Goal: Task Accomplishment & Management: Manage account settings

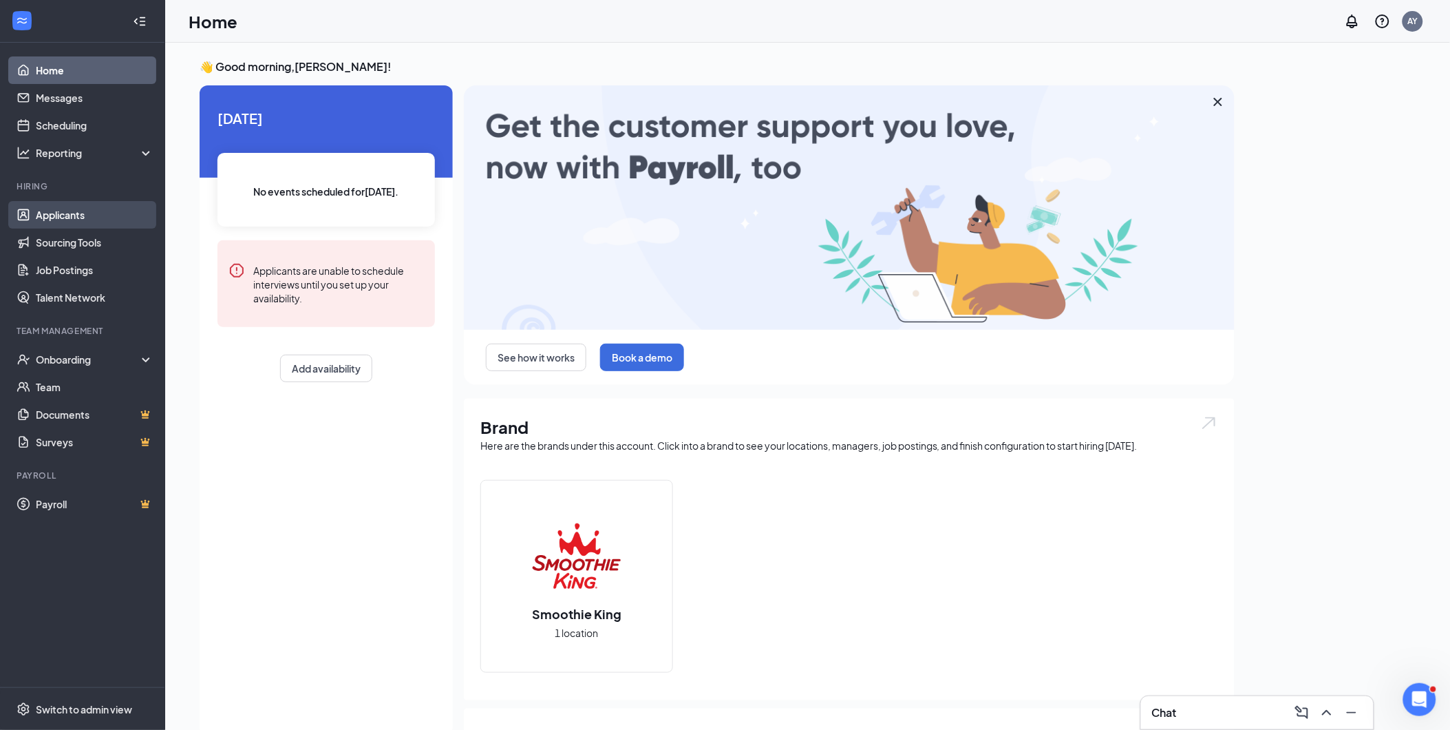
click at [61, 212] on link "Applicants" at bounding box center [95, 215] width 118 height 28
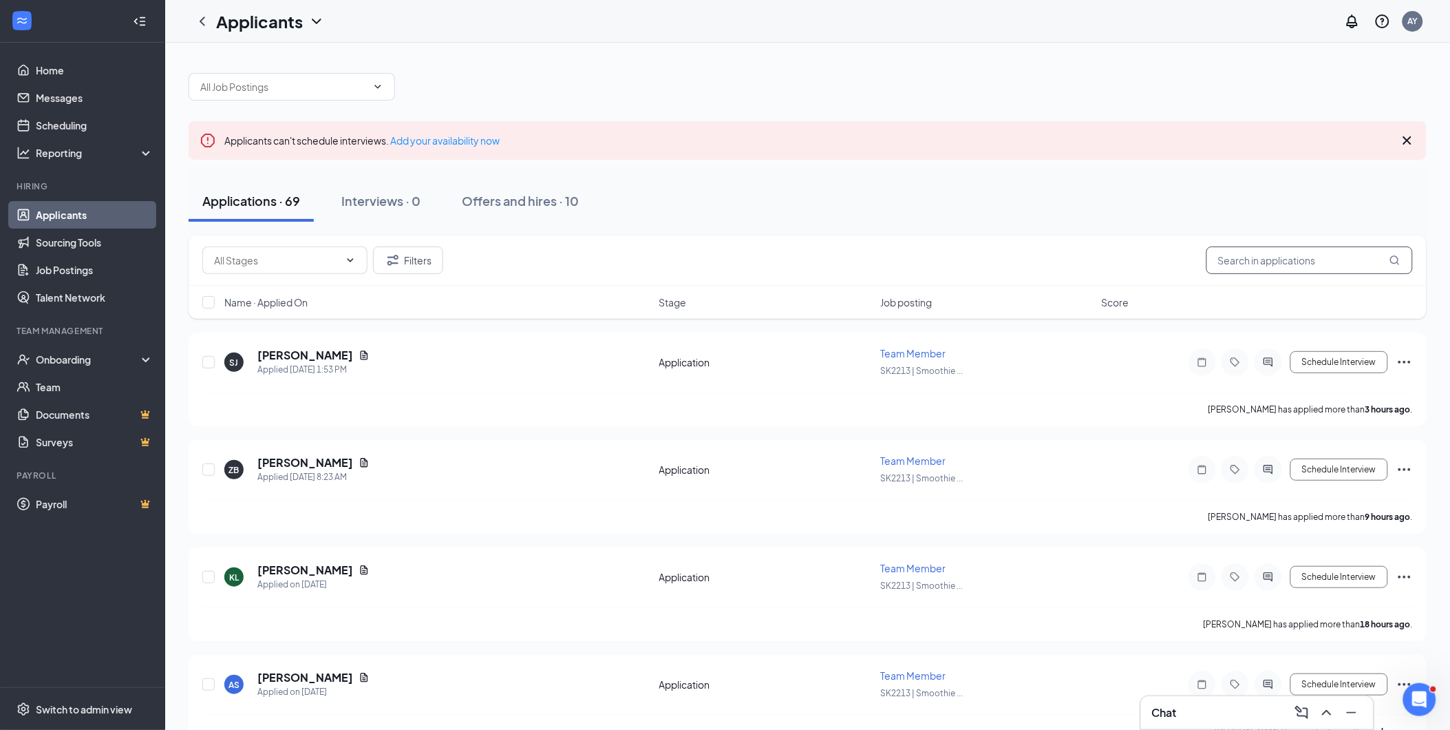
click at [1292, 264] on input "text" at bounding box center [1310, 260] width 207 height 28
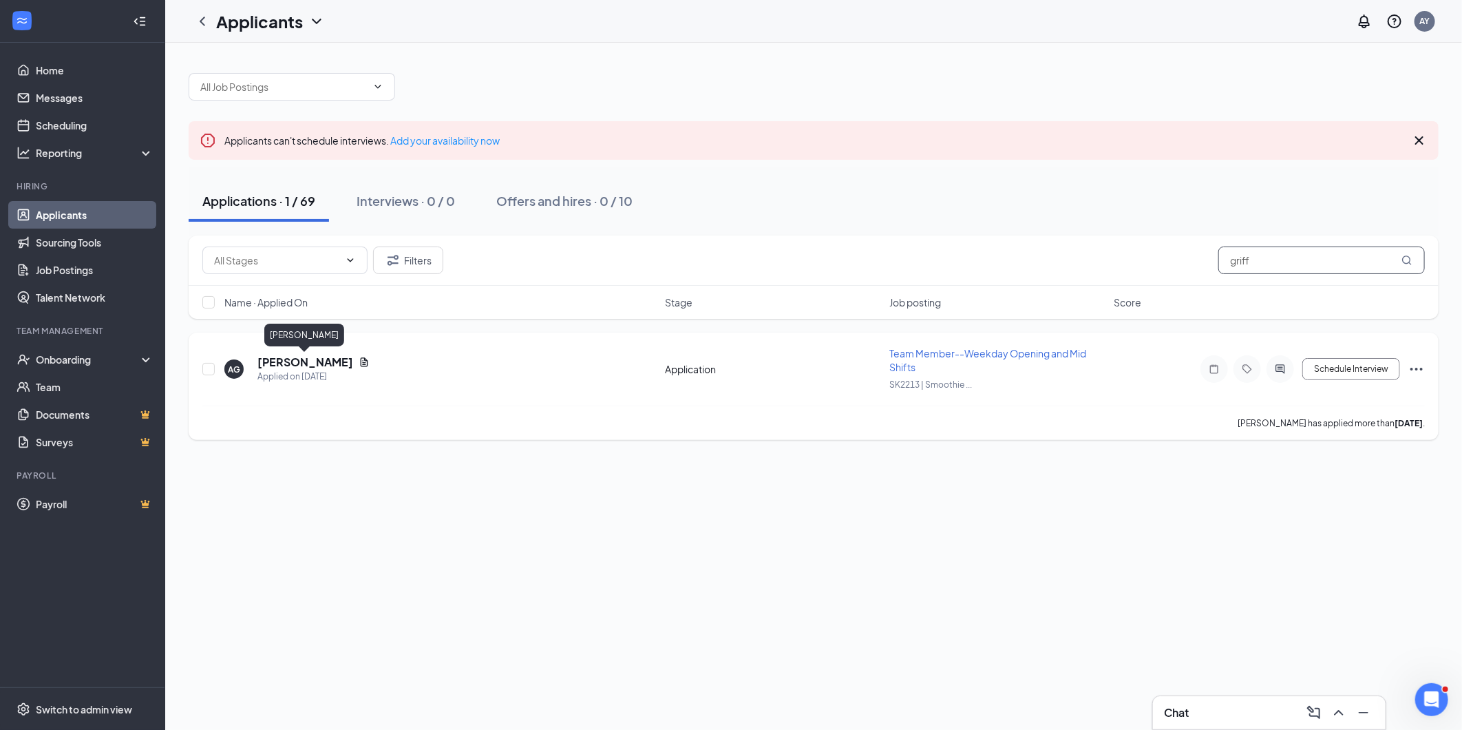
type input "griff"
click at [272, 361] on h5 "[PERSON_NAME]" at bounding box center [305, 362] width 96 height 15
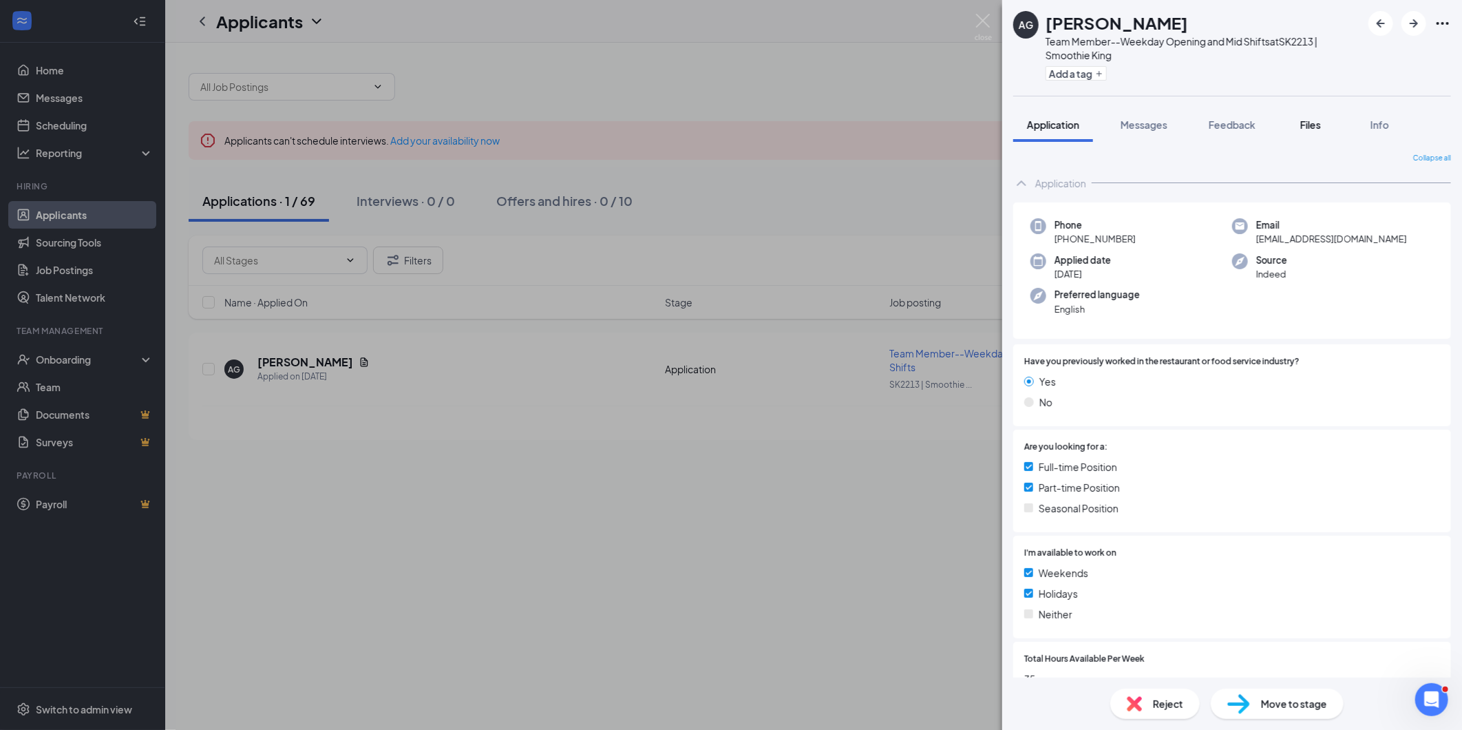
click at [1318, 121] on span "Files" at bounding box center [1310, 124] width 21 height 12
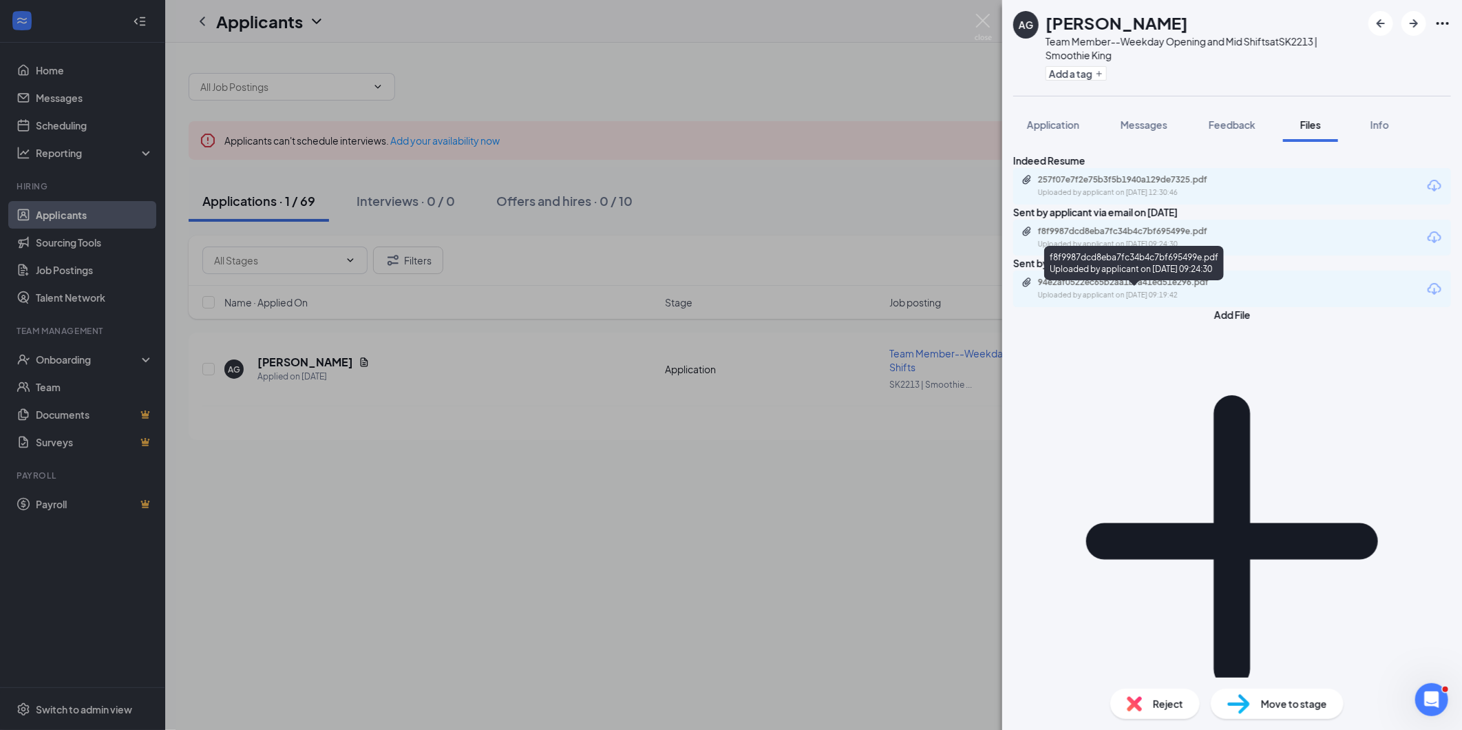
click at [1190, 250] on div "Uploaded by applicant on [DATE] 09:24:30" at bounding box center [1141, 244] width 207 height 11
click at [1051, 128] on span "Application" at bounding box center [1053, 124] width 52 height 12
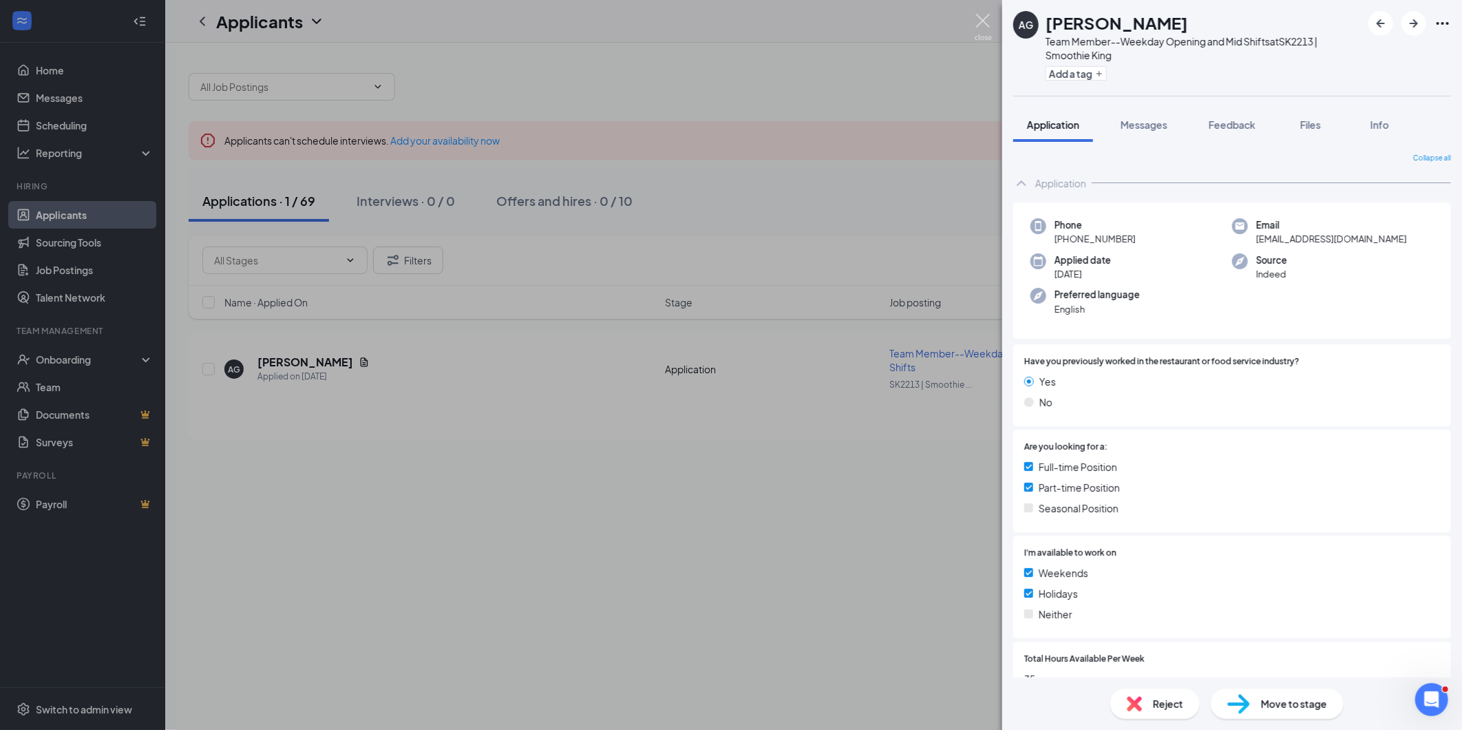
click at [982, 17] on img at bounding box center [983, 27] width 17 height 27
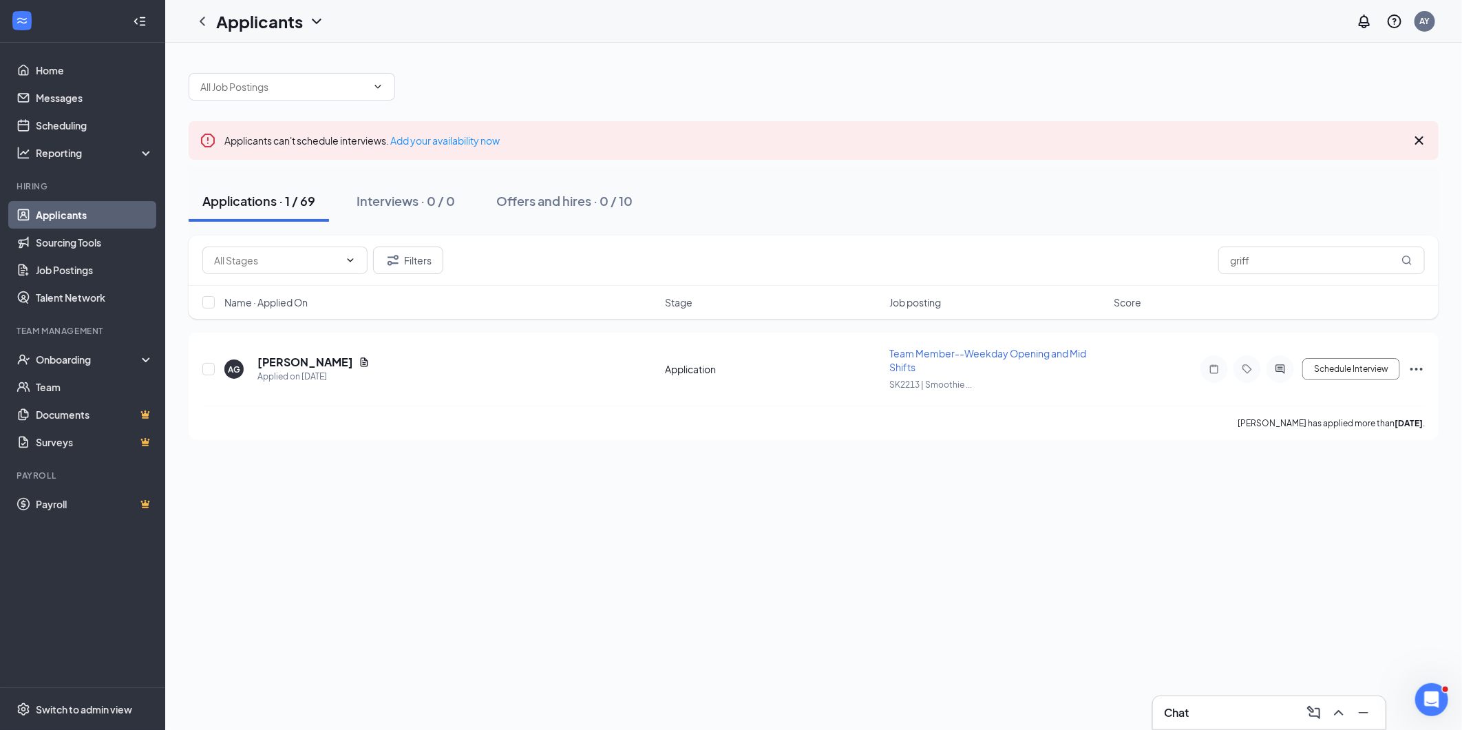
click at [47, 213] on link "Applicants" at bounding box center [95, 215] width 118 height 28
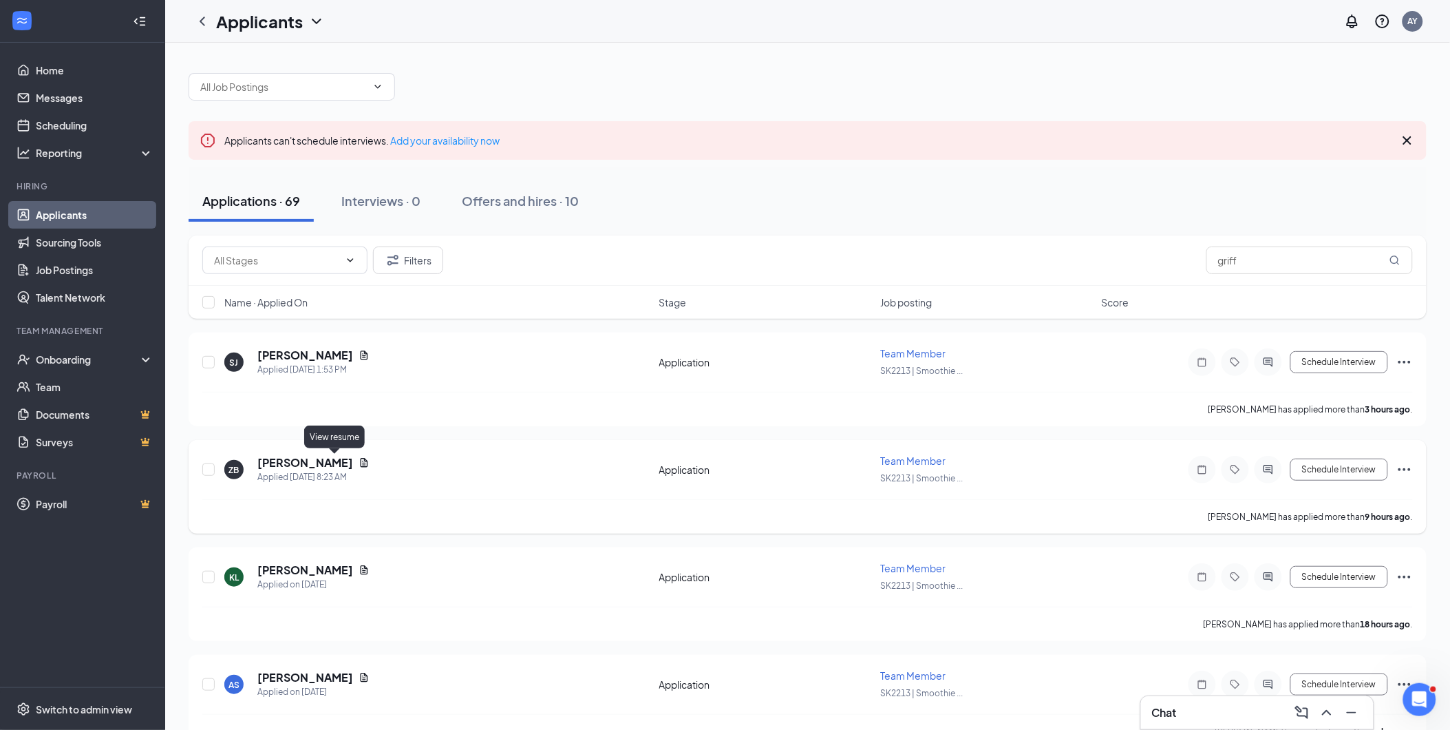
click at [359, 465] on icon "Document" at bounding box center [364, 462] width 11 height 11
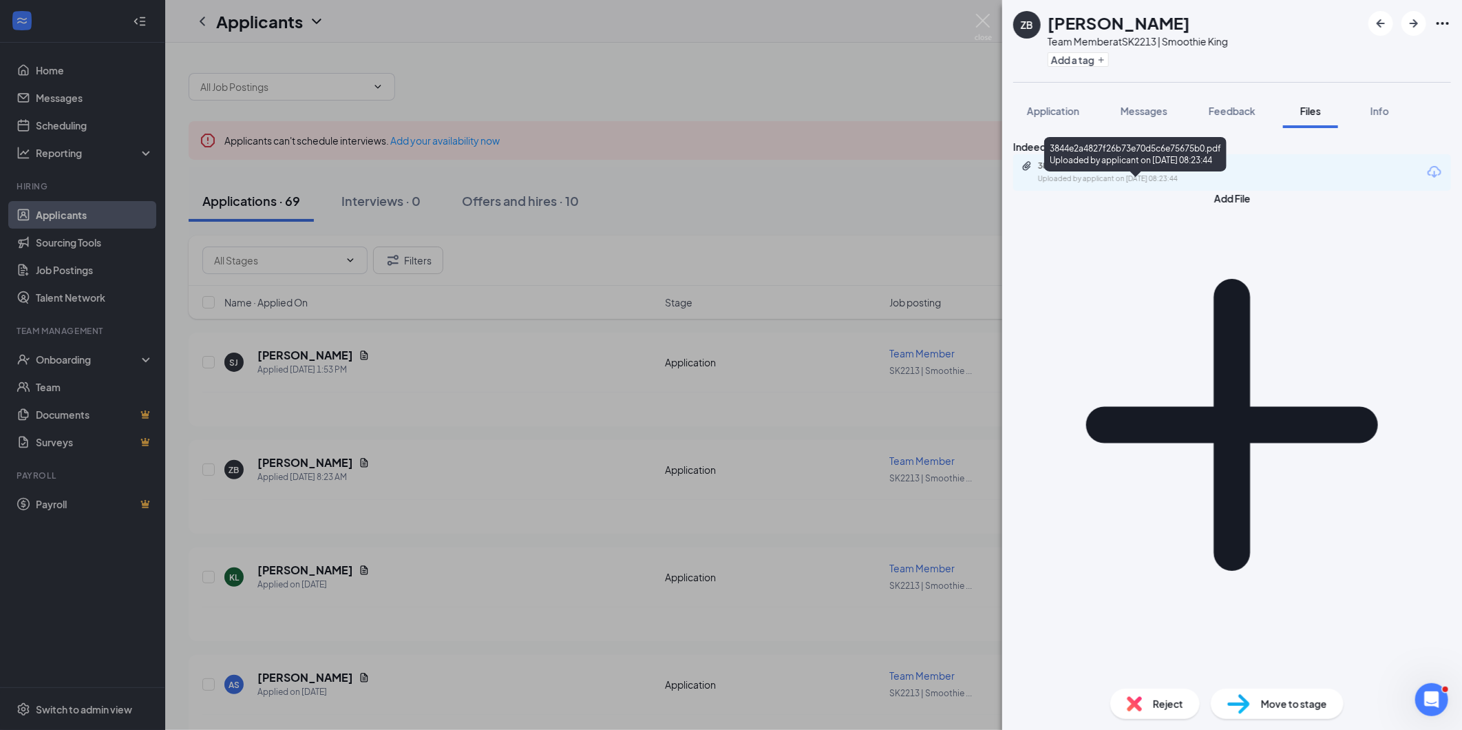
click at [1165, 171] on div "3844e2a4827f26b73e70d5c6e75675b0.pdf" at bounding box center [1134, 165] width 193 height 11
click at [984, 17] on img at bounding box center [983, 27] width 17 height 27
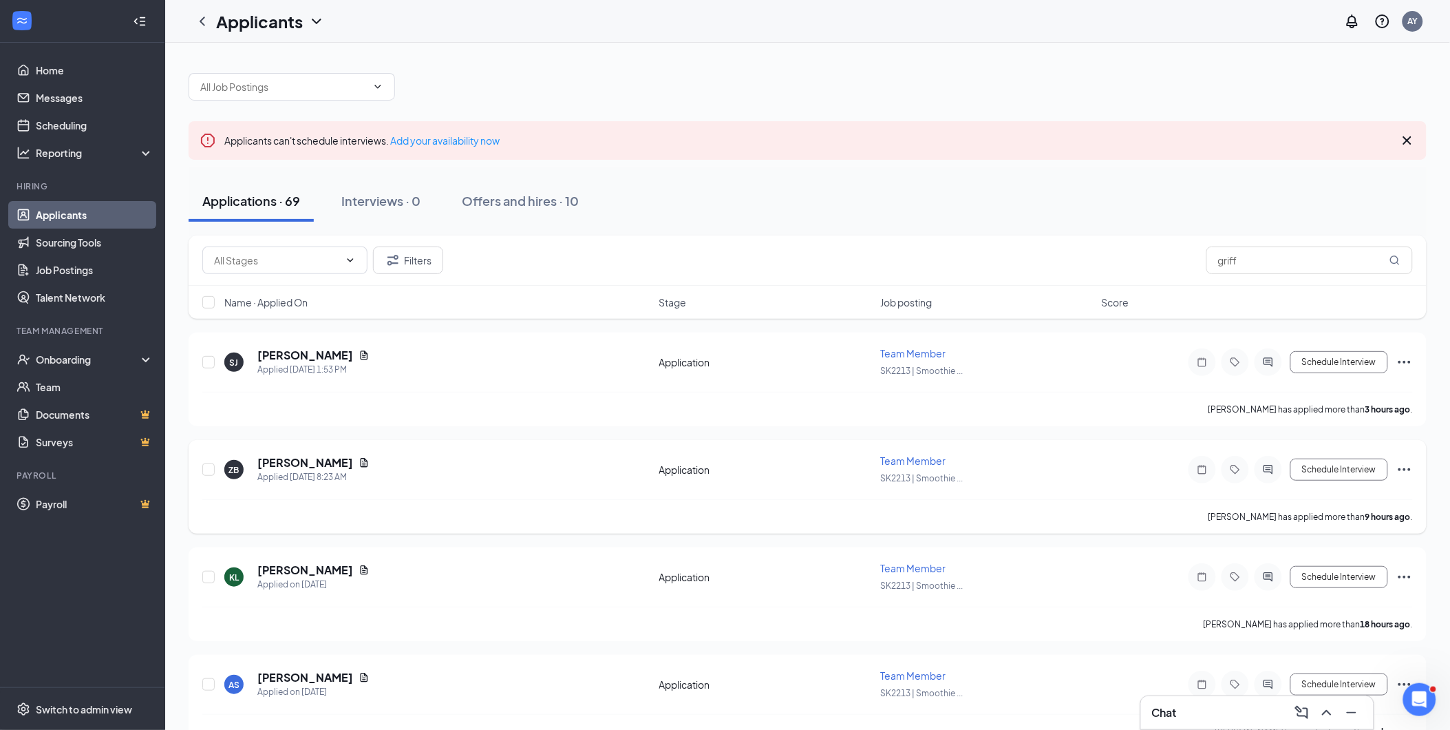
click at [520, 464] on div "ZB [PERSON_NAME] Applied [DATE] 8:23 AM" at bounding box center [437, 469] width 427 height 29
click at [312, 459] on h5 "[PERSON_NAME]" at bounding box center [305, 462] width 96 height 15
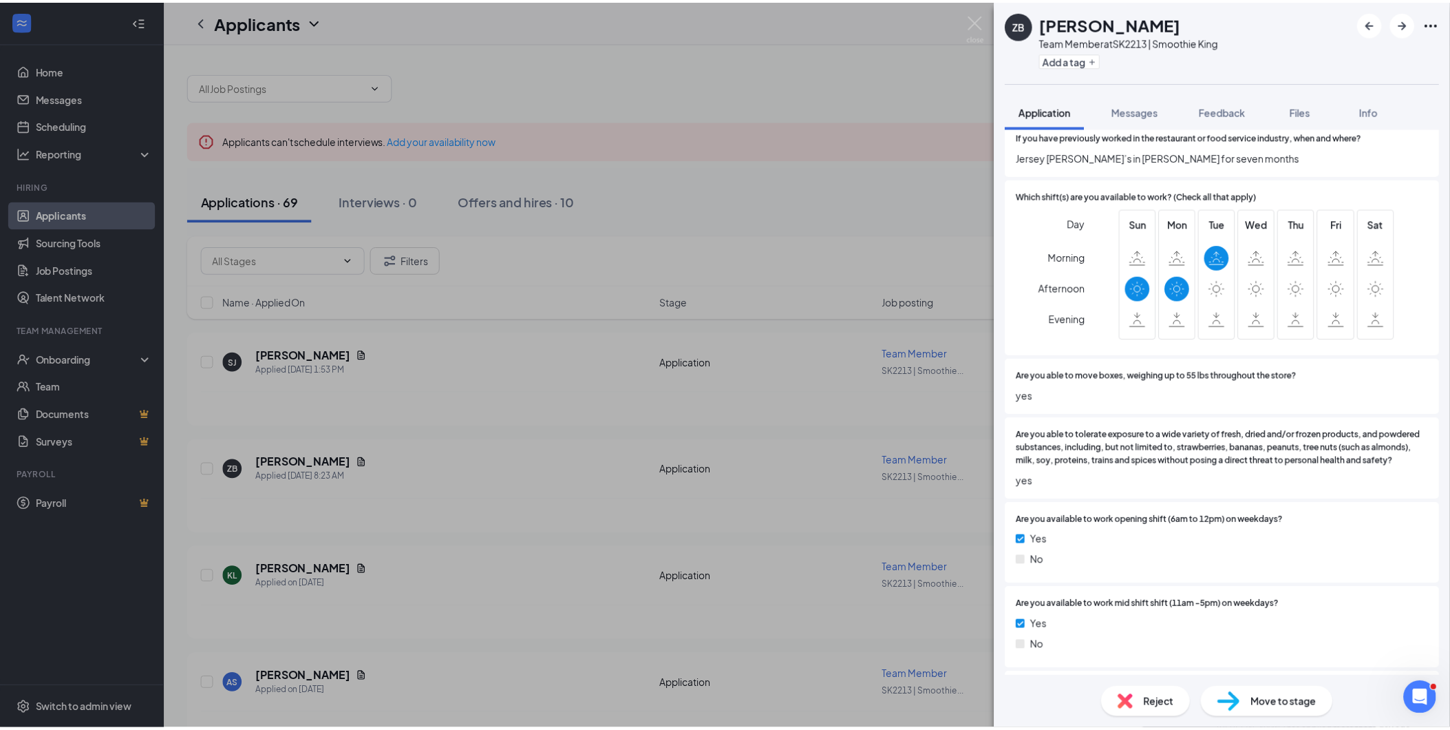
scroll to position [615, 0]
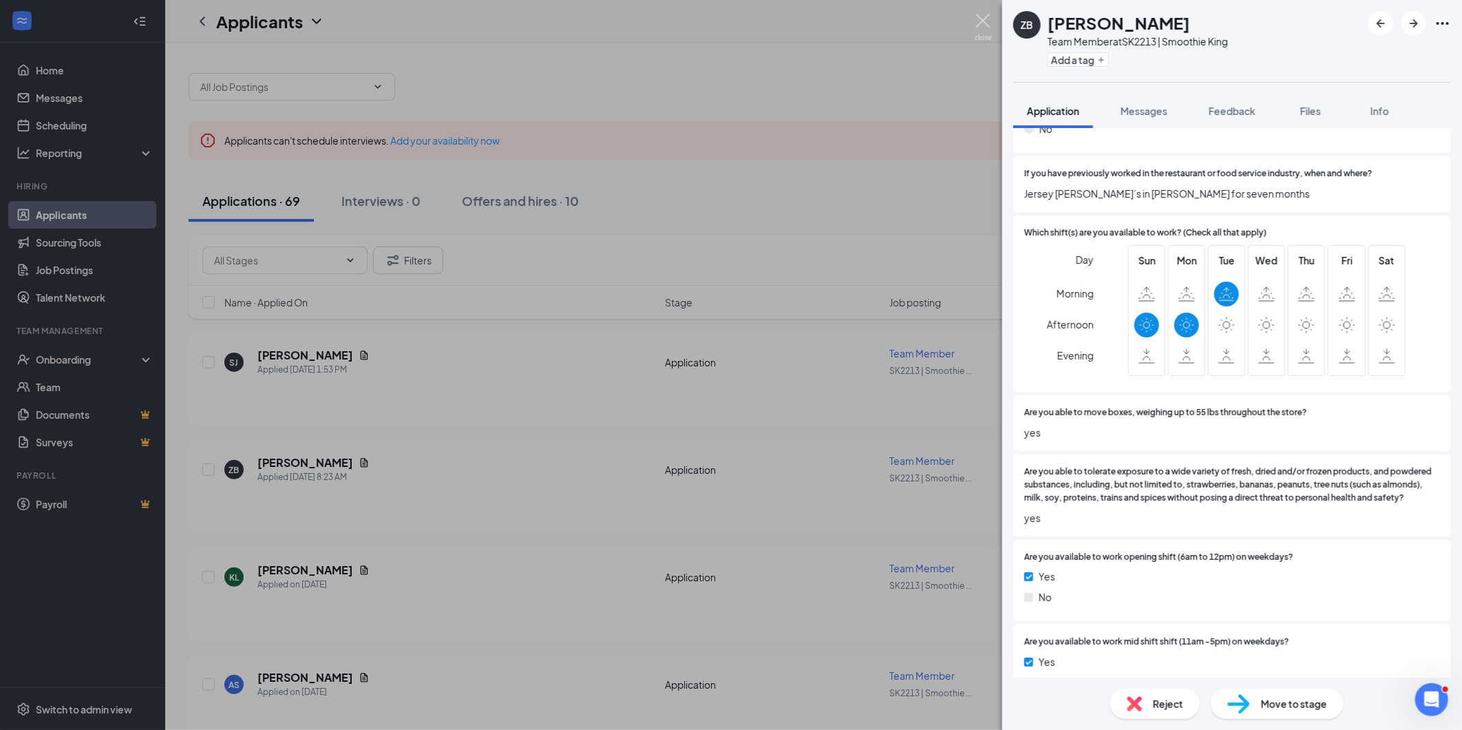
click at [981, 17] on img at bounding box center [983, 27] width 17 height 27
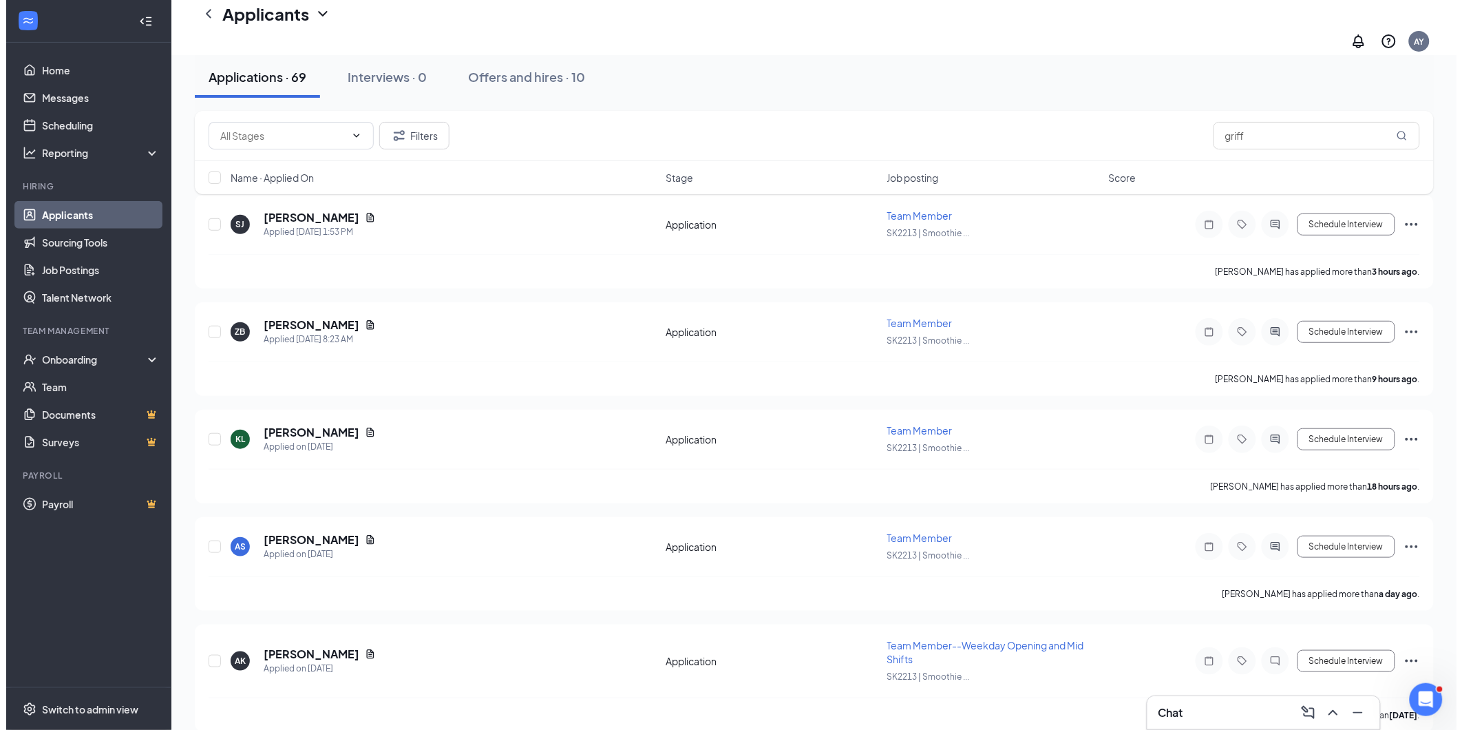
scroll to position [210, 0]
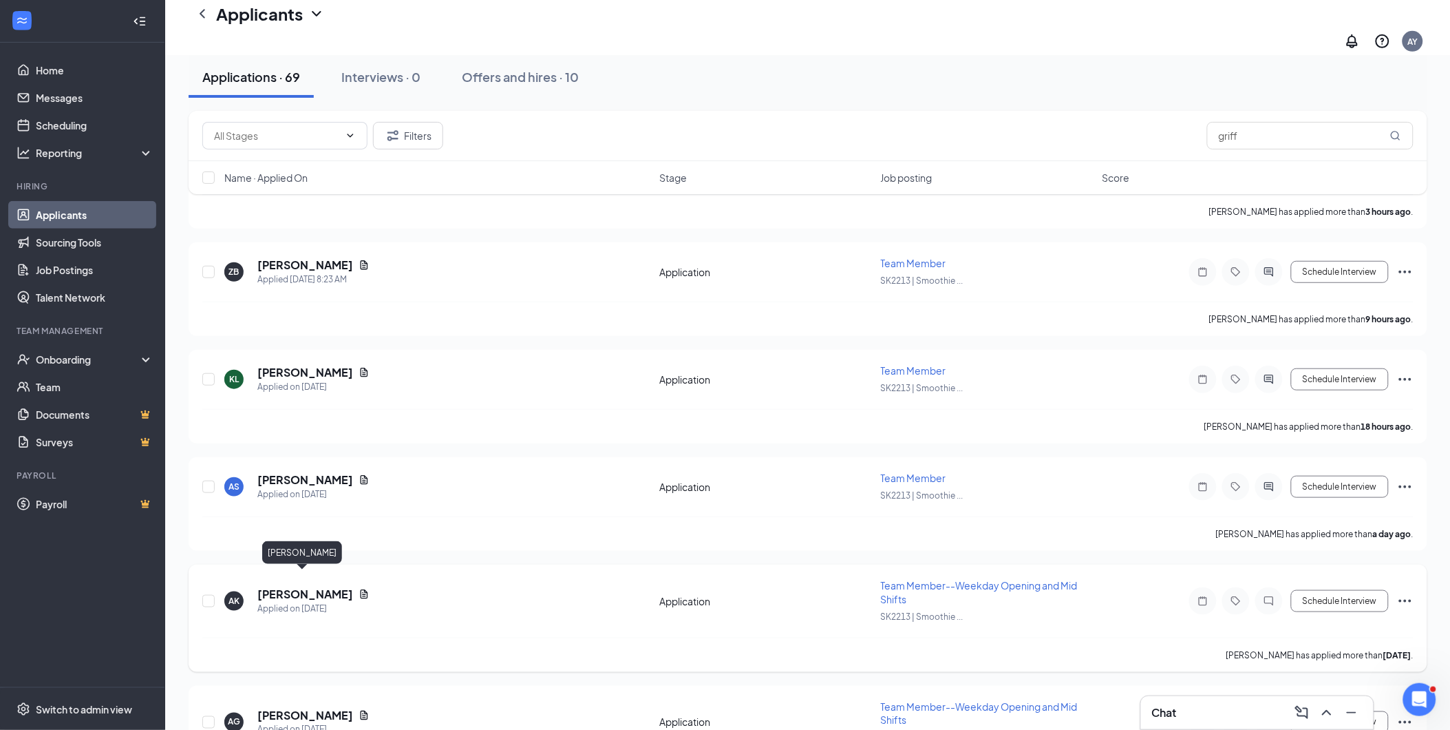
click at [289, 587] on h5 "[PERSON_NAME]" at bounding box center [305, 594] width 96 height 15
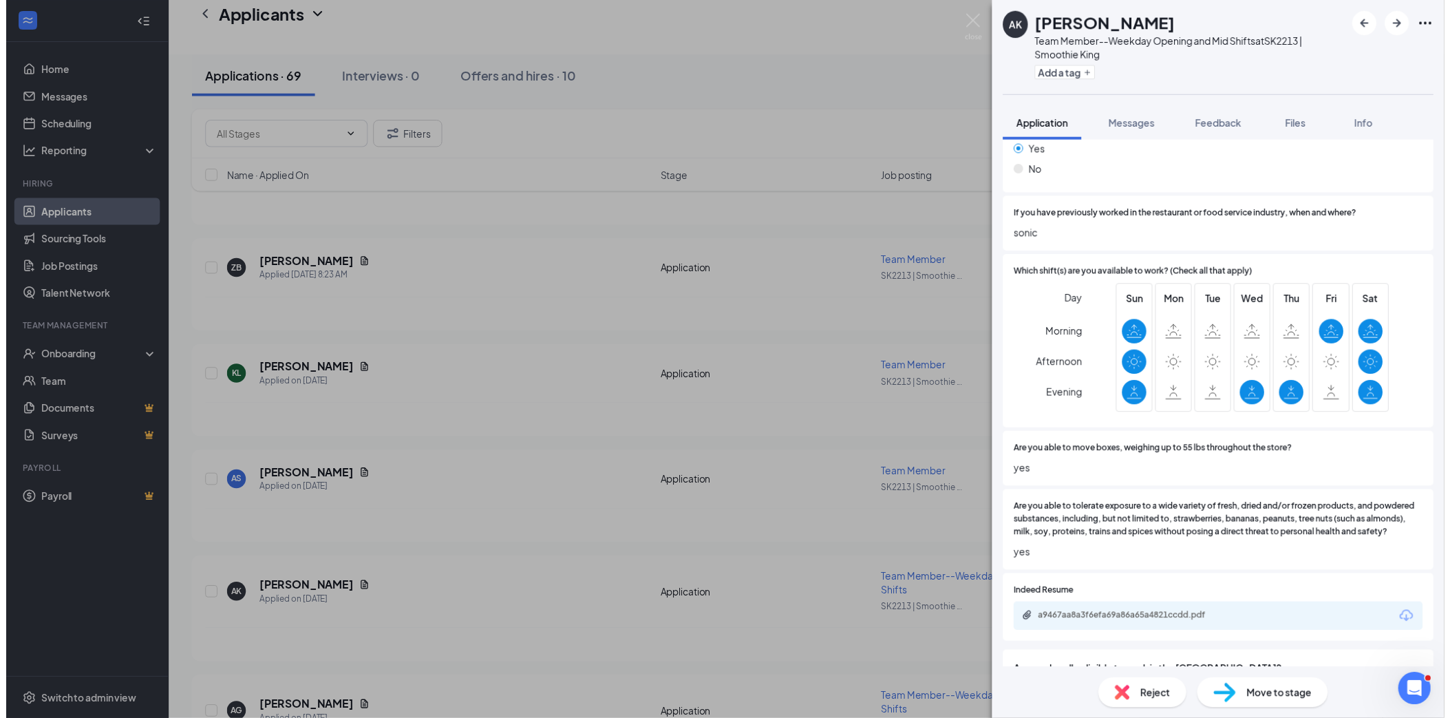
scroll to position [648, 0]
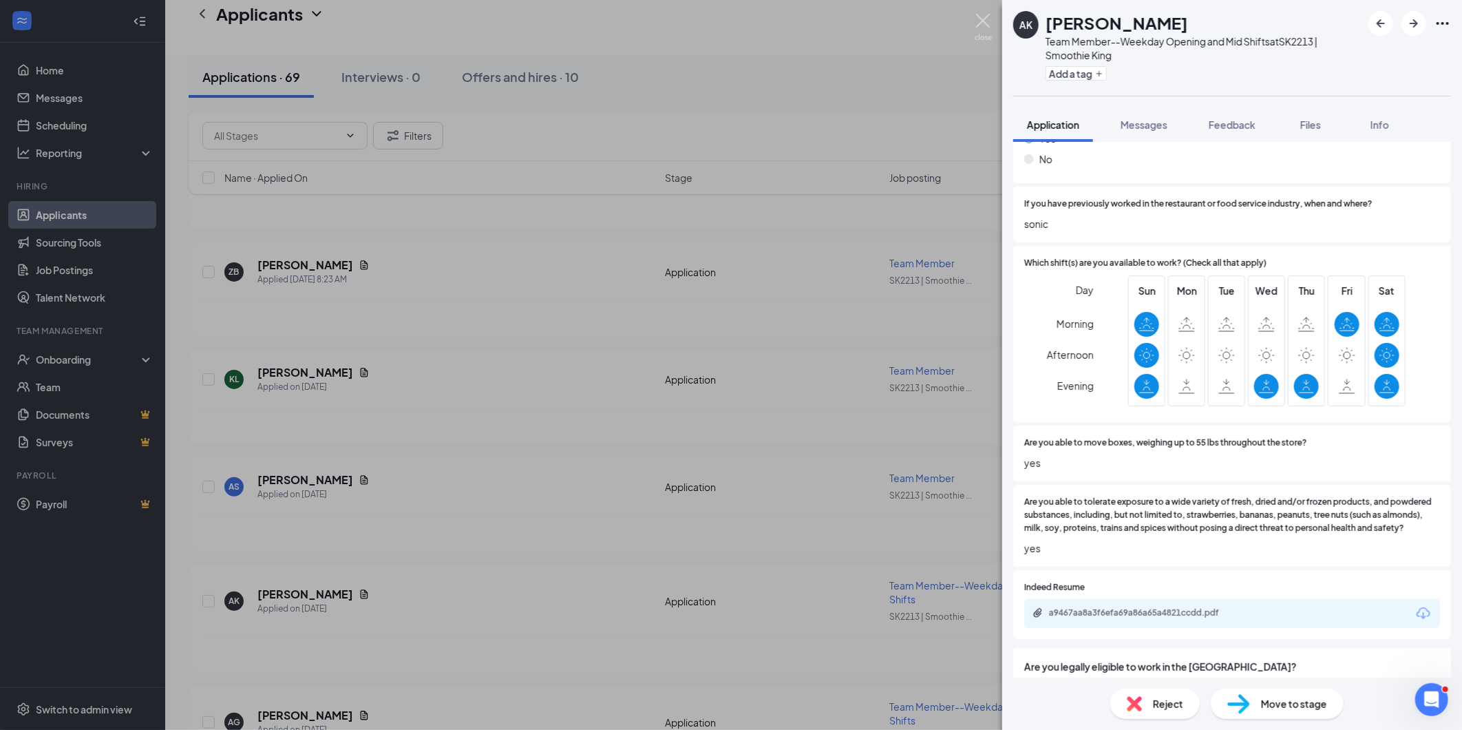
click at [987, 19] on img at bounding box center [983, 27] width 17 height 27
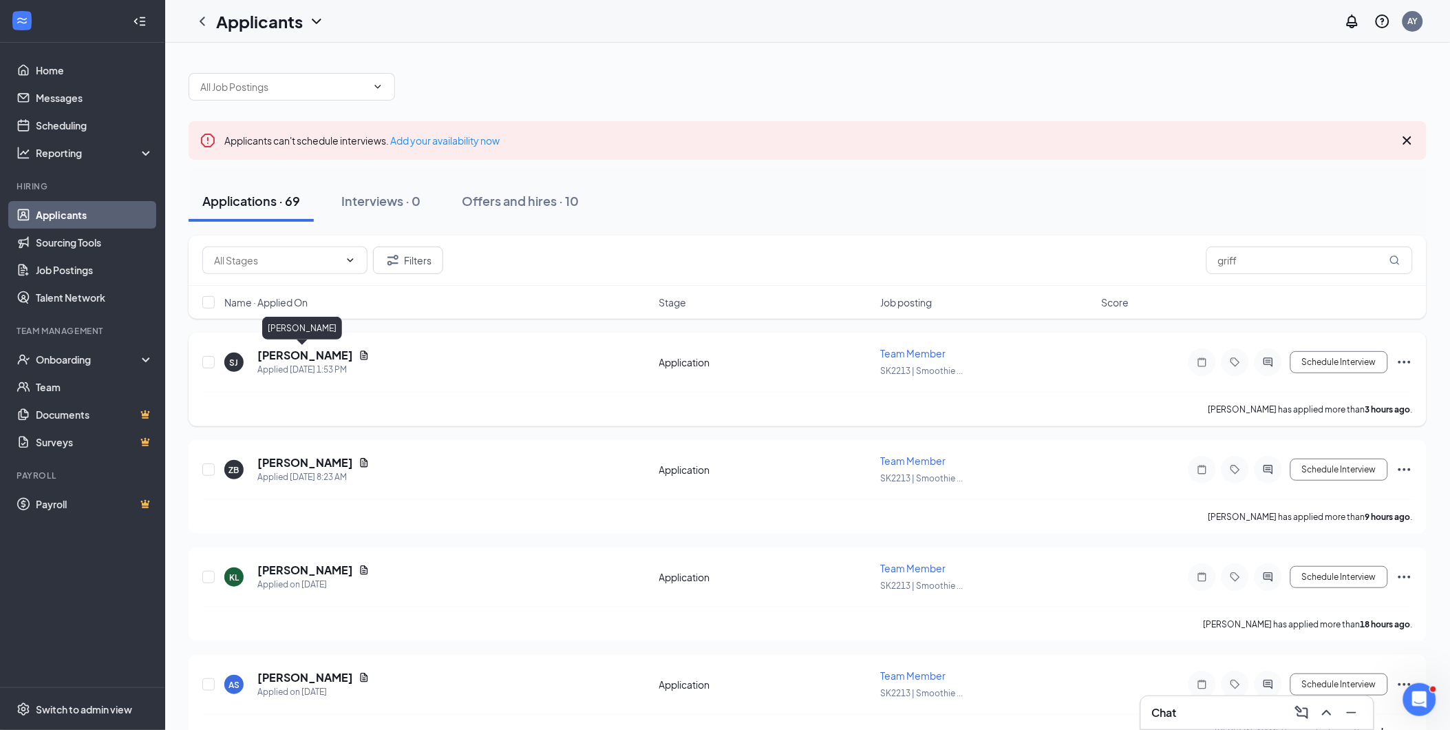
click at [274, 355] on h5 "[PERSON_NAME]" at bounding box center [305, 355] width 96 height 15
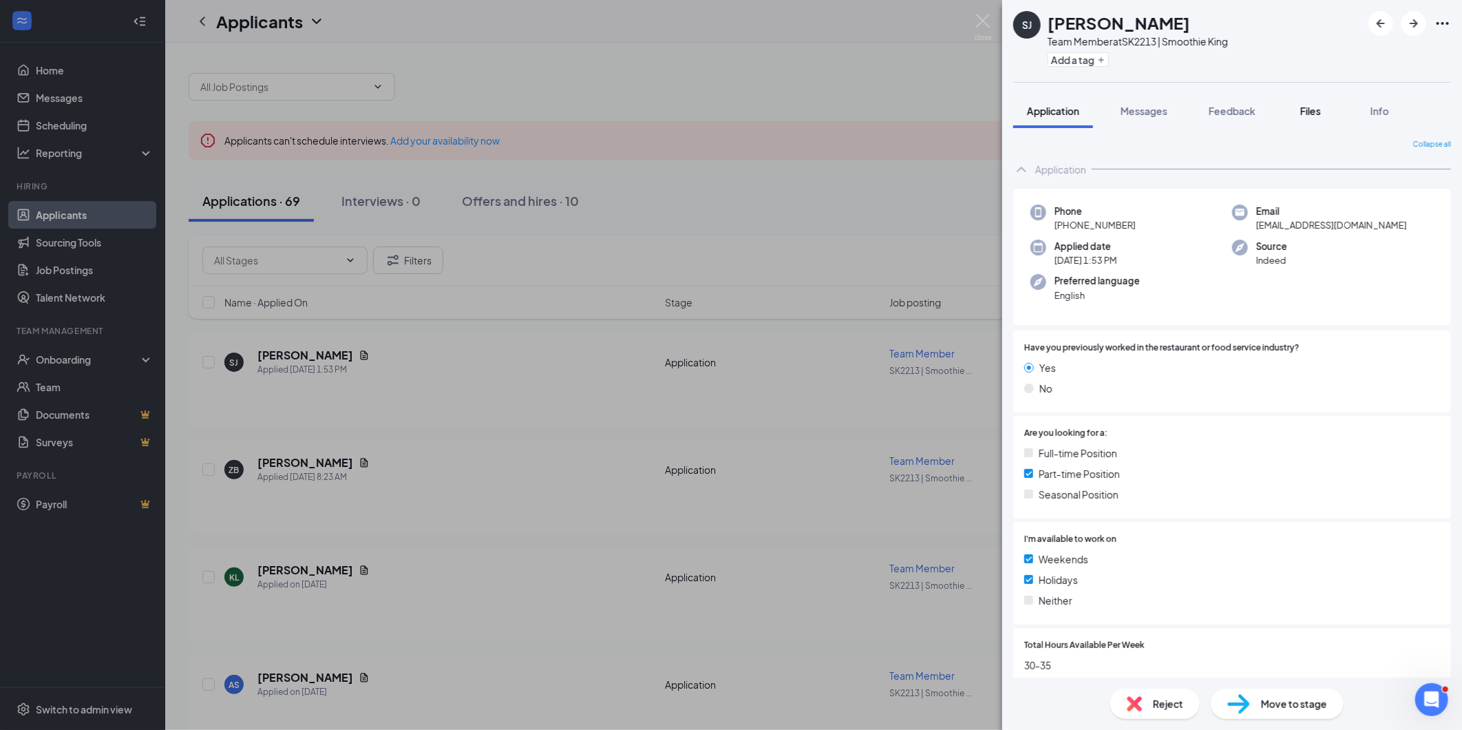
click at [1309, 111] on span "Files" at bounding box center [1310, 111] width 21 height 12
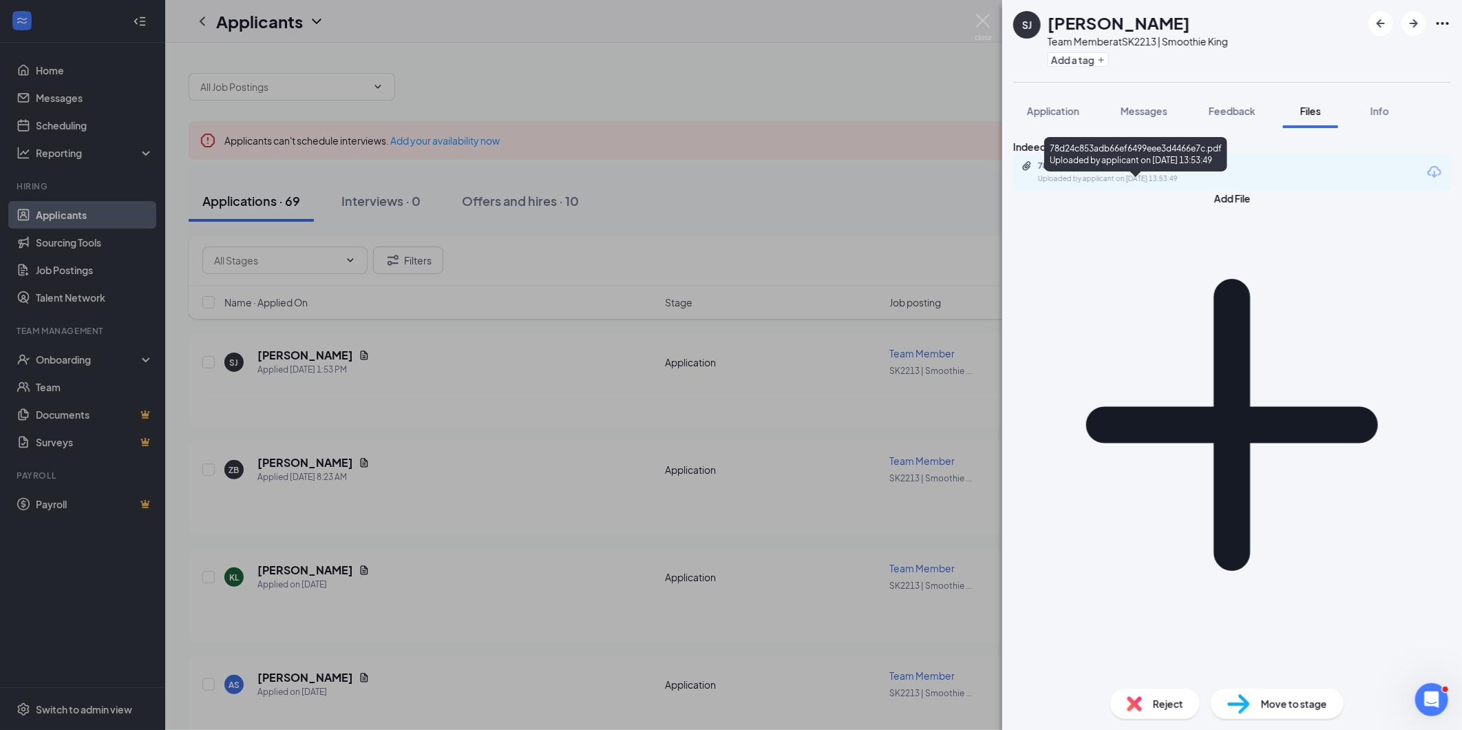
click at [1182, 184] on div "Uploaded by applicant on [DATE] 13:53:49" at bounding box center [1141, 178] width 207 height 11
click at [980, 21] on img at bounding box center [983, 27] width 17 height 27
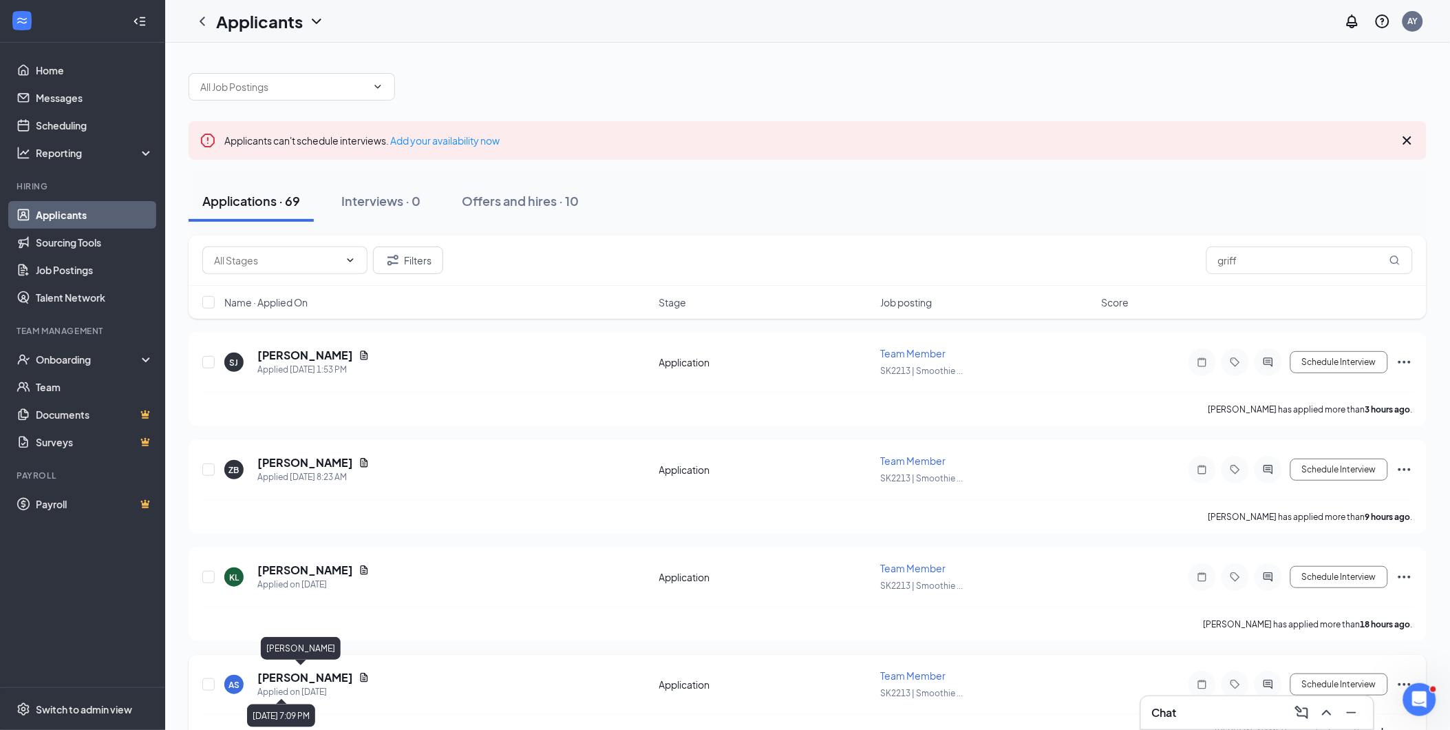
click at [296, 679] on h5 "[PERSON_NAME]" at bounding box center [305, 677] width 96 height 15
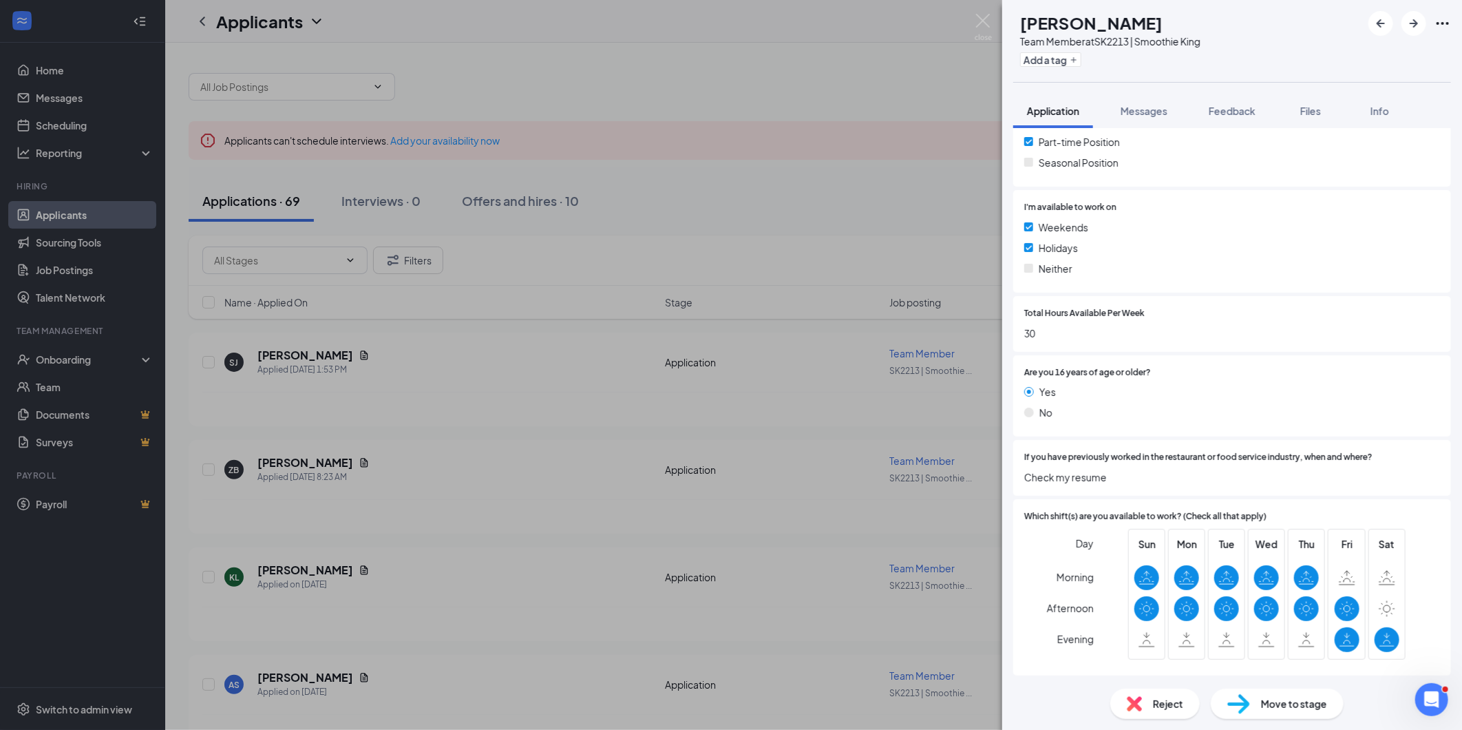
scroll to position [335, 0]
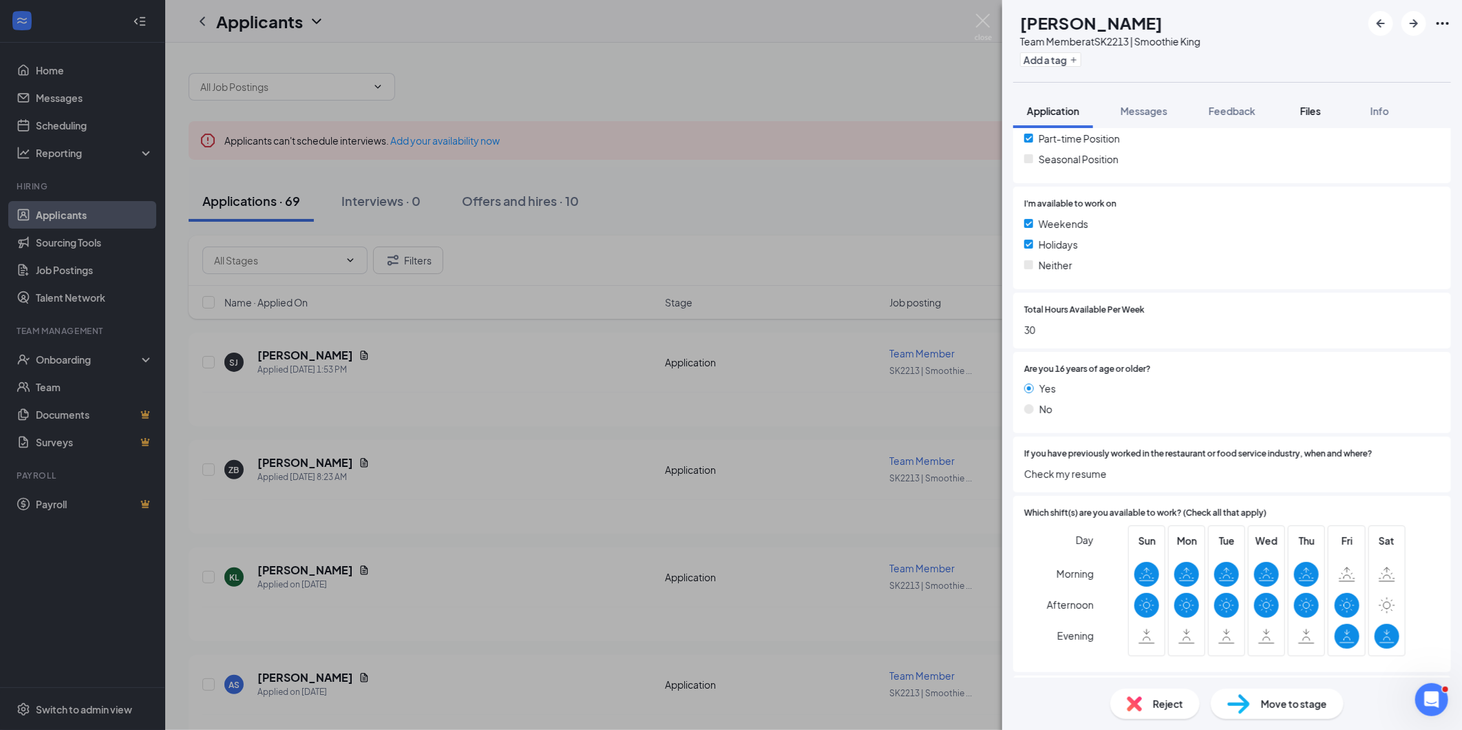
click at [1308, 109] on span "Files" at bounding box center [1310, 111] width 21 height 12
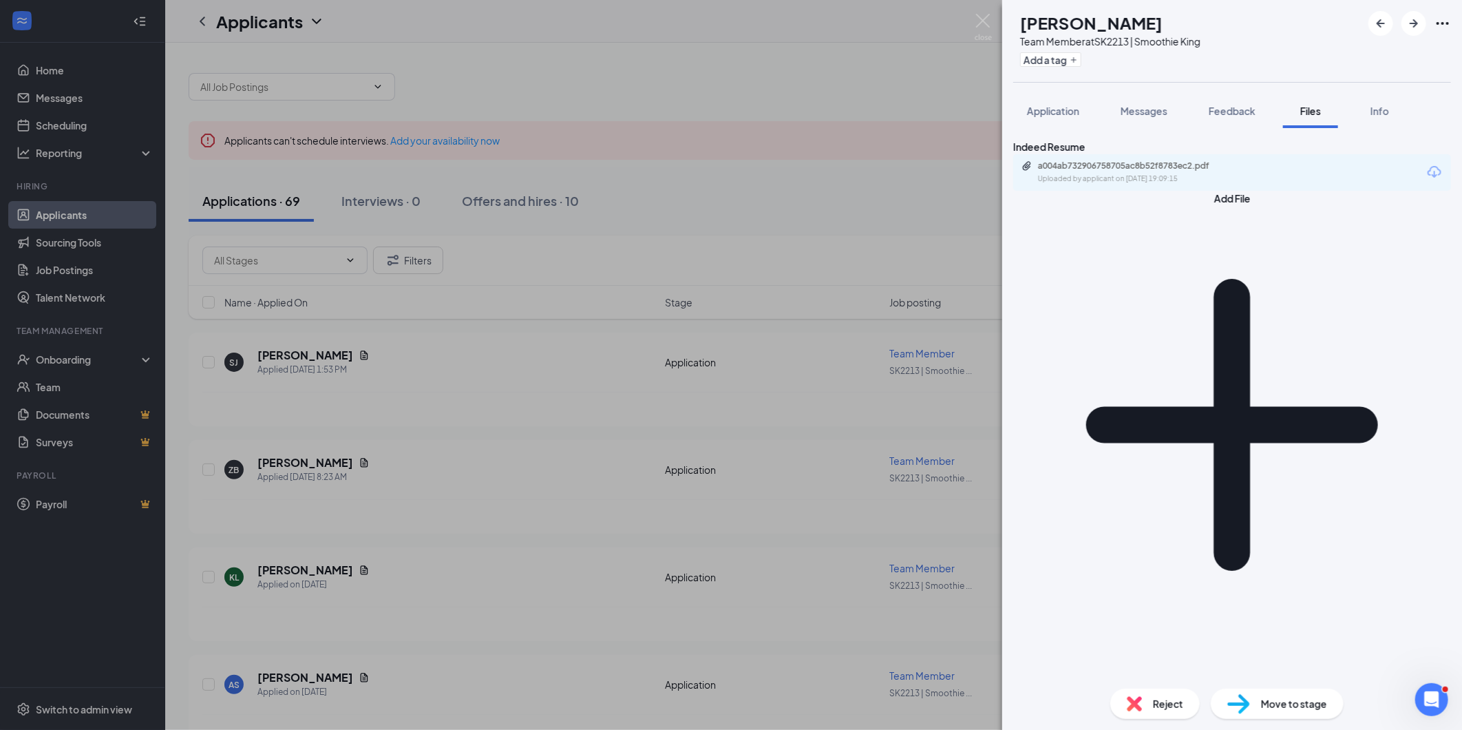
click at [1167, 184] on div "Uploaded by applicant on [DATE] 19:09:15" at bounding box center [1141, 178] width 207 height 11
click at [987, 23] on img at bounding box center [983, 27] width 17 height 27
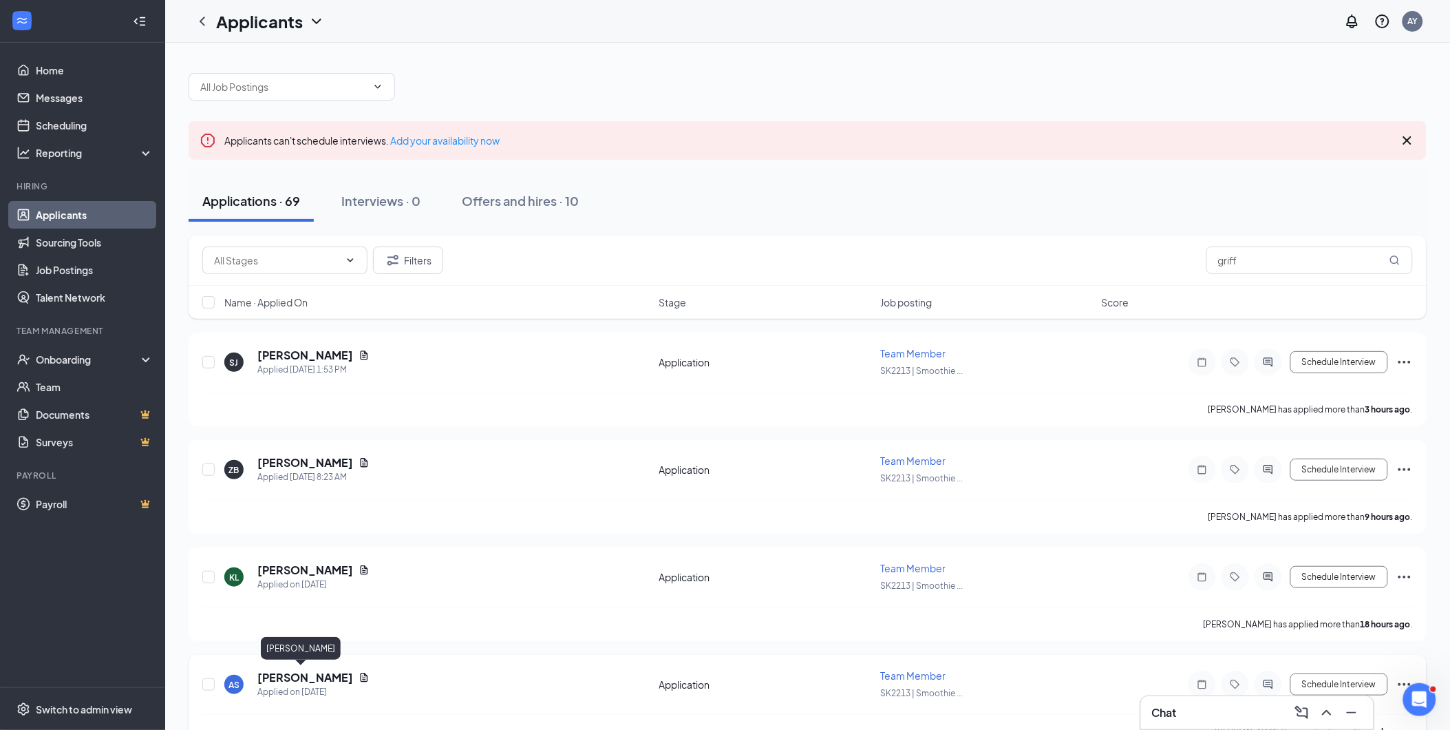
click at [266, 676] on h5 "[PERSON_NAME]" at bounding box center [305, 677] width 96 height 15
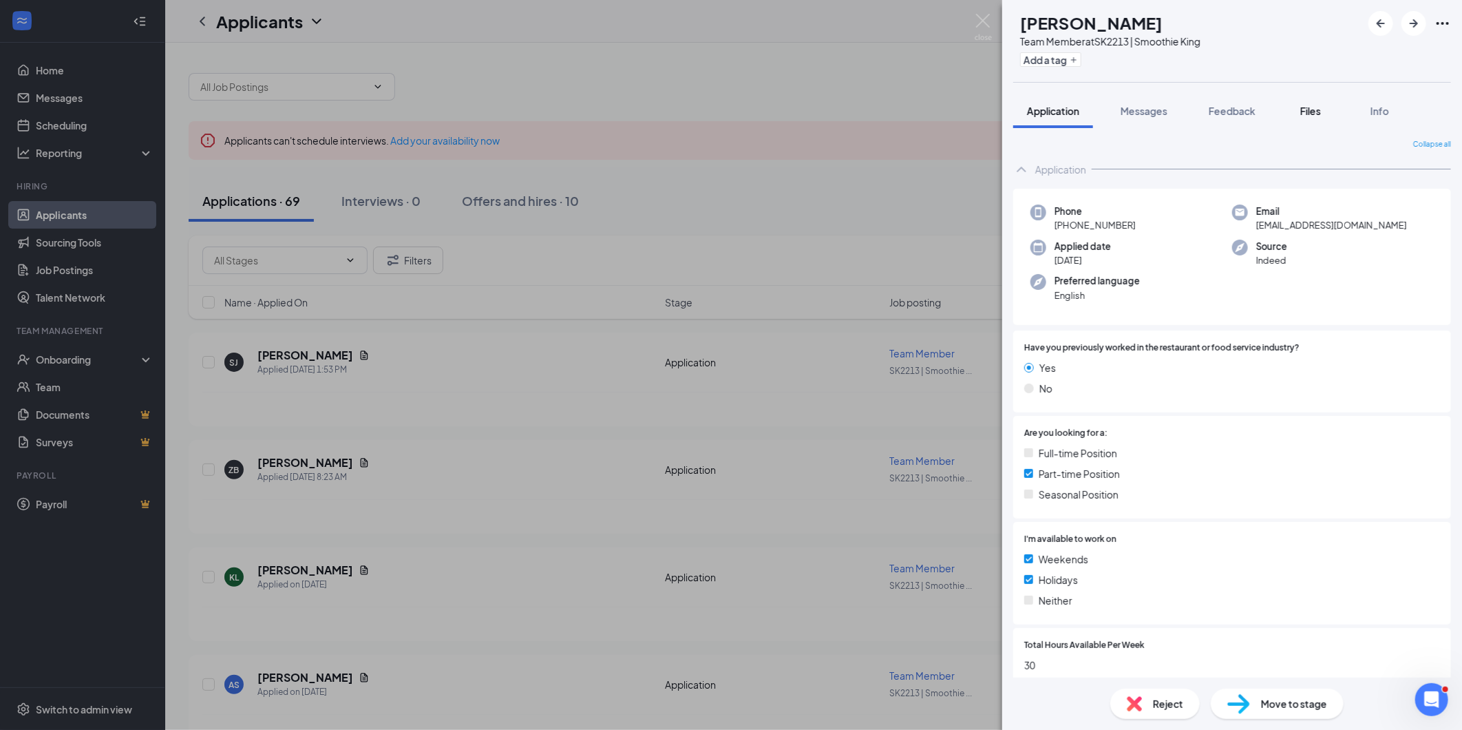
click at [1311, 110] on span "Files" at bounding box center [1310, 111] width 21 height 12
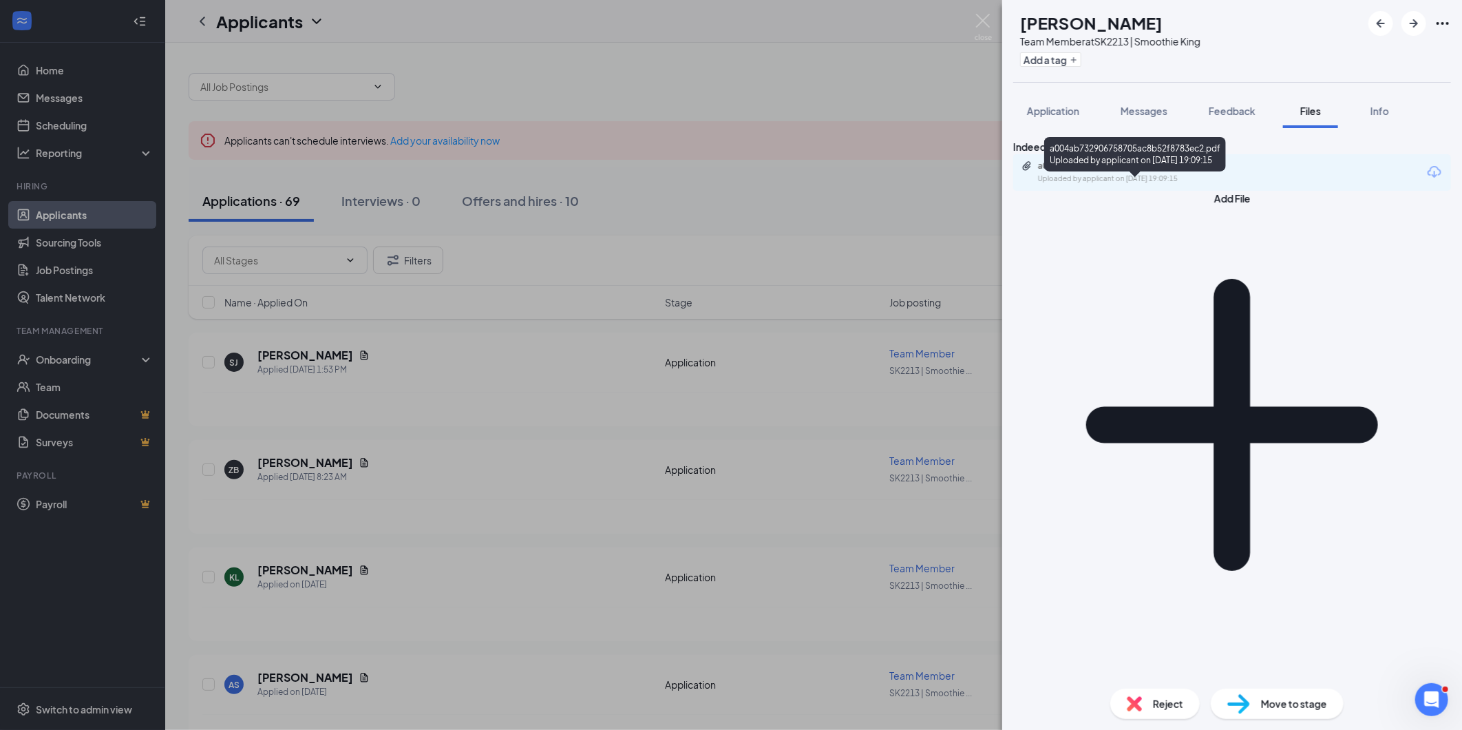
click at [1185, 184] on div "Uploaded by applicant on [DATE] 19:09:15" at bounding box center [1141, 178] width 207 height 11
click at [1046, 112] on span "Application" at bounding box center [1053, 111] width 52 height 12
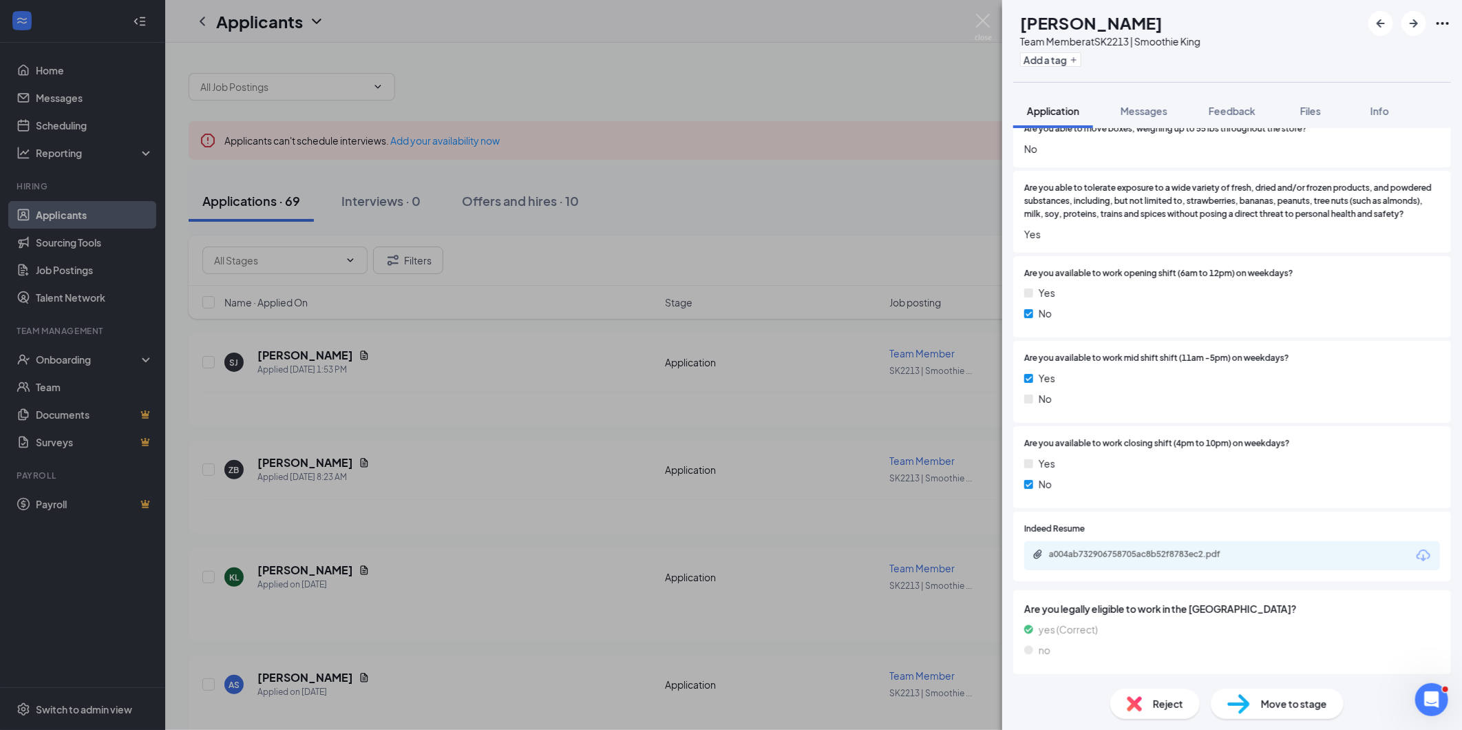
scroll to position [905, 0]
click at [981, 18] on img at bounding box center [983, 27] width 17 height 27
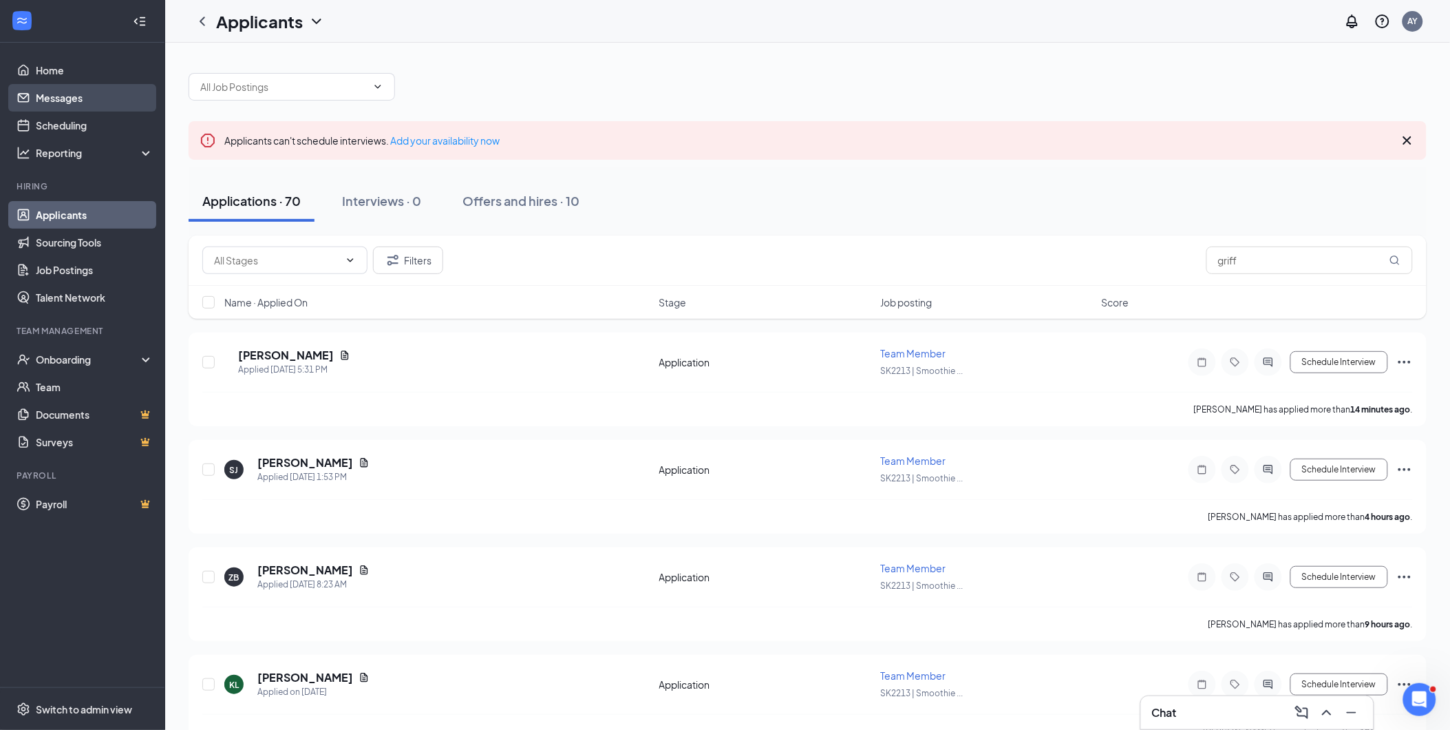
click at [54, 100] on link "Messages" at bounding box center [95, 98] width 118 height 28
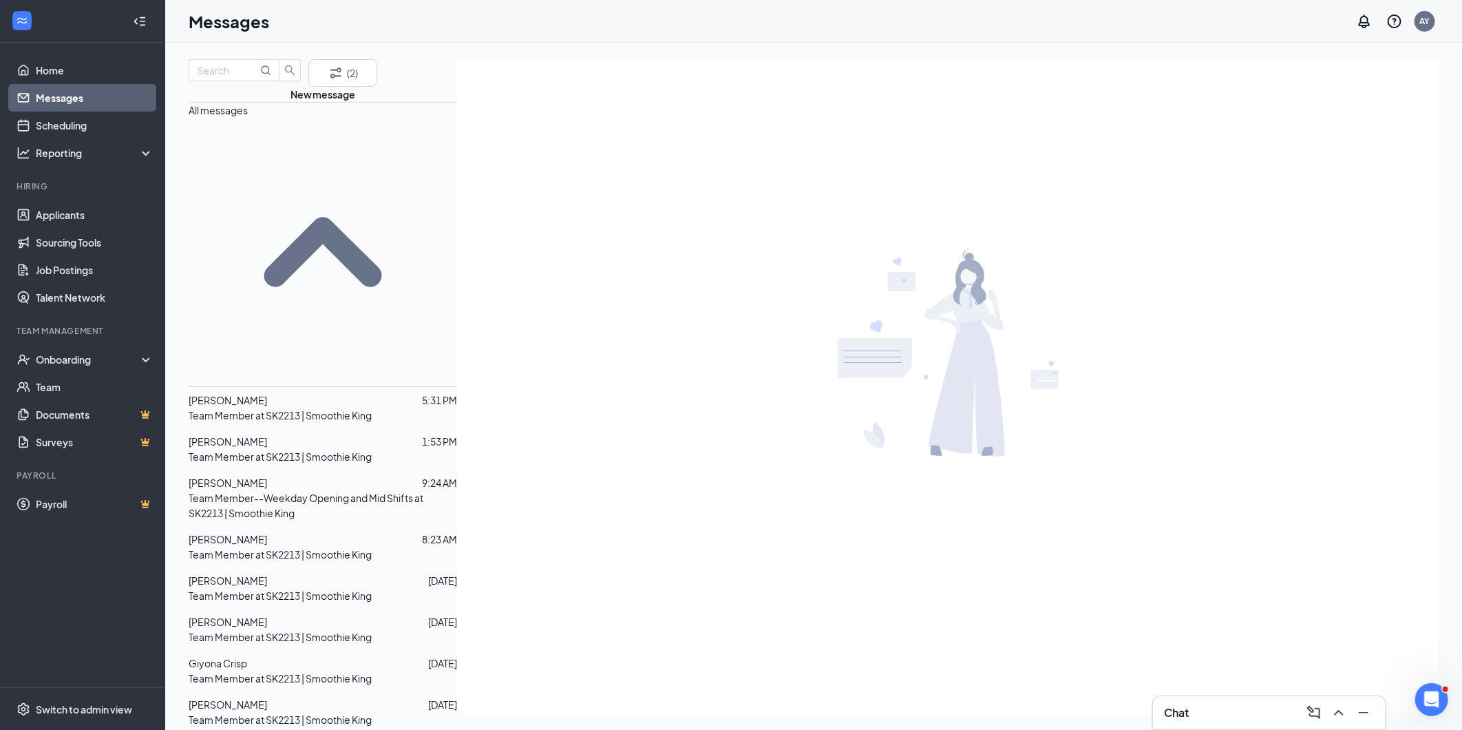
click at [283, 408] on p "Team Member at SK2213 | Smoothie King" at bounding box center [280, 415] width 183 height 15
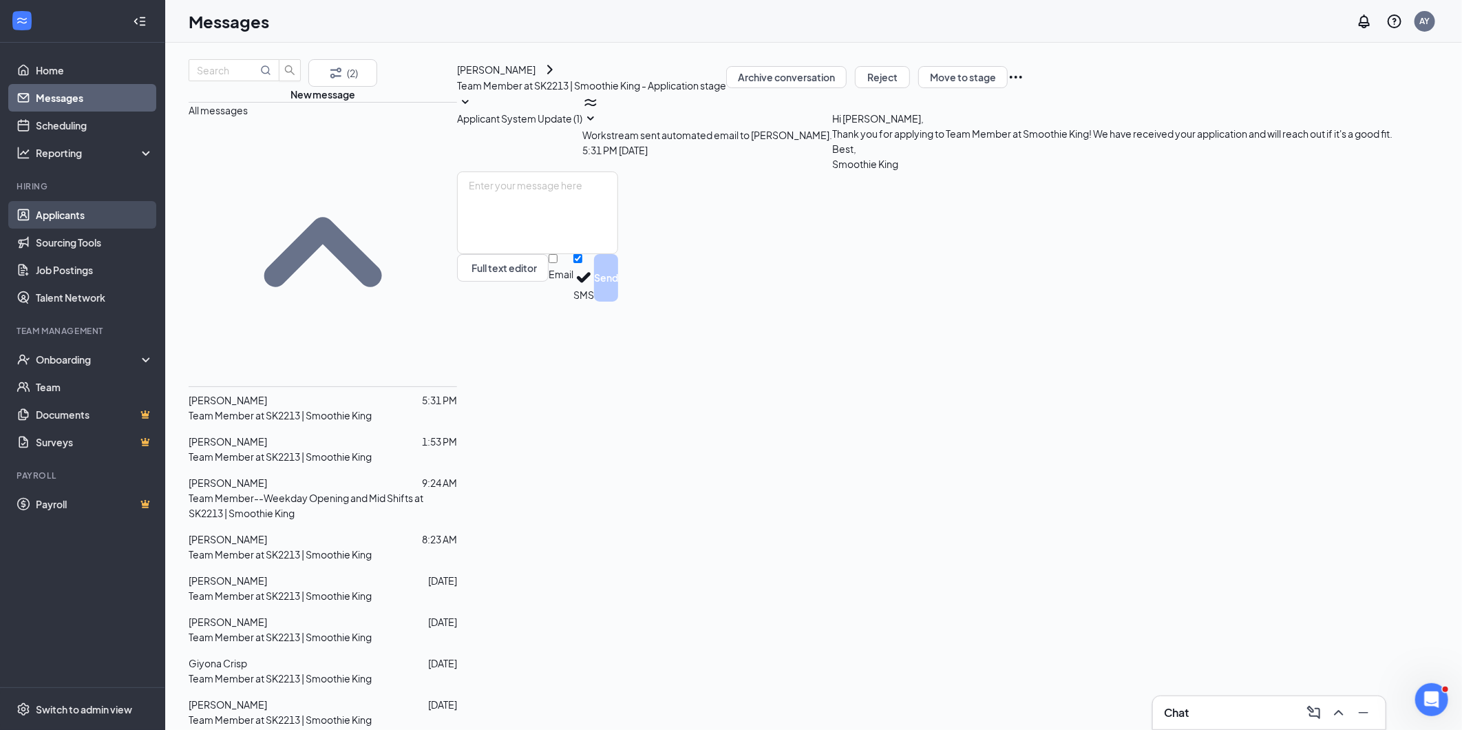
click at [70, 214] on link "Applicants" at bounding box center [95, 215] width 118 height 28
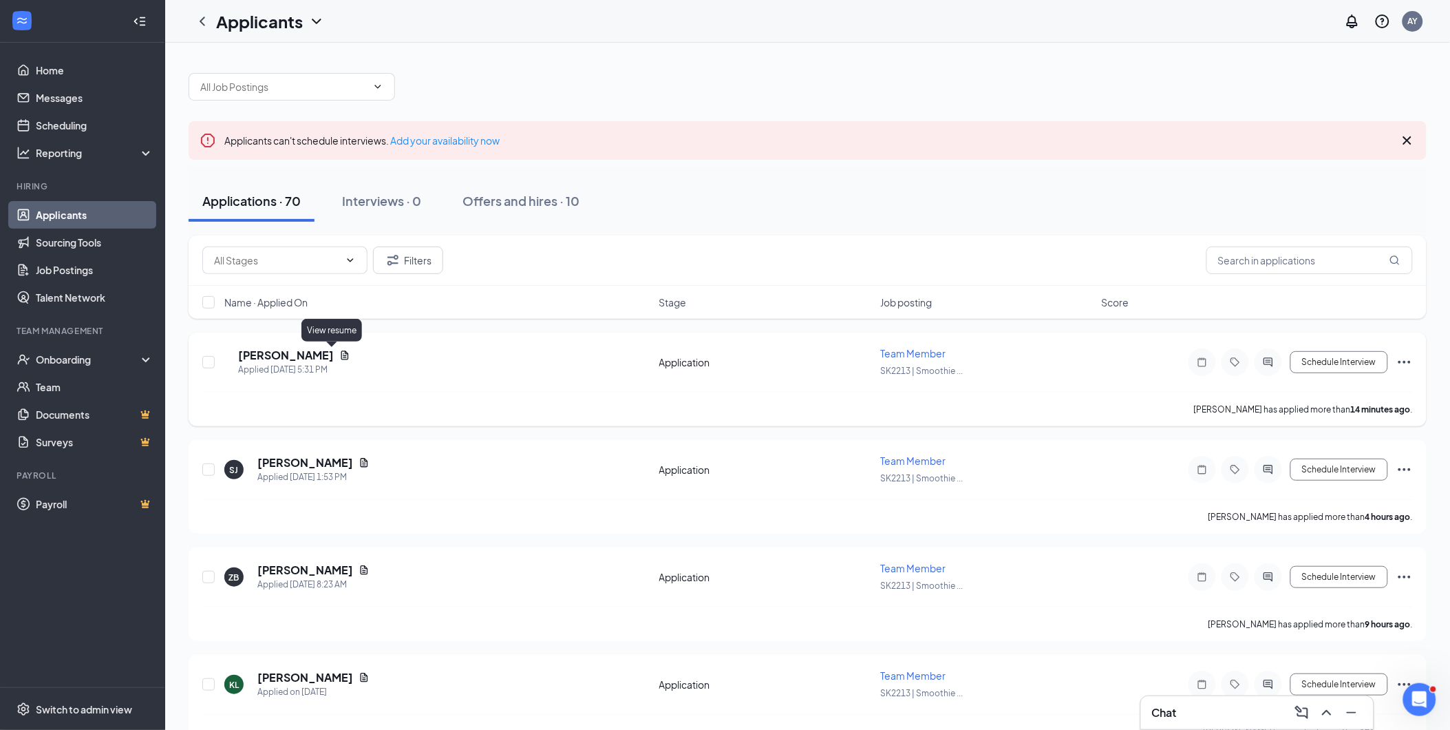
click at [341, 352] on icon "Document" at bounding box center [345, 354] width 8 height 9
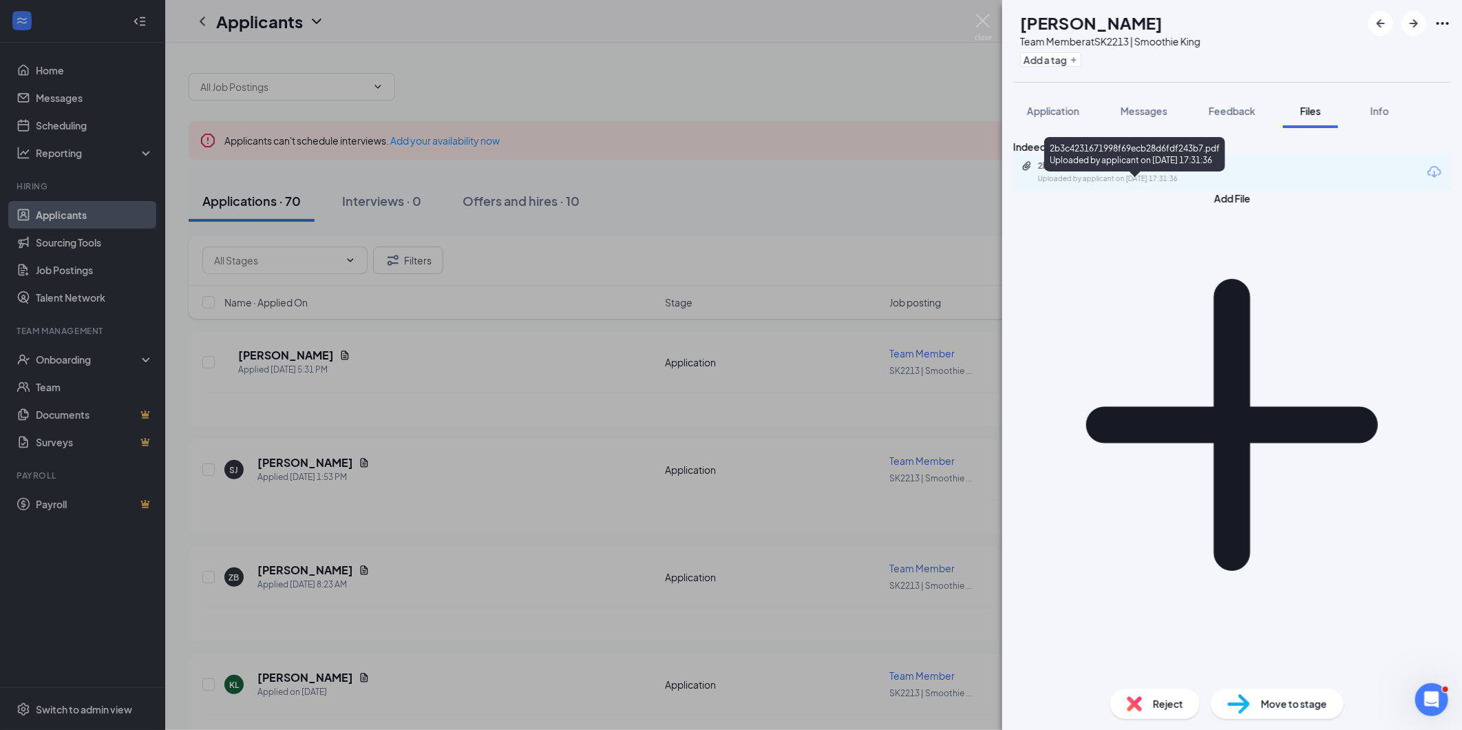
click at [1244, 184] on div "Uploaded by applicant on [DATE] 17:31:36" at bounding box center [1141, 178] width 207 height 11
click at [1067, 117] on div "Application" at bounding box center [1053, 111] width 52 height 14
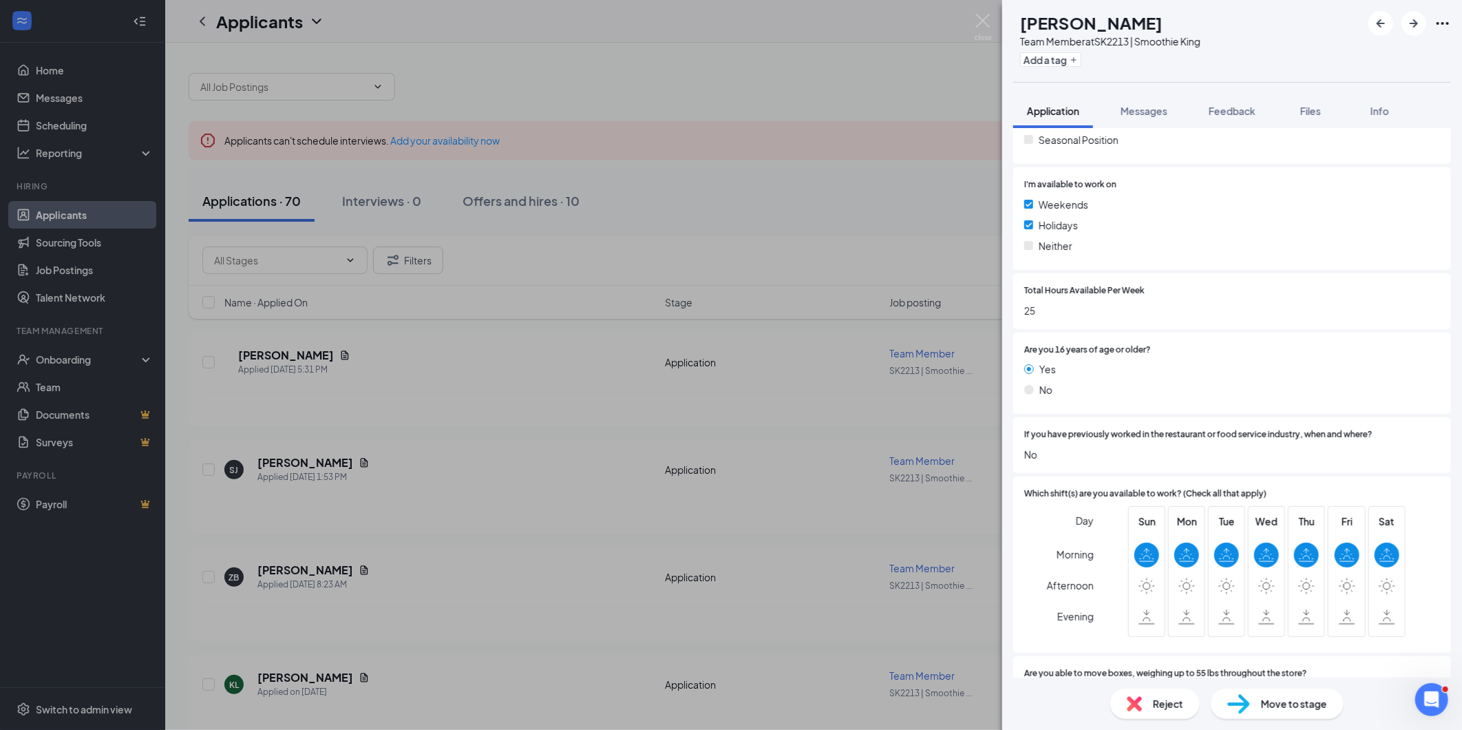
scroll to position [351, 0]
click at [1382, 112] on span "Info" at bounding box center [1380, 111] width 19 height 12
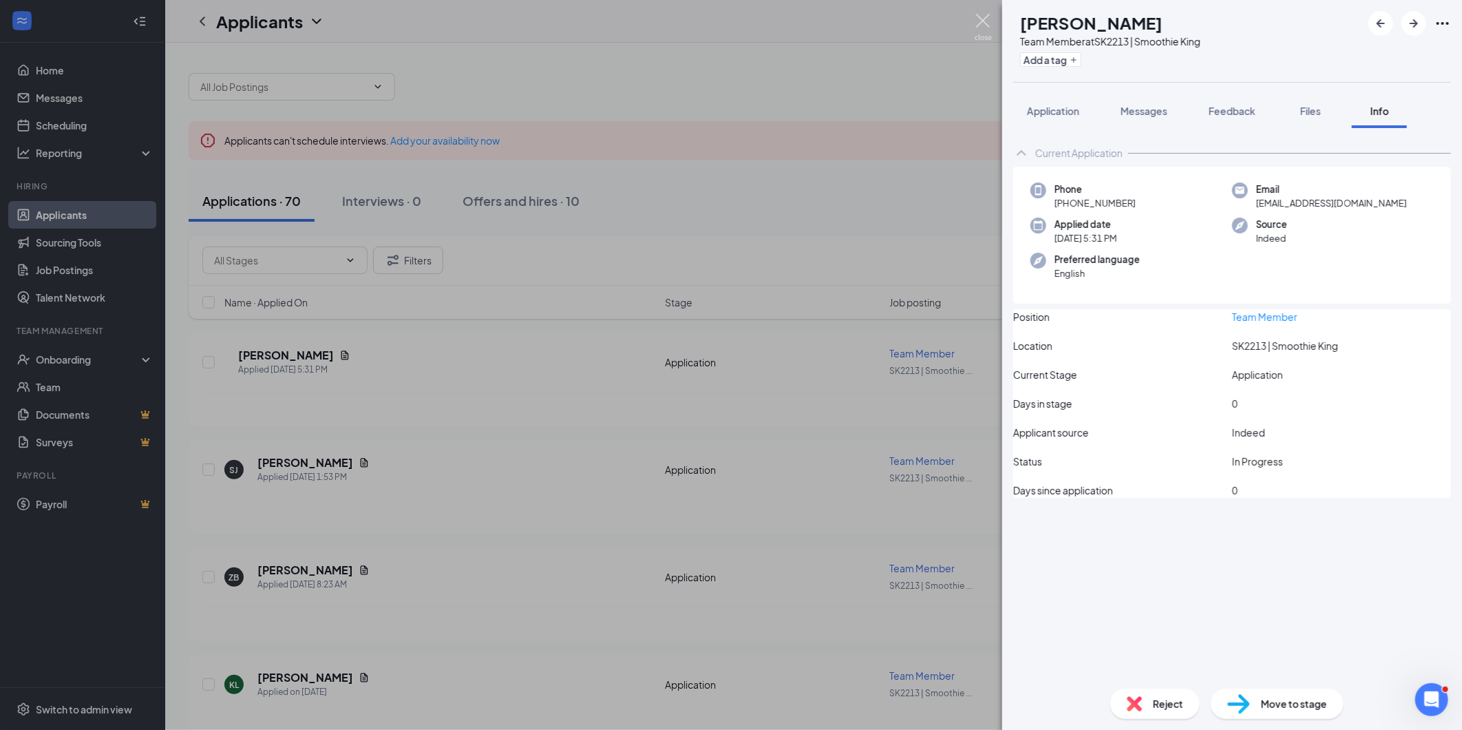
click at [982, 17] on img at bounding box center [983, 27] width 17 height 27
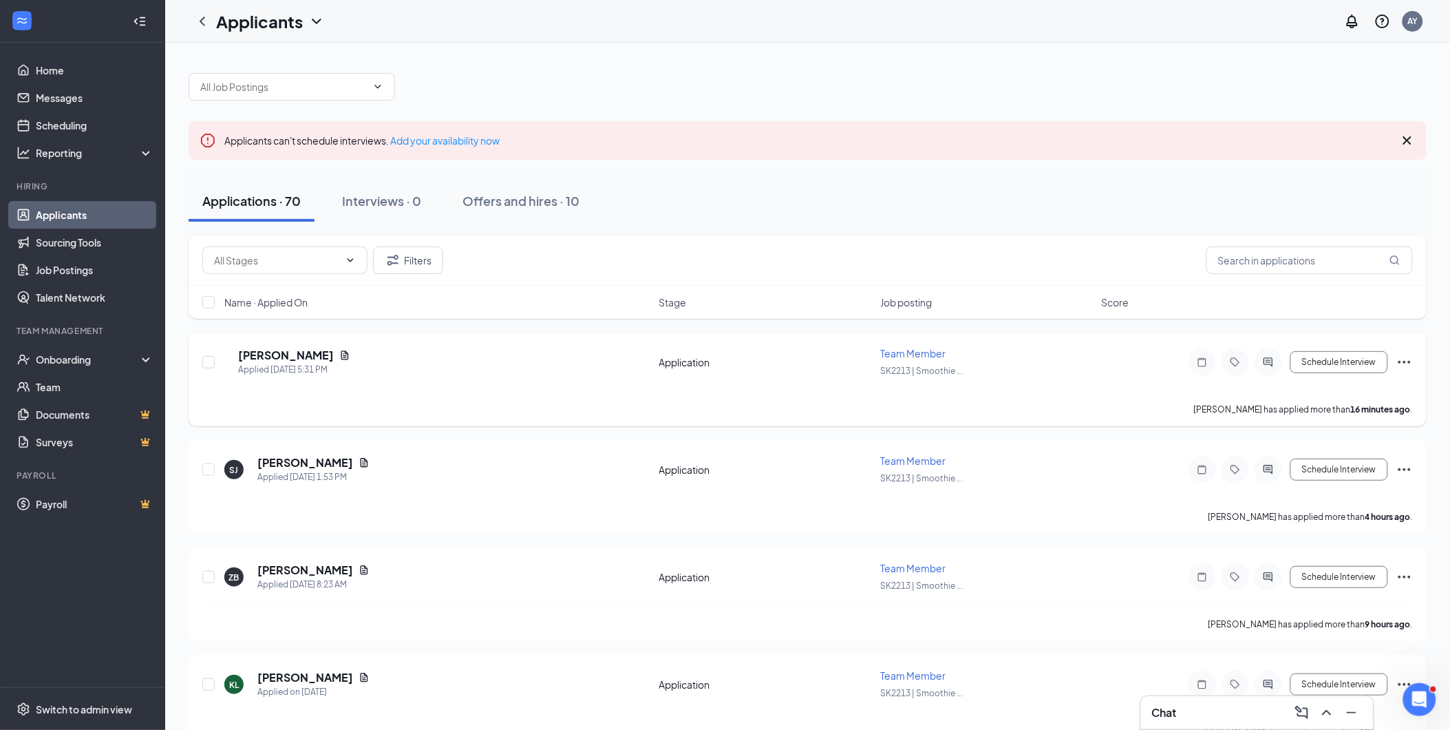
click at [319, 352] on h5 "[PERSON_NAME]" at bounding box center [286, 355] width 96 height 15
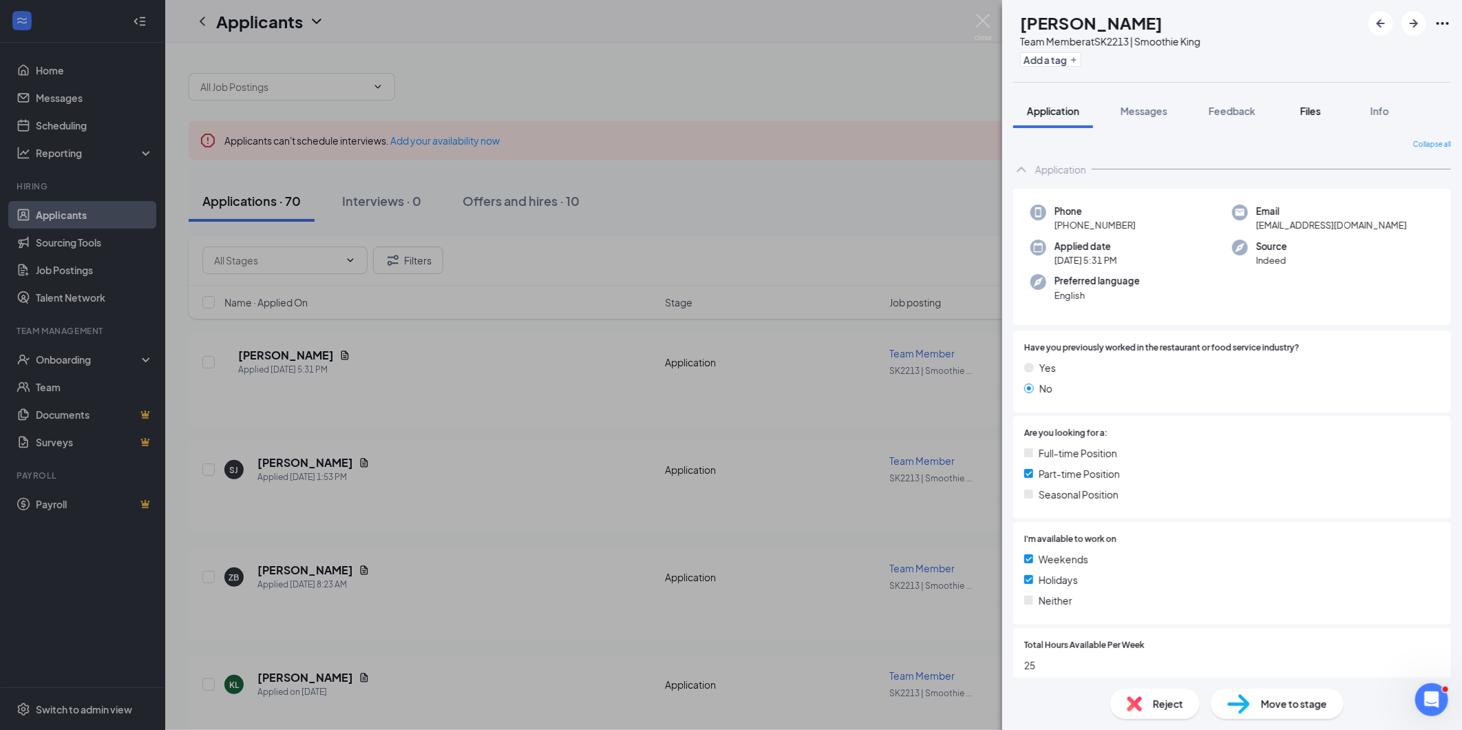
click at [1313, 114] on span "Files" at bounding box center [1310, 111] width 21 height 12
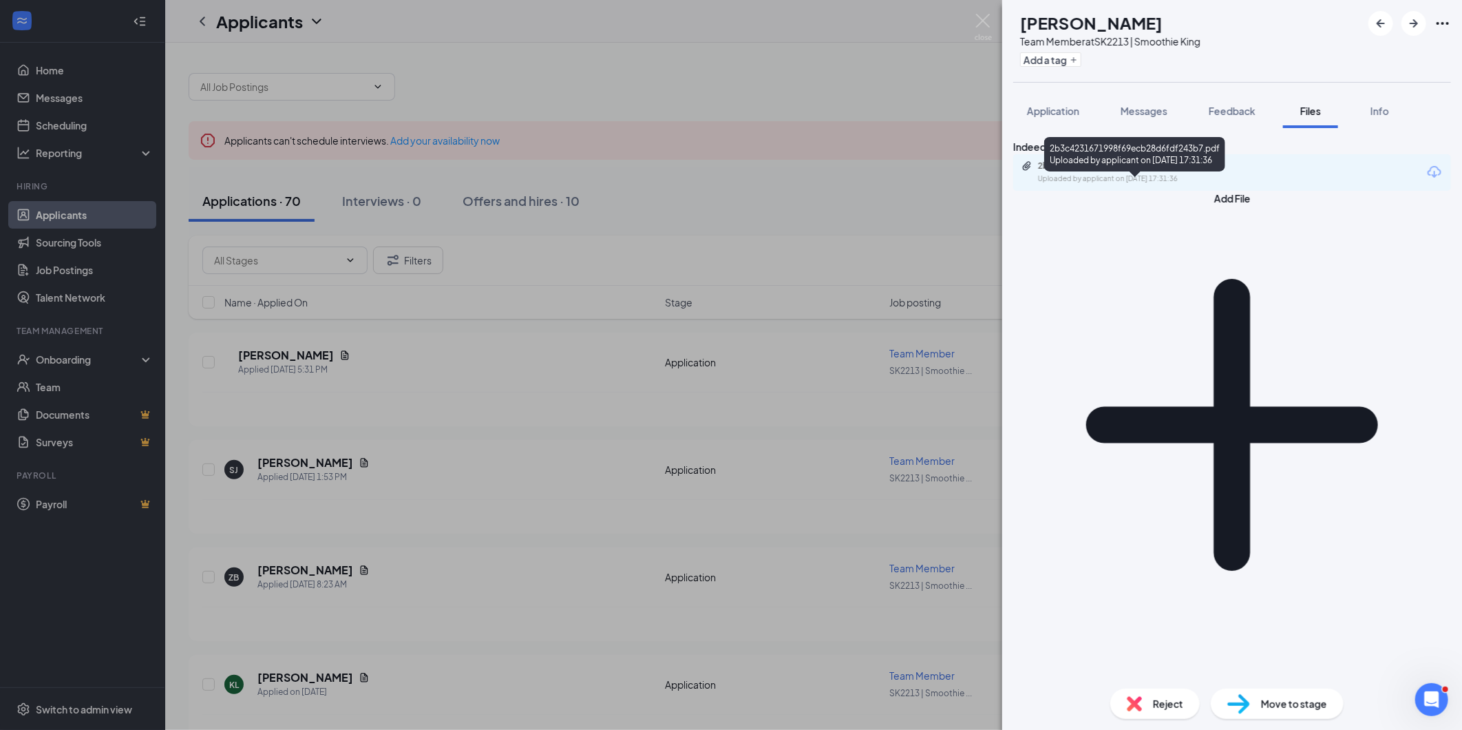
click at [1237, 184] on div "Uploaded by applicant on [DATE] 17:31:36" at bounding box center [1141, 178] width 207 height 11
drag, startPoint x: 985, startPoint y: 17, endPoint x: 447, endPoint y: 332, distance: 622.9
click at [985, 17] on img at bounding box center [983, 27] width 17 height 27
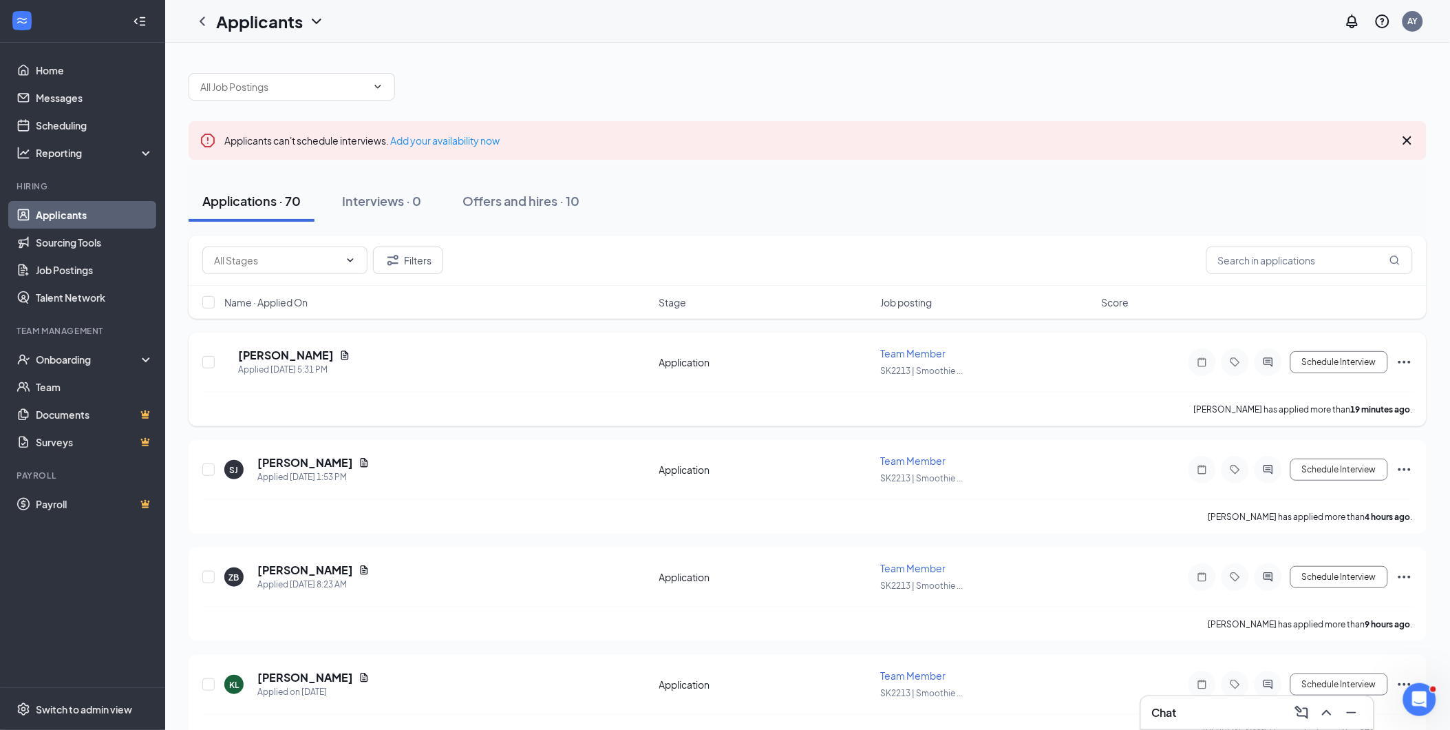
click at [1404, 358] on icon "Ellipses" at bounding box center [1405, 362] width 17 height 17
click at [1289, 514] on p "Reject" at bounding box center [1343, 507] width 124 height 14
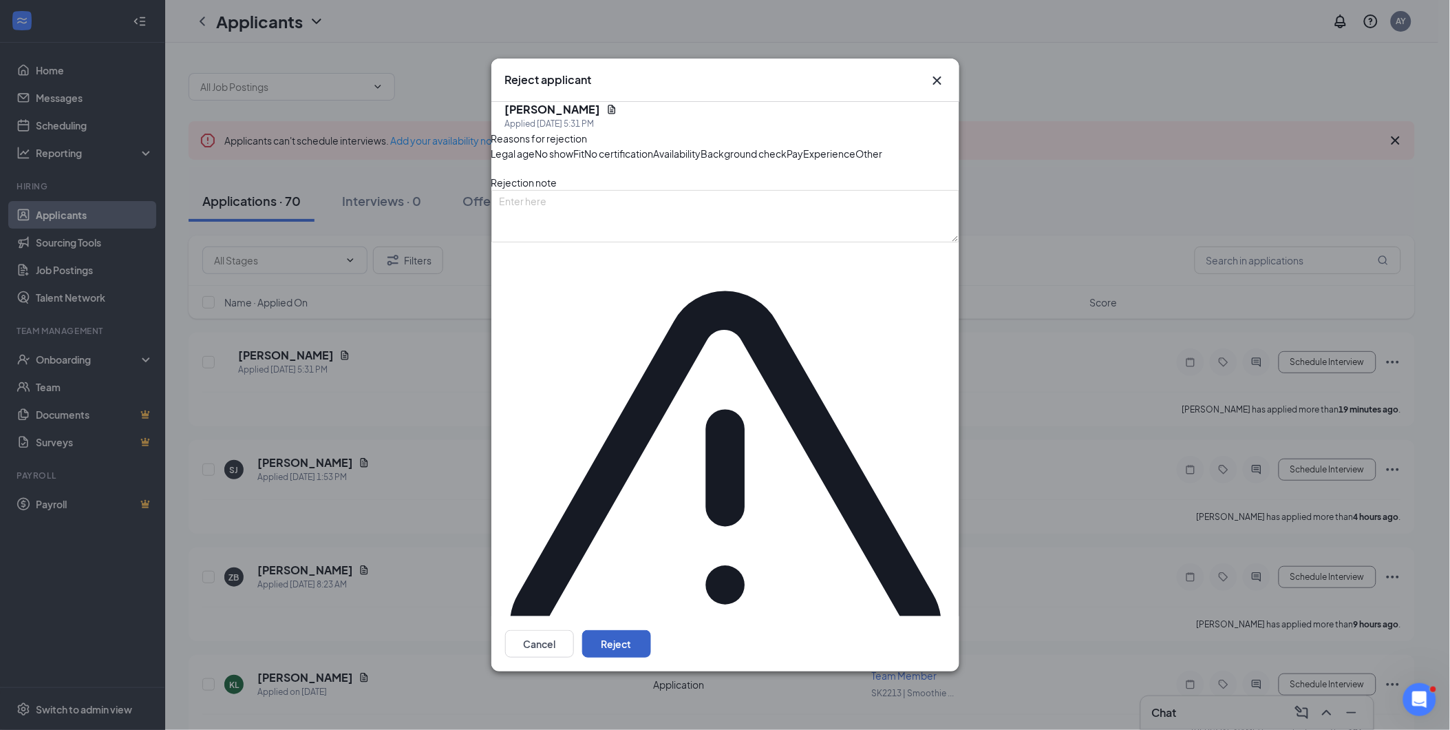
click at [651, 630] on button "Reject" at bounding box center [616, 644] width 69 height 28
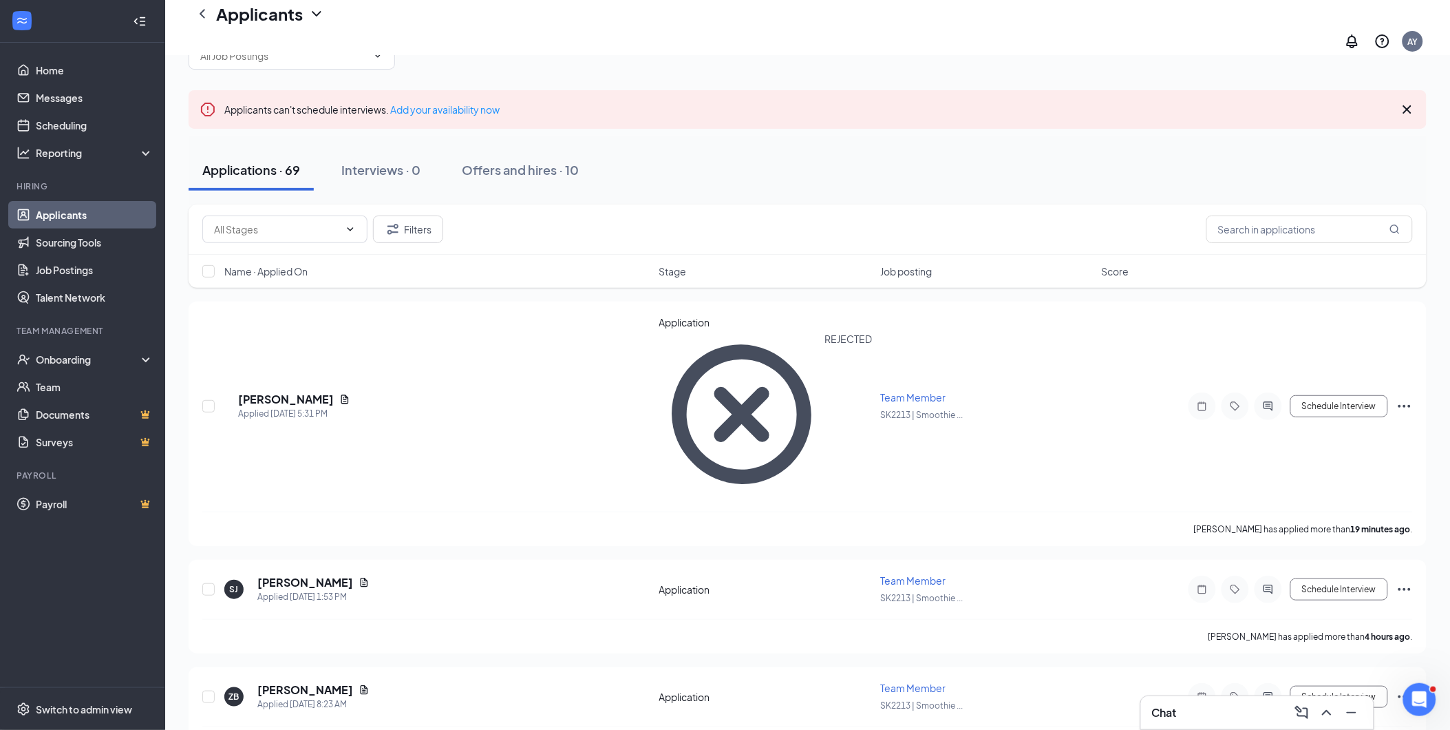
scroll to position [36, 0]
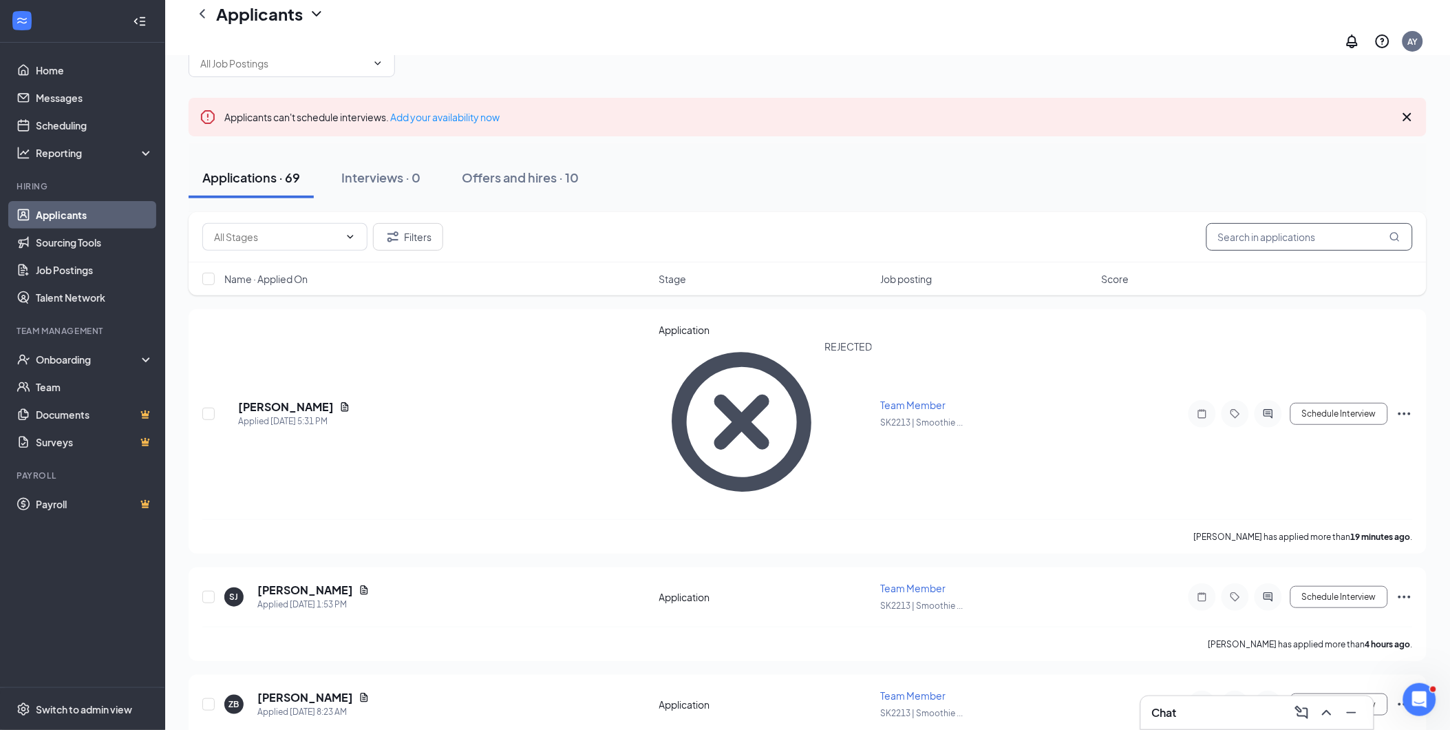
click at [1291, 227] on input "text" at bounding box center [1310, 237] width 207 height 28
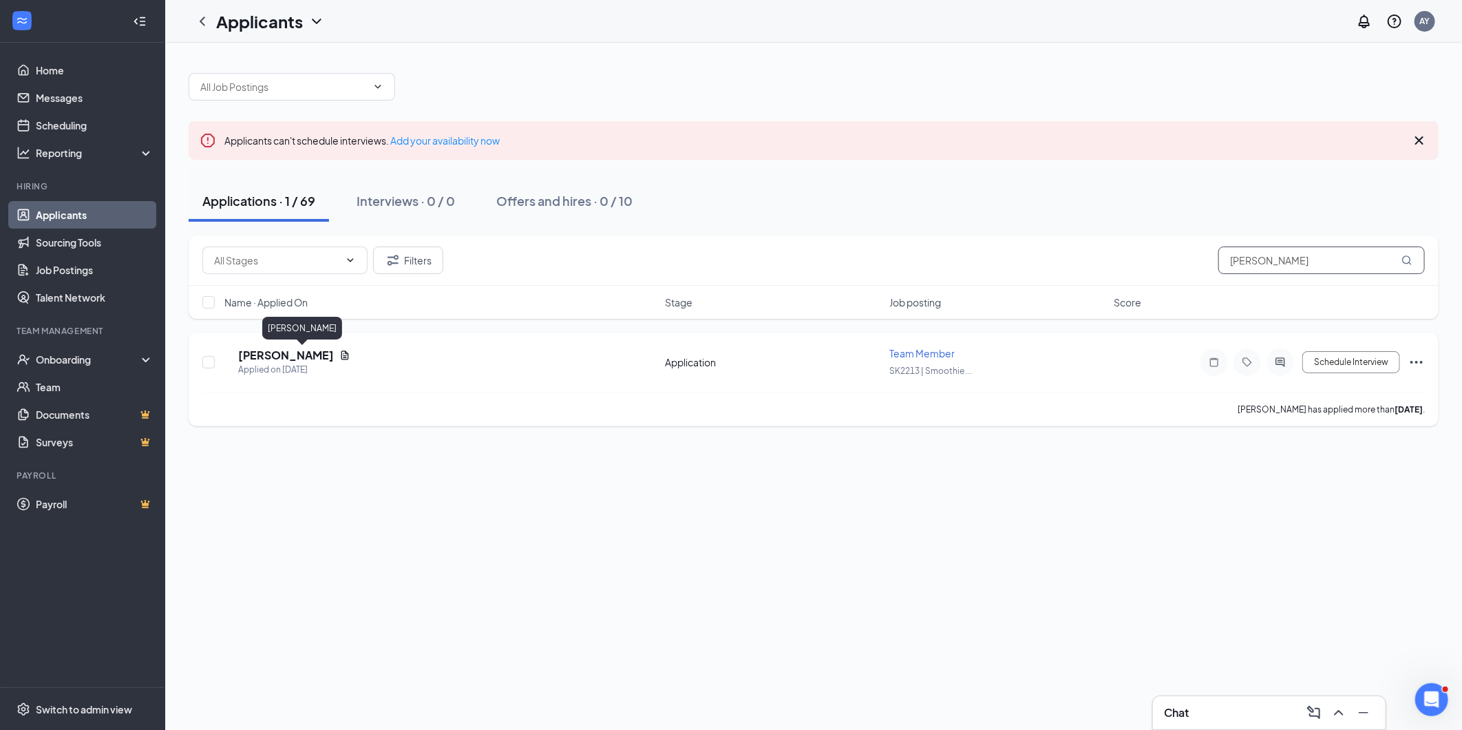
type input "[PERSON_NAME]"
click at [312, 350] on h5 "[PERSON_NAME]" at bounding box center [286, 355] width 96 height 15
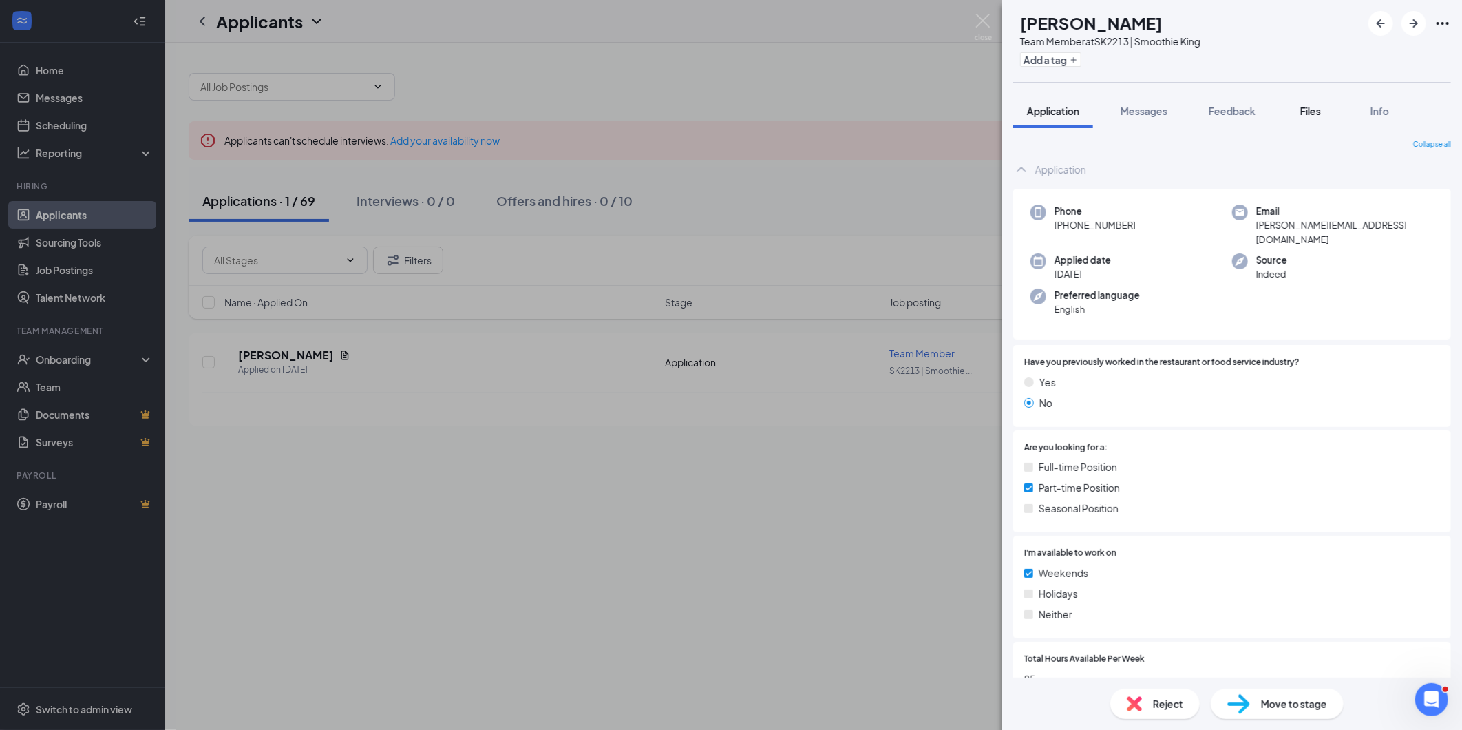
click at [1307, 109] on span "Files" at bounding box center [1310, 111] width 21 height 12
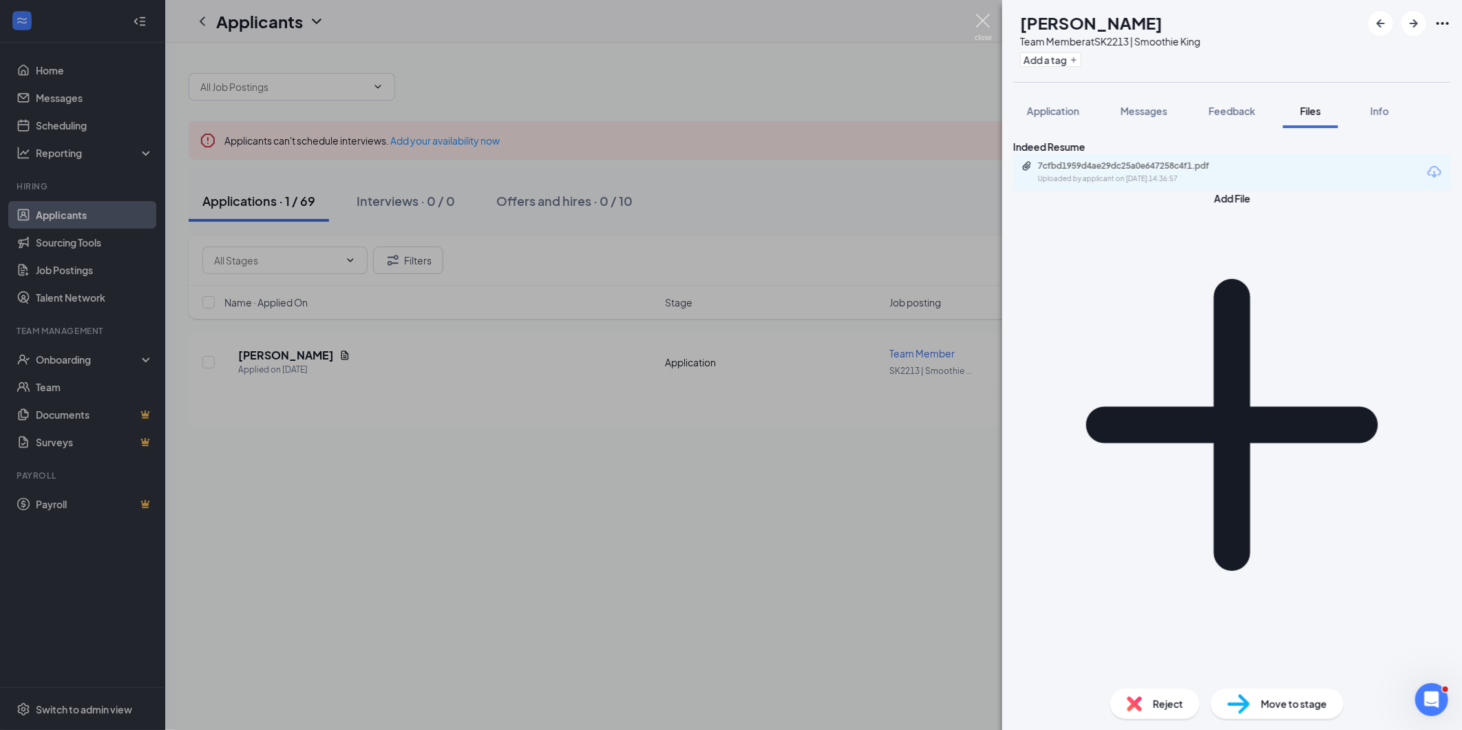
click at [984, 17] on img at bounding box center [983, 27] width 17 height 27
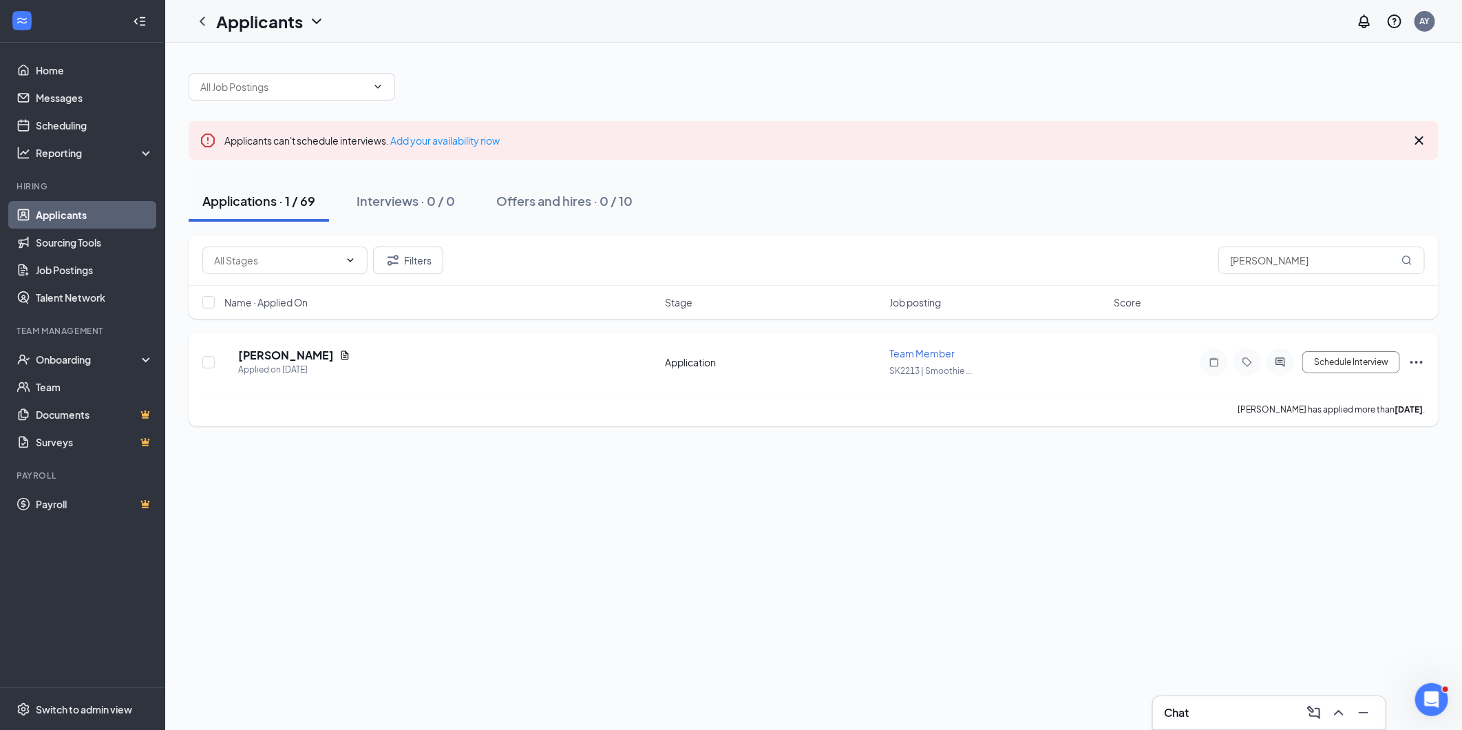
click at [1416, 361] on icon "Ellipses" at bounding box center [1417, 362] width 12 height 3
click at [1347, 390] on p "[PERSON_NAME] as hired" at bounding box center [1355, 385] width 124 height 14
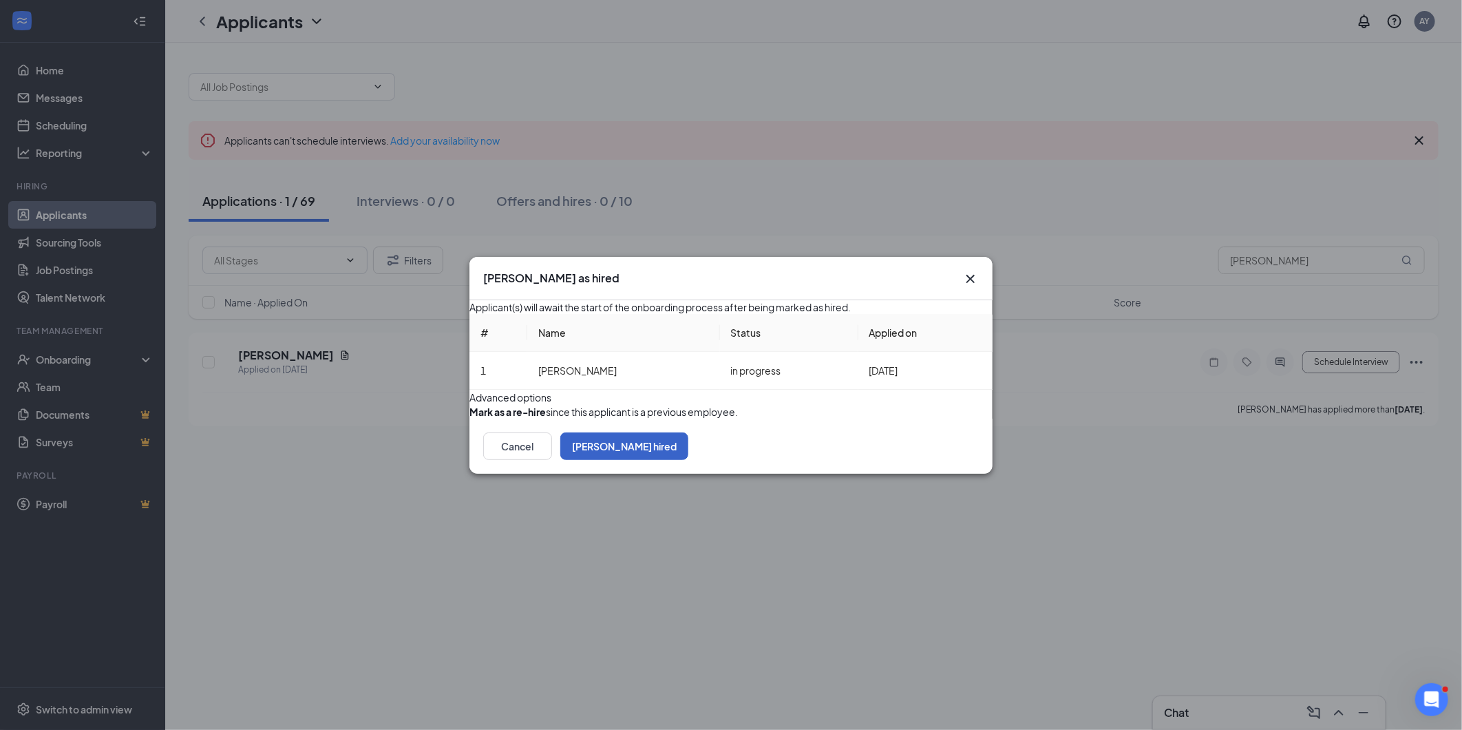
click at [688, 460] on button "[PERSON_NAME] hired" at bounding box center [624, 446] width 128 height 28
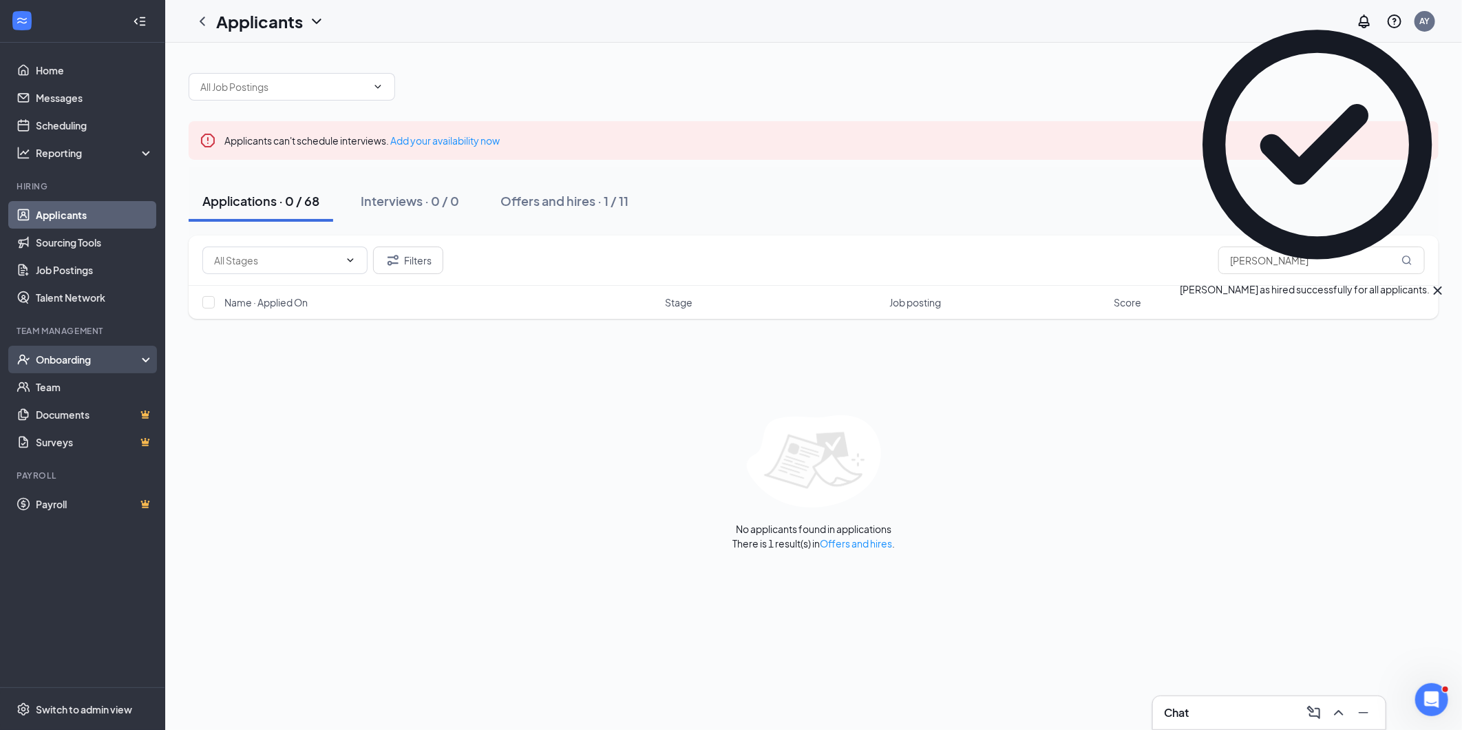
click at [71, 349] on div "Onboarding" at bounding box center [82, 360] width 165 height 28
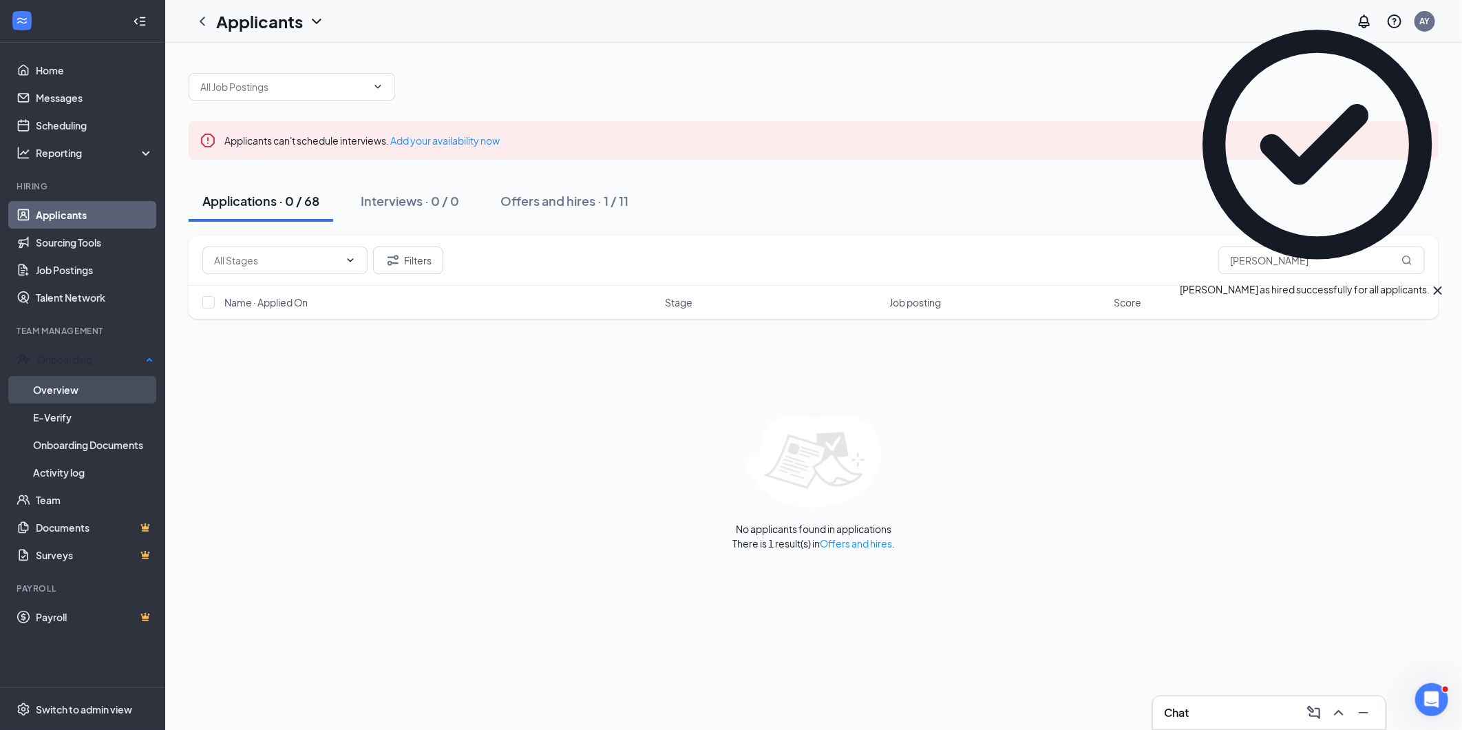
click at [57, 390] on link "Overview" at bounding box center [93, 390] width 120 height 28
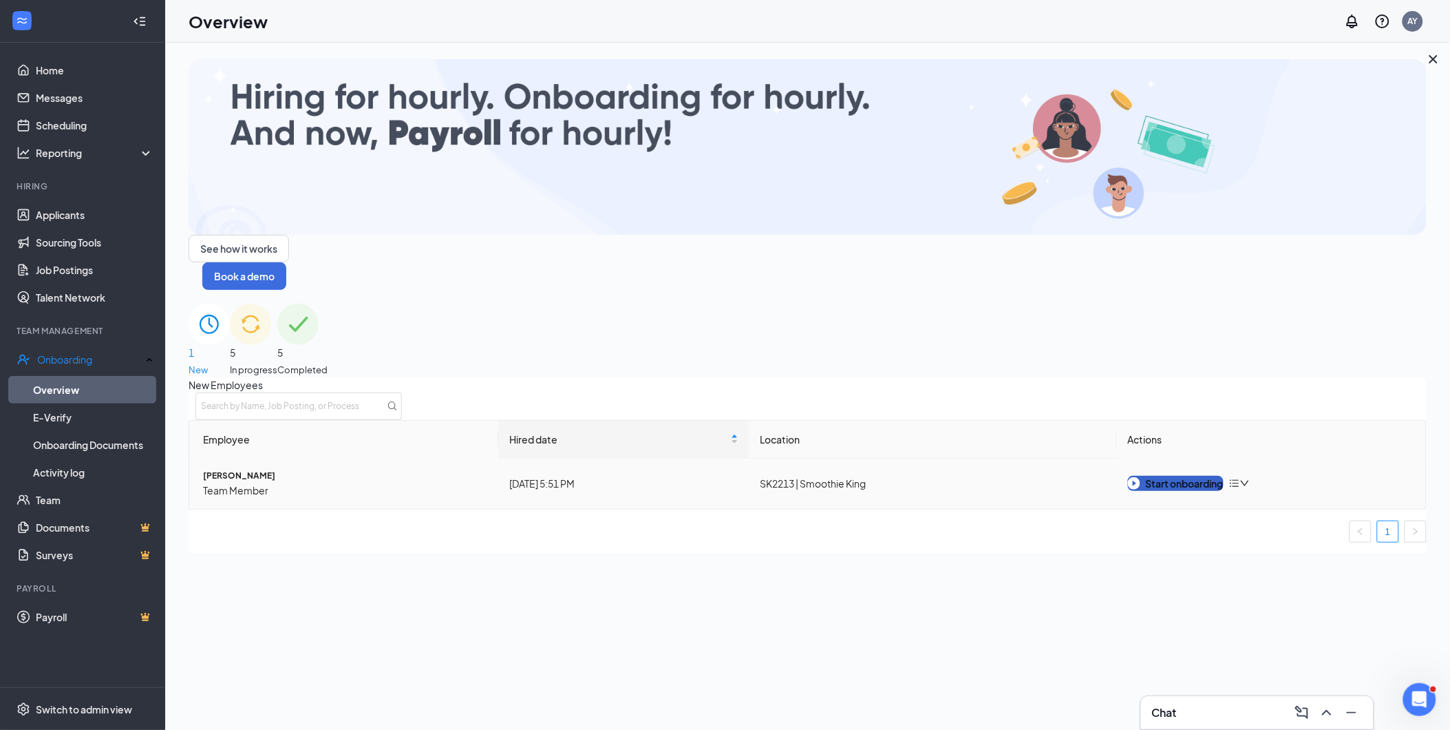
click at [1210, 476] on div "Start onboarding" at bounding box center [1176, 483] width 96 height 15
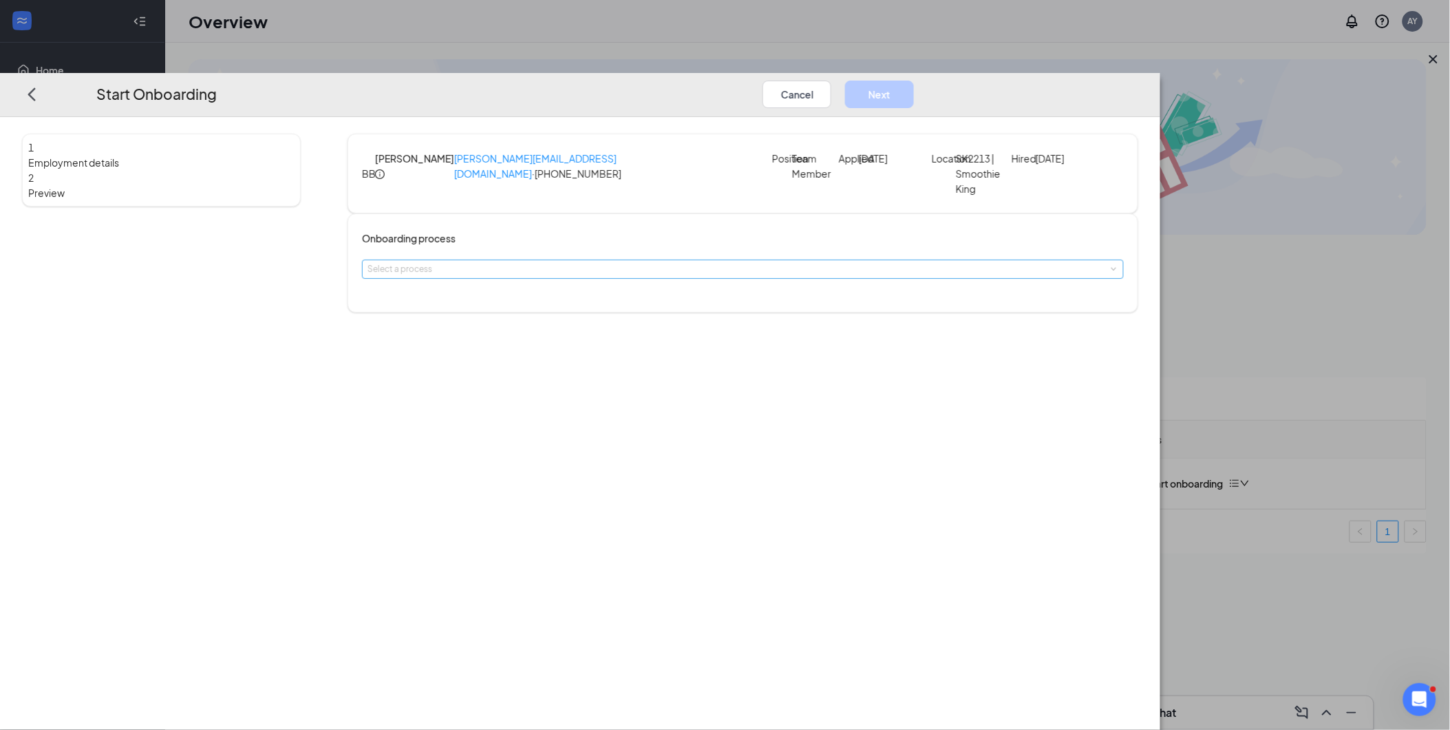
click at [630, 276] on div "Select a process" at bounding box center [740, 269] width 745 height 14
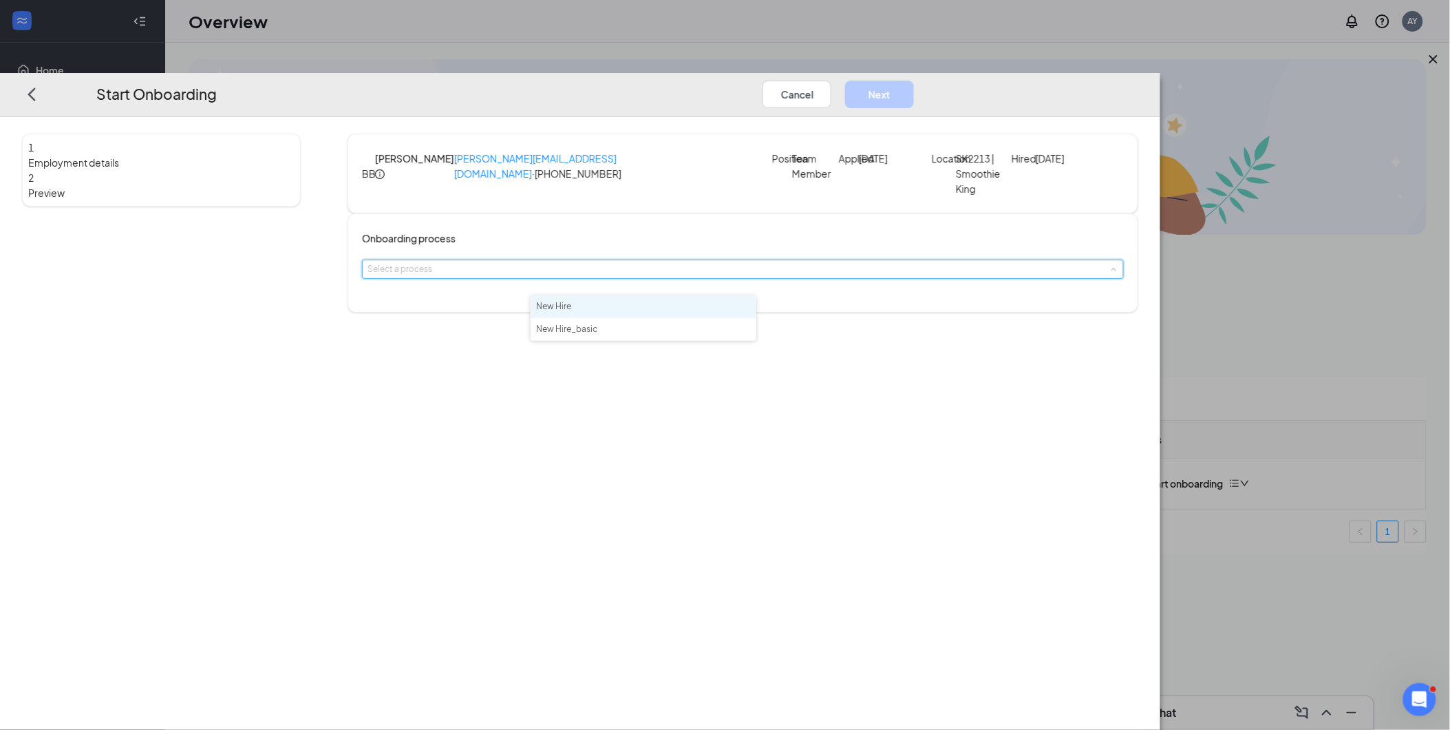
click at [571, 306] on span "New Hire" at bounding box center [553, 306] width 35 height 10
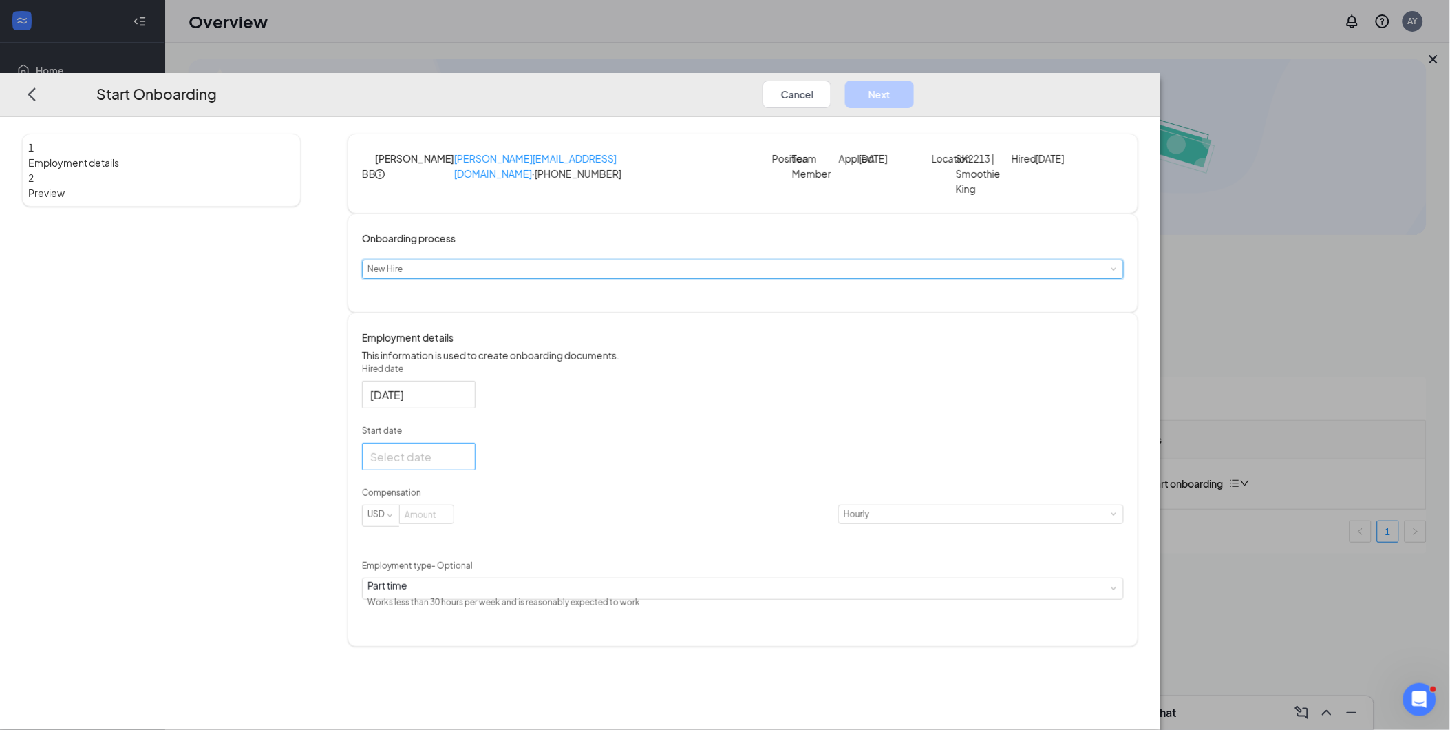
click at [465, 465] on input "Start date" at bounding box center [417, 456] width 94 height 17
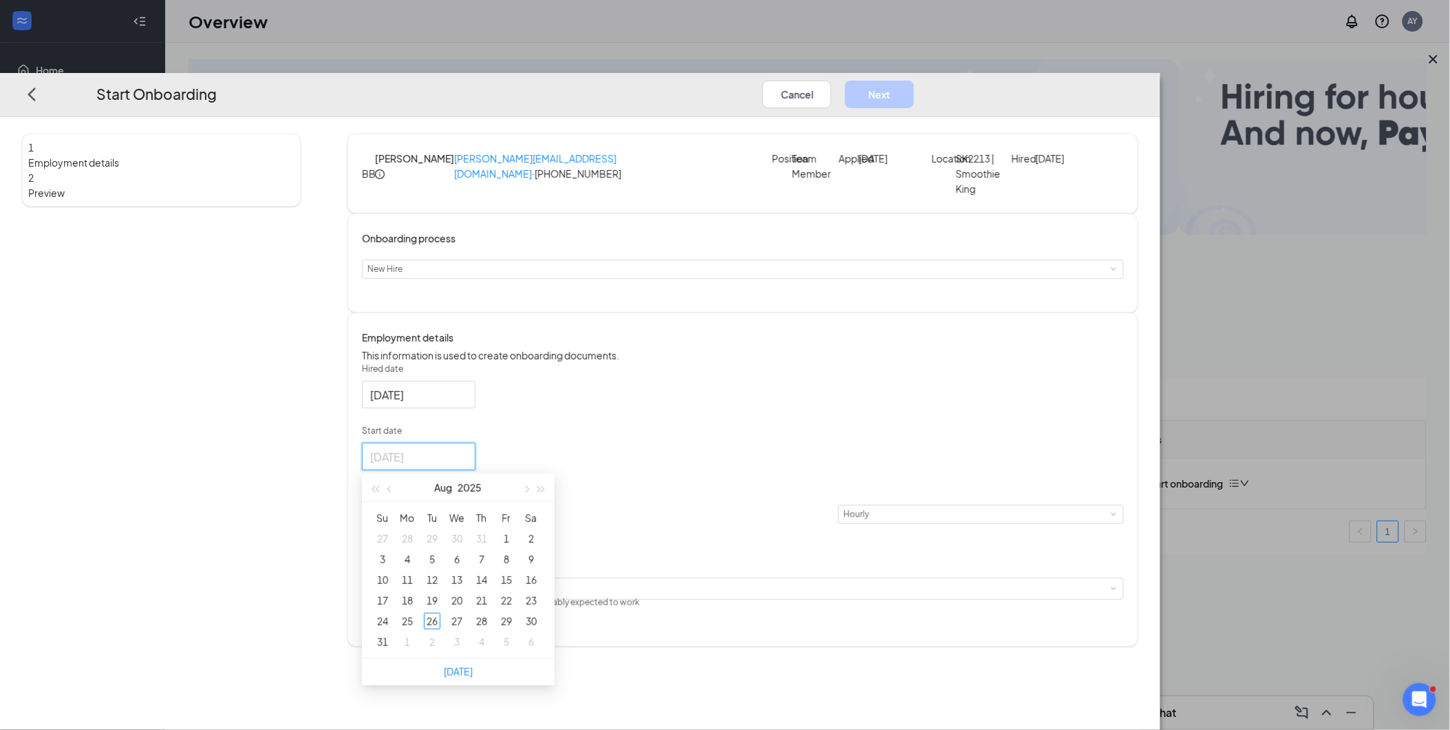
type input "[DATE]"
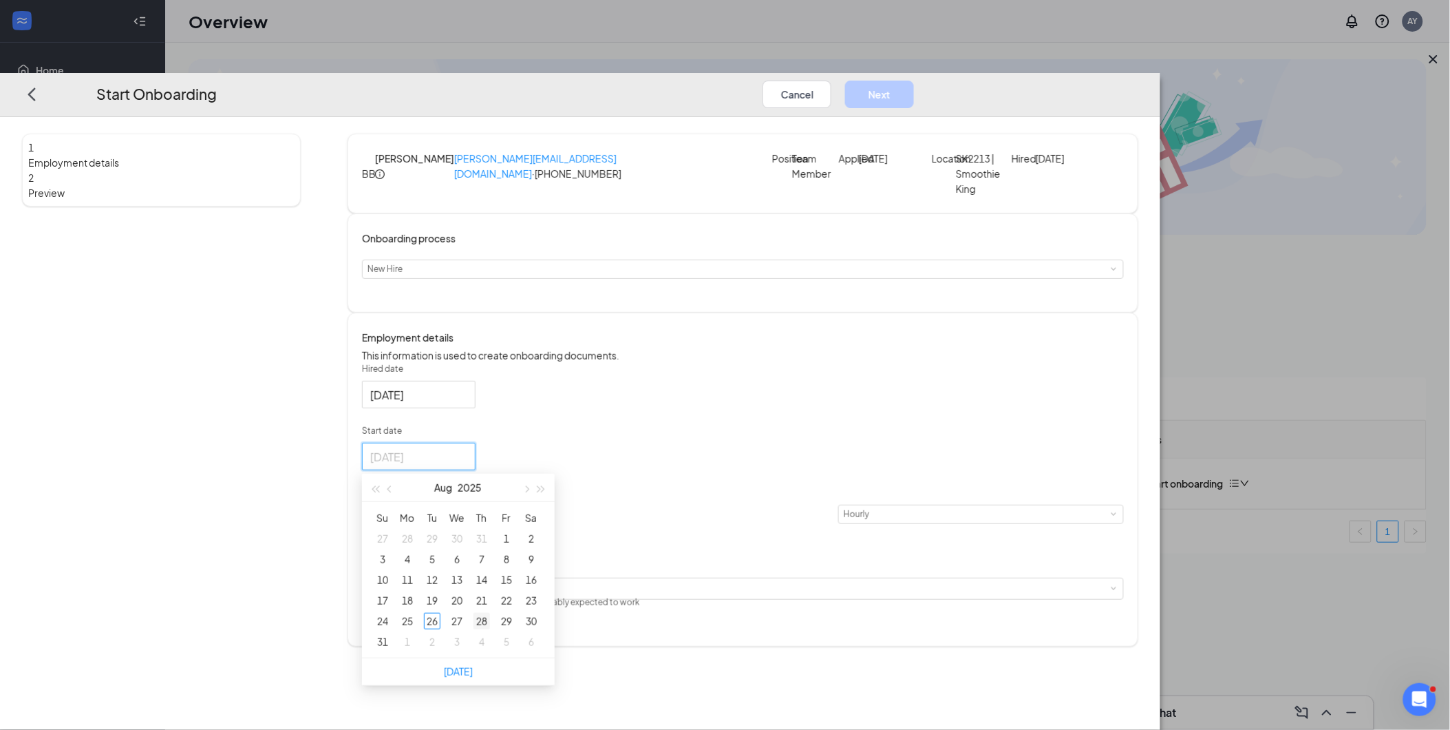
type input "[DATE]"
click at [490, 629] on div "28" at bounding box center [482, 621] width 17 height 17
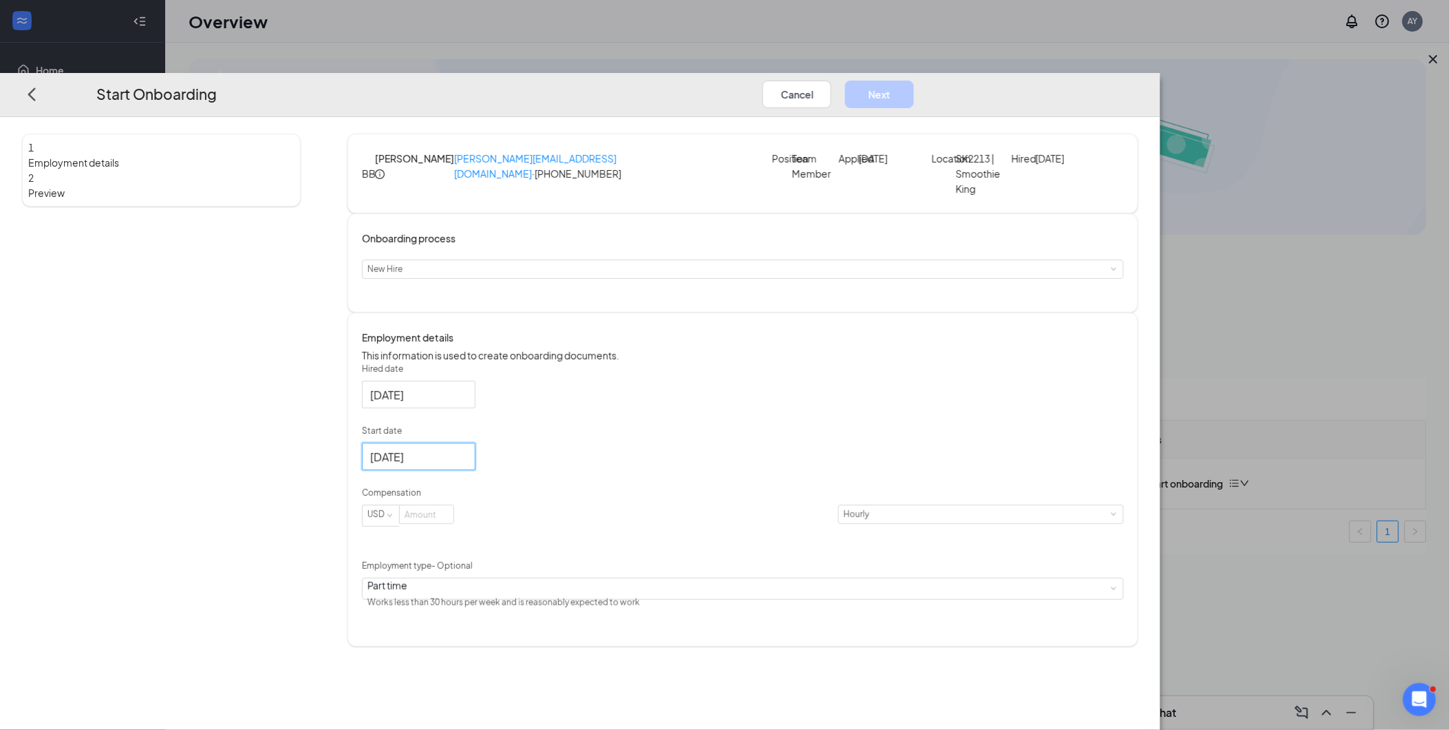
click at [893, 436] on div "Hired date [DATE] Start date [DATE] [DATE] Su Mo Tu We Th Fr Sa 27 28 29 30 31 …" at bounding box center [743, 488] width 762 height 250
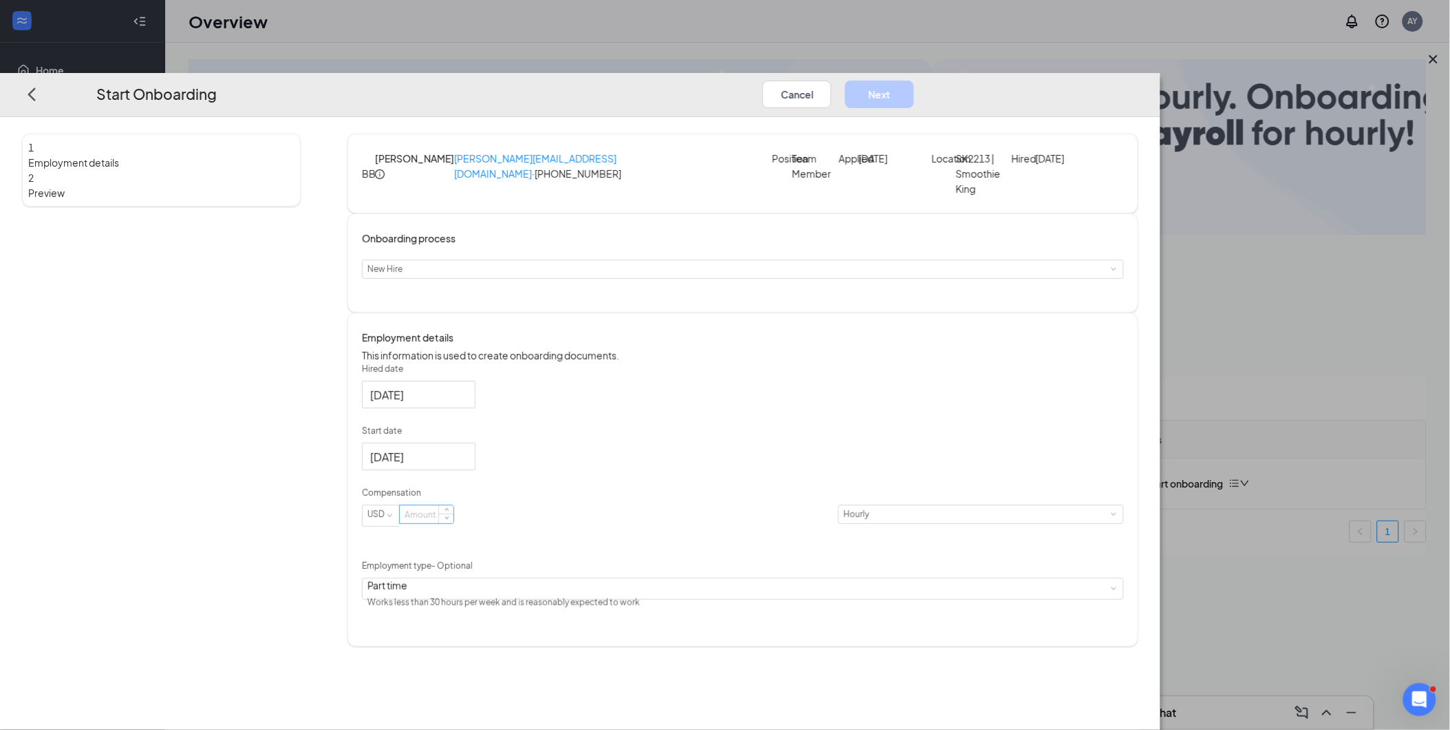
click at [454, 523] on input at bounding box center [427, 514] width 54 height 18
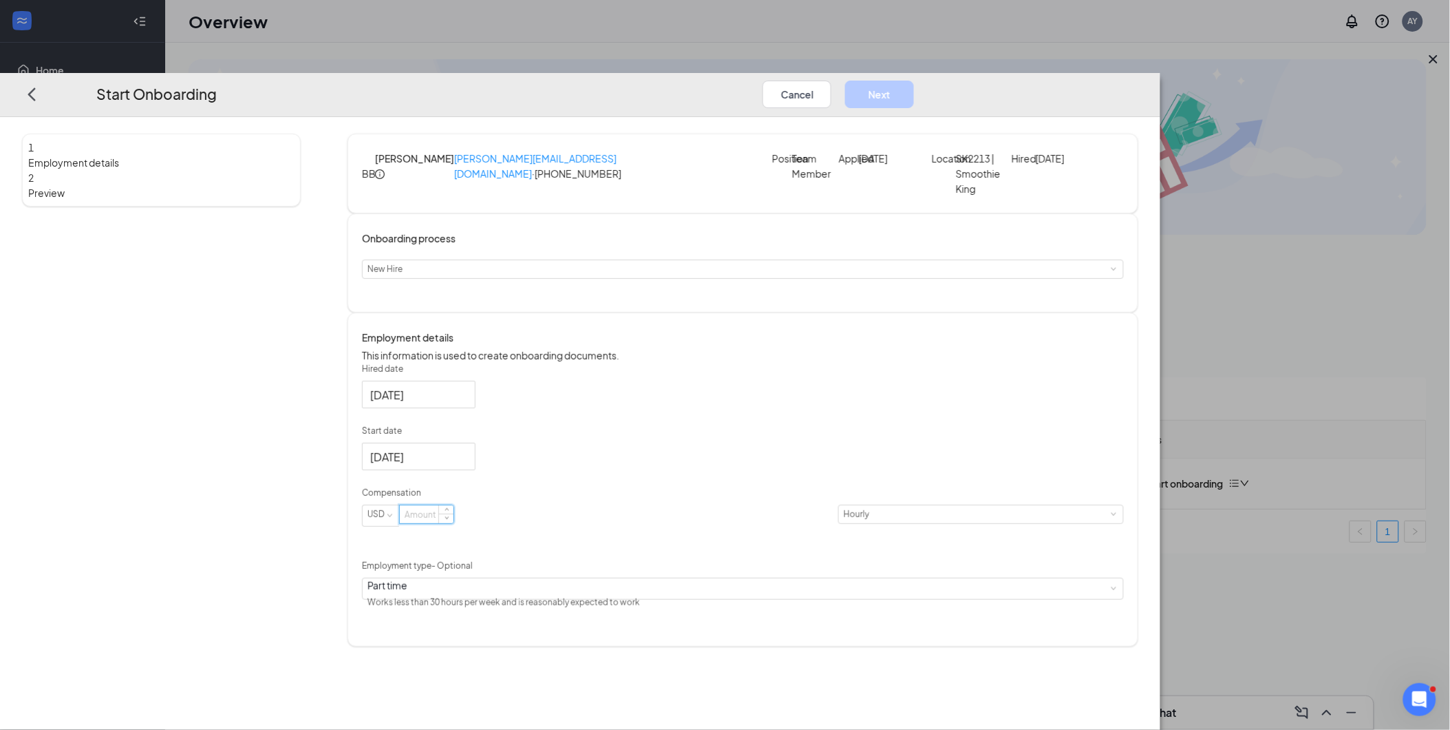
type input "9"
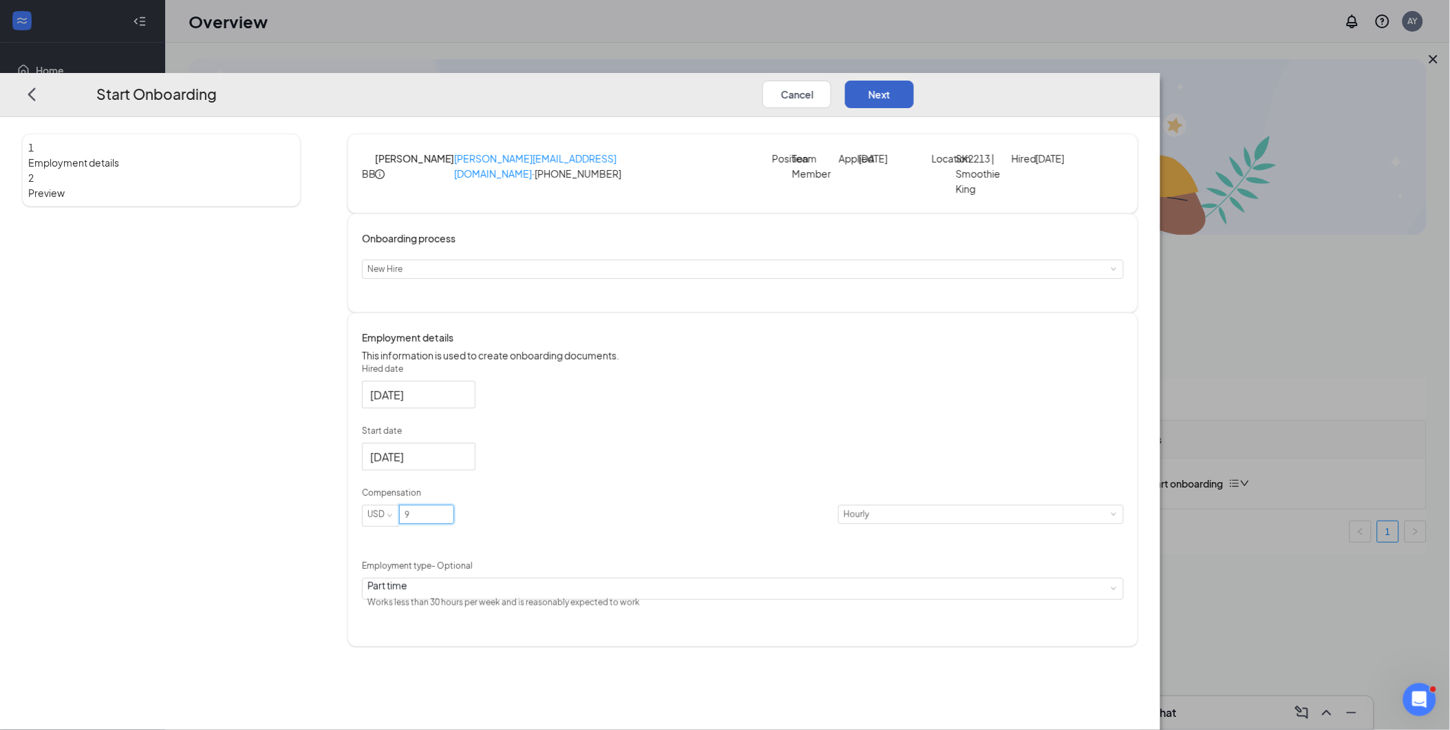
click at [914, 81] on button "Next" at bounding box center [879, 95] width 69 height 28
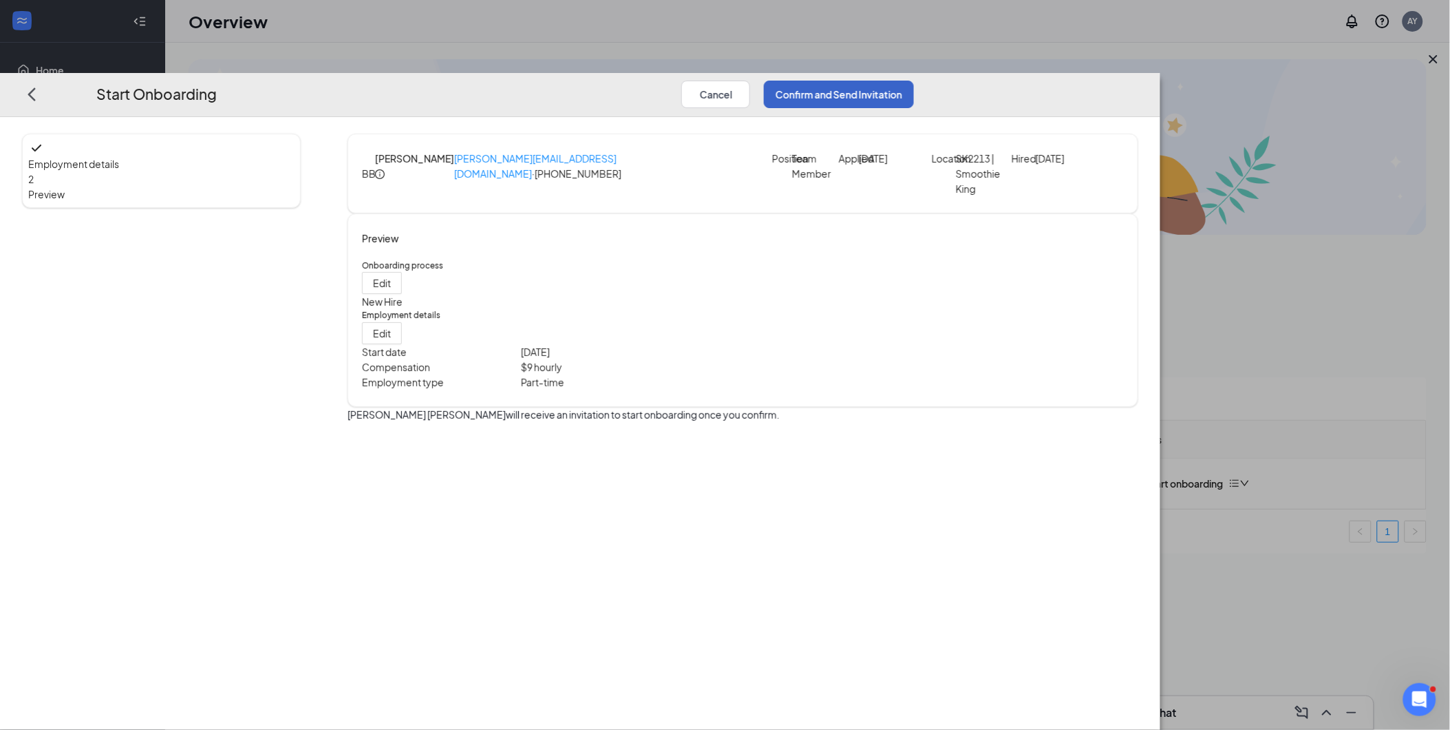
click at [914, 81] on button "Confirm and Send Invitation" at bounding box center [839, 95] width 150 height 28
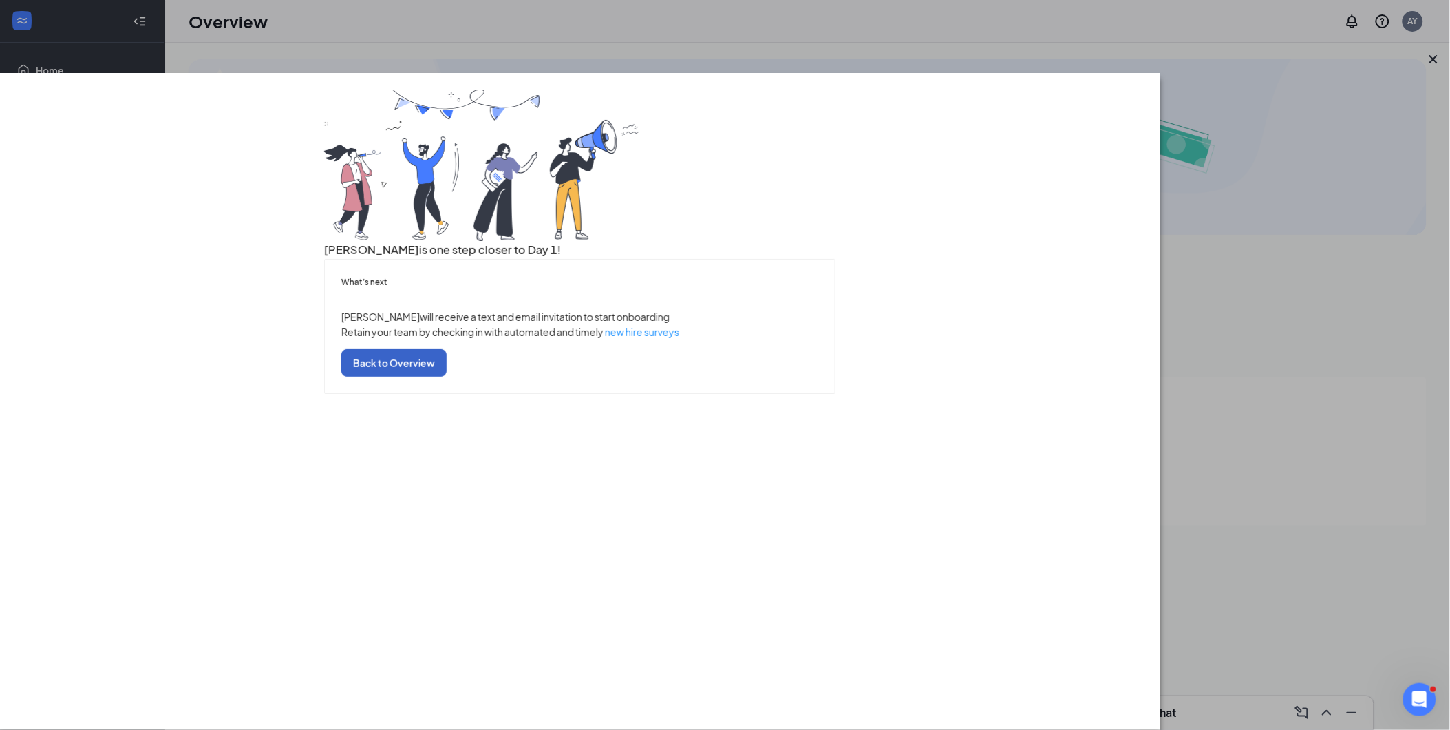
click at [447, 377] on button "Back to Overview" at bounding box center [393, 363] width 105 height 28
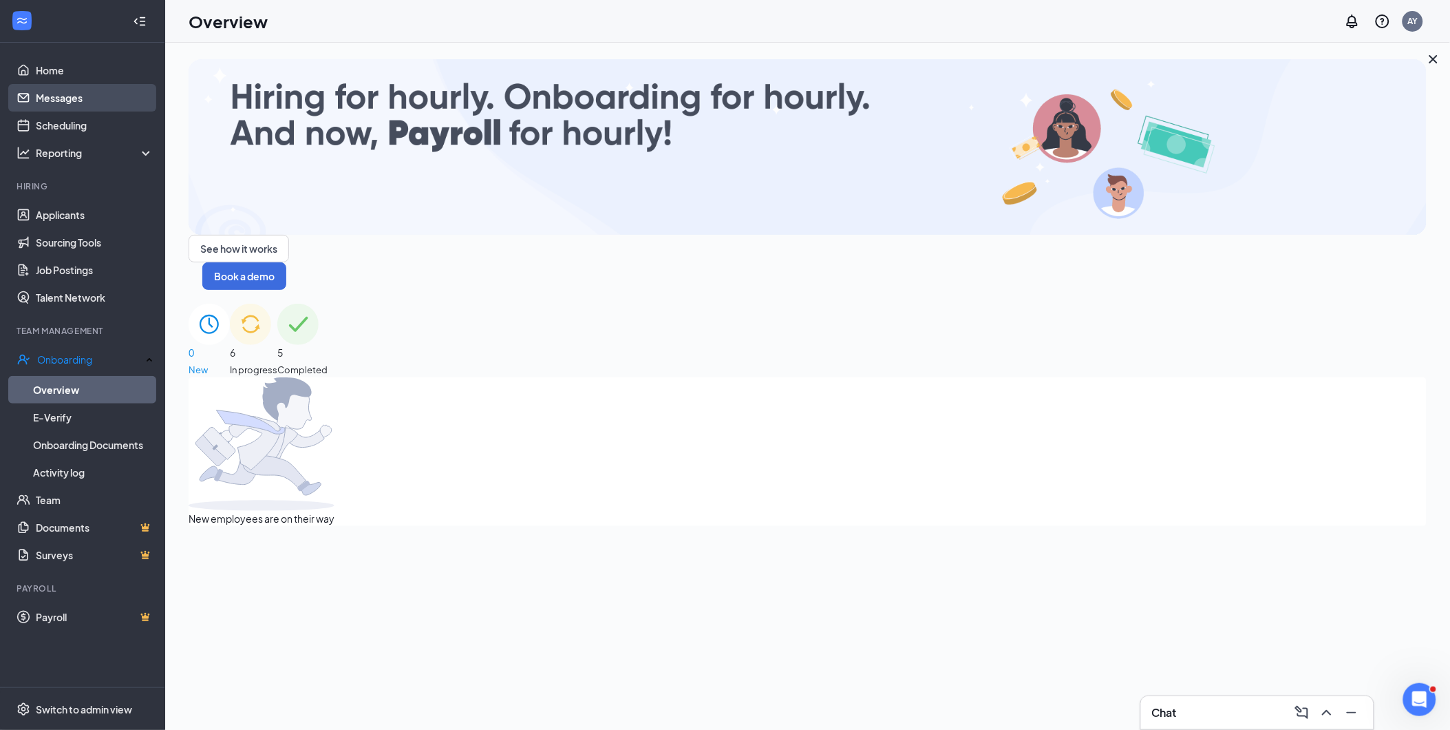
click at [45, 95] on link "Messages" at bounding box center [95, 98] width 118 height 28
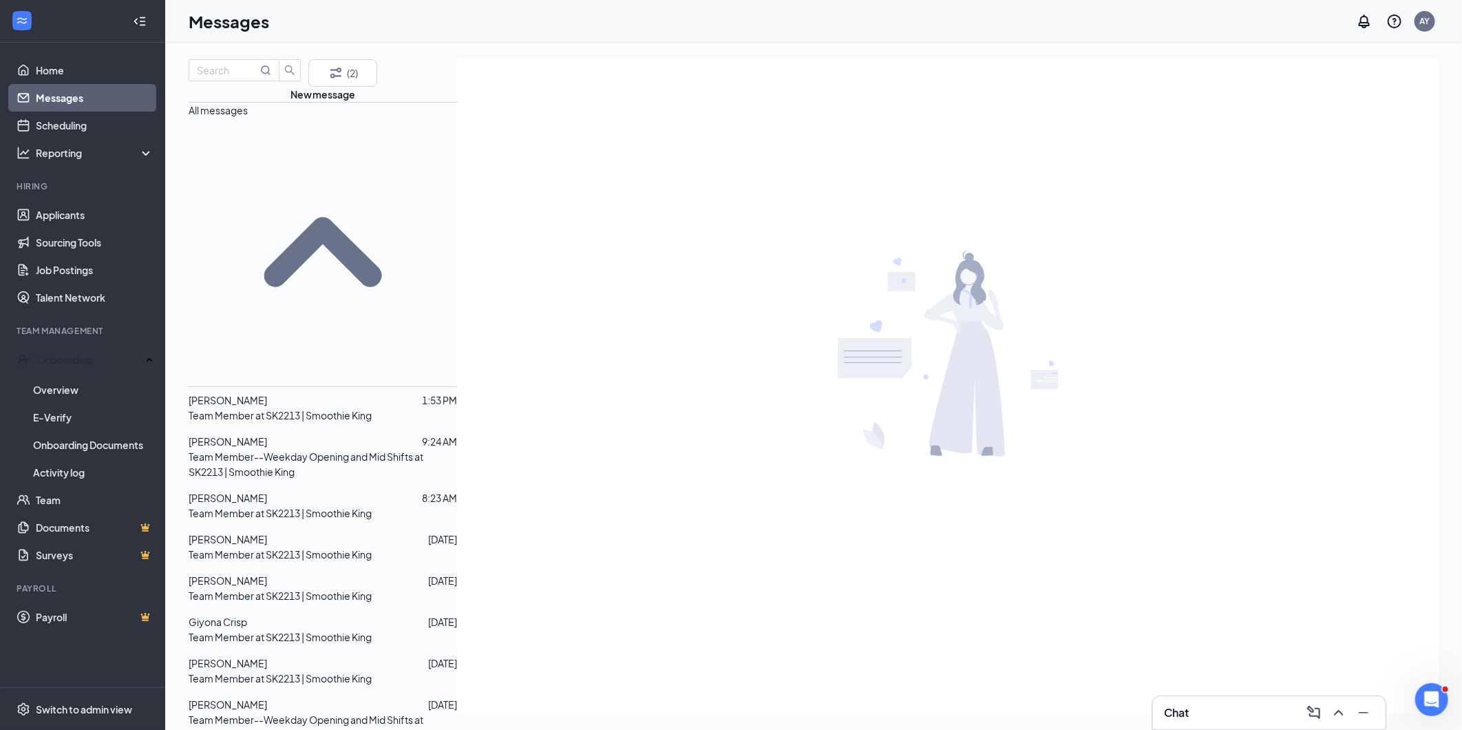
click at [265, 657] on span "[PERSON_NAME]" at bounding box center [228, 663] width 78 height 12
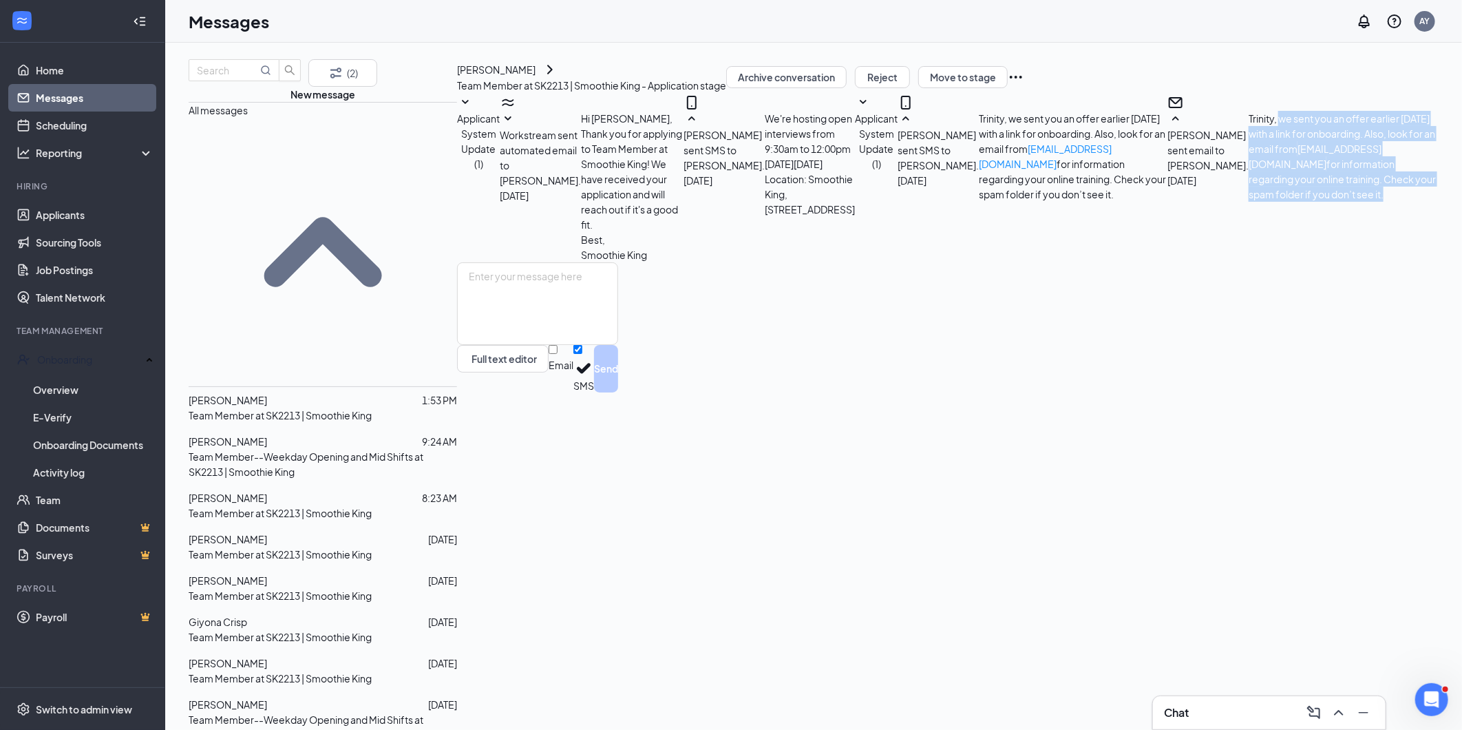
drag, startPoint x: 923, startPoint y: 494, endPoint x: 701, endPoint y: 476, distance: 223.1
click at [1249, 200] on span "Trinity, we sent you an offer earlier [DATE] with a link for onboarding. Also, …" at bounding box center [1342, 156] width 187 height 88
copy span "we sent you an offer earlier [DATE] with a link for onboarding. Also, look for …"
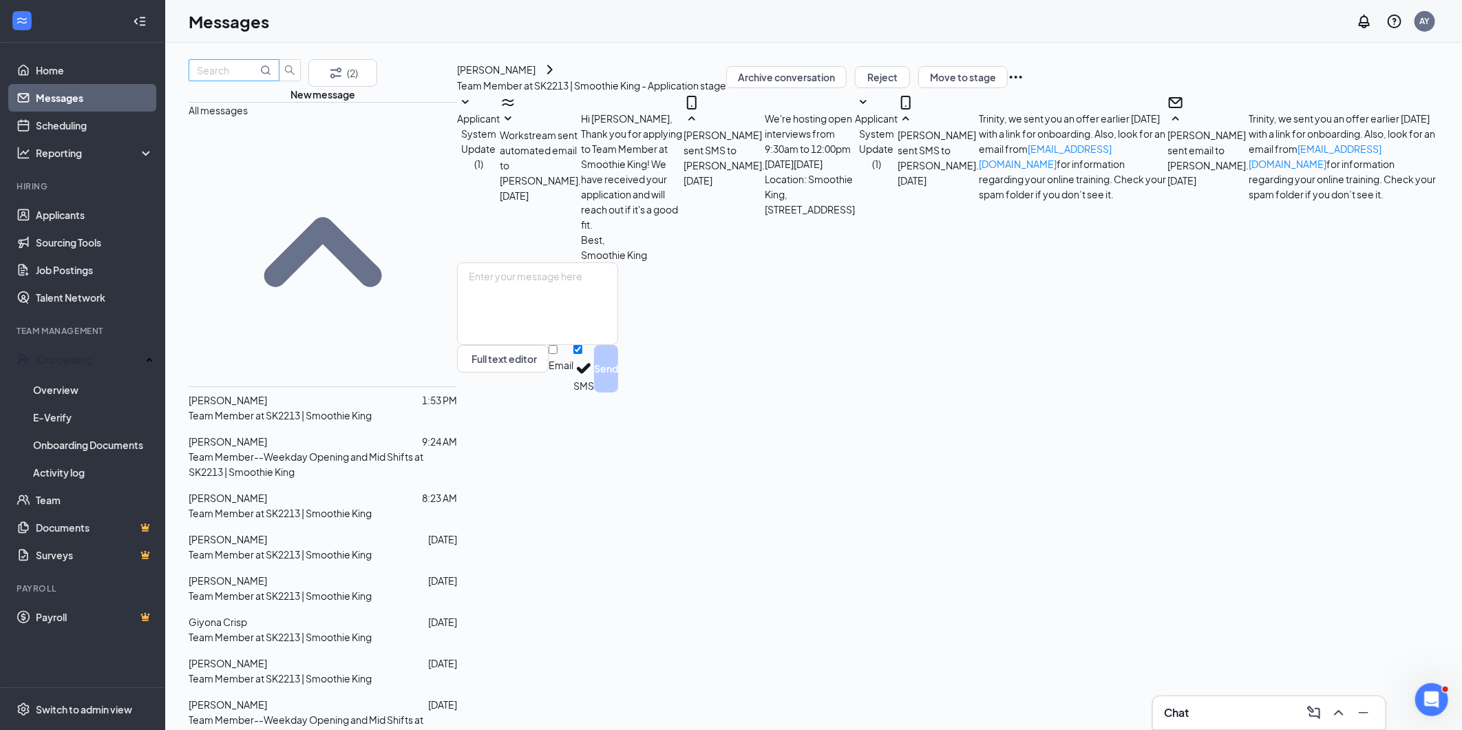
click at [244, 78] on input "text" at bounding box center [227, 70] width 61 height 15
type input "[PERSON_NAME]"
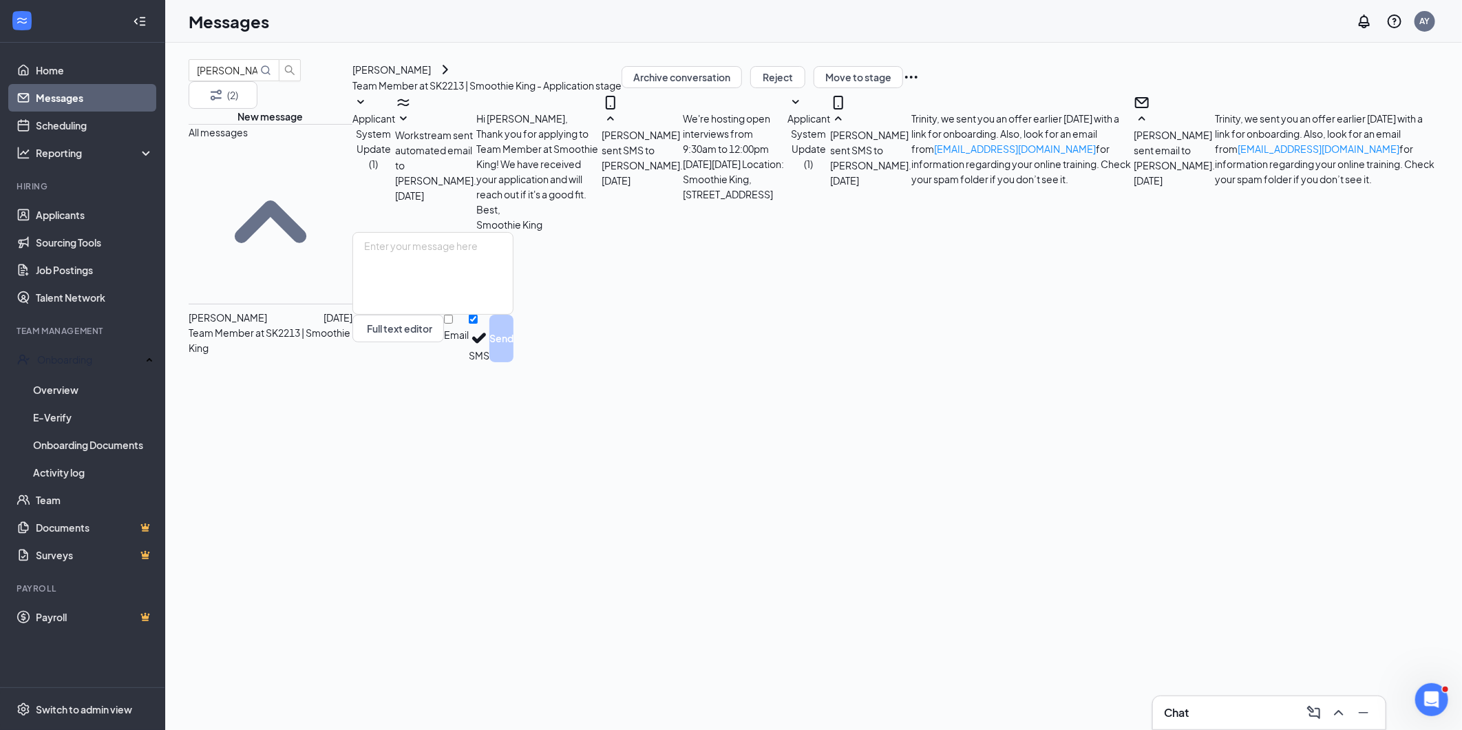
click at [258, 311] on span "[PERSON_NAME]" at bounding box center [228, 317] width 78 height 12
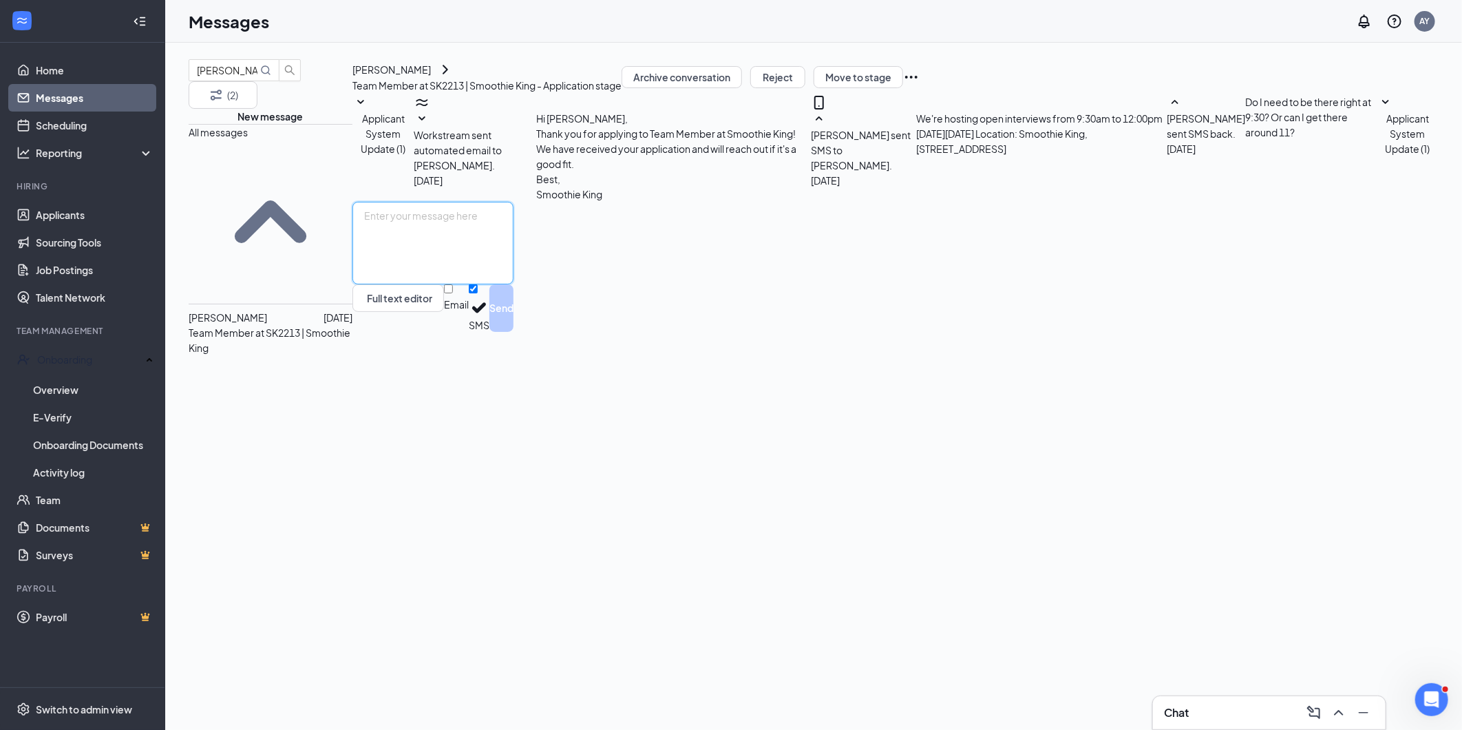
click at [474, 284] on textarea at bounding box center [432, 243] width 161 height 83
paste textarea "we sent you an offer earlier [DATE] with a link for onboarding. Also, look for …"
click at [418, 284] on textarea "we sent you an offer earlier [DATE] with a link for onboarding. Also, look for …" at bounding box center [432, 243] width 161 height 83
type textarea "We sent you an offer earlier [DATE] with a link for onboarding. Also, look for …"
click at [514, 332] on button "Send" at bounding box center [501, 308] width 24 height 48
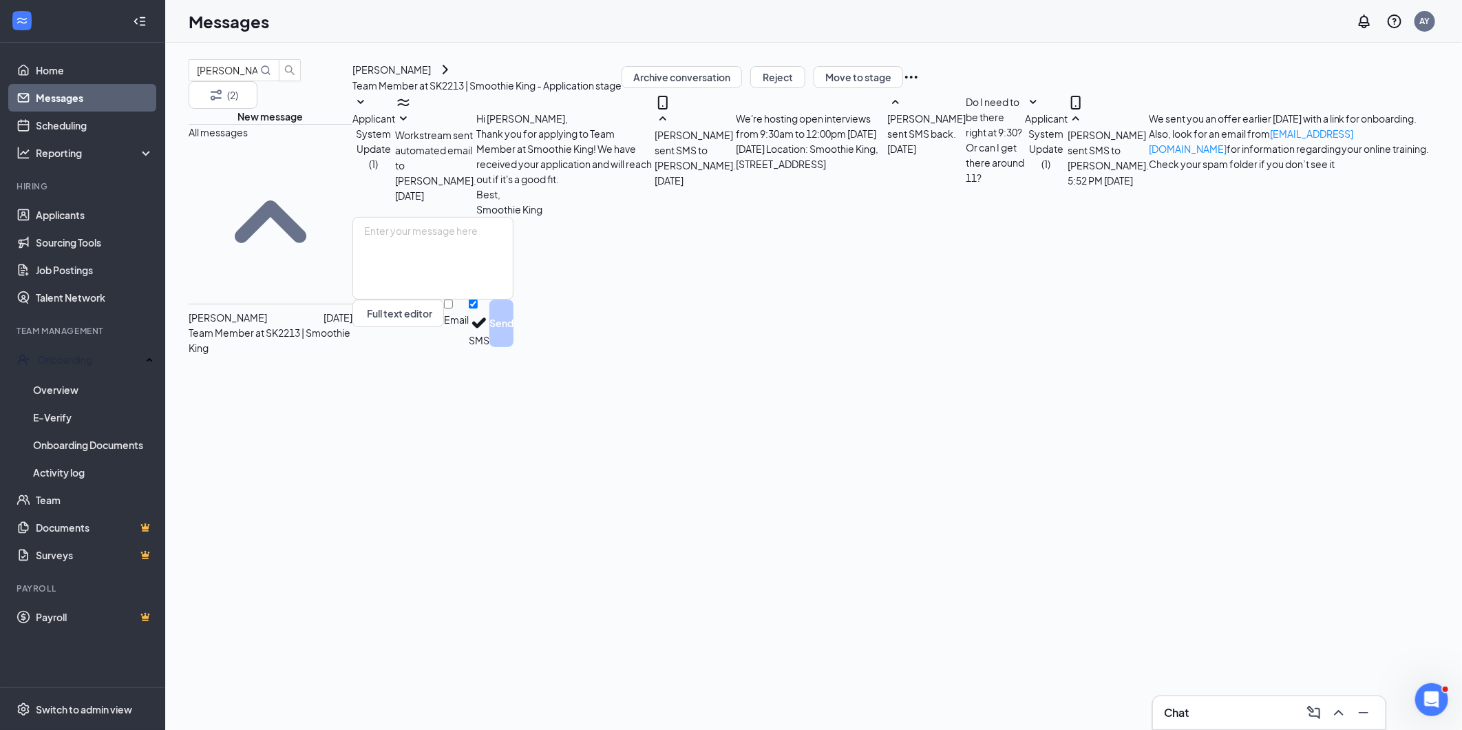
click at [267, 311] on span "[PERSON_NAME]" at bounding box center [228, 317] width 78 height 12
click at [256, 310] on div "[PERSON_NAME]" at bounding box center [228, 317] width 78 height 15
click at [267, 311] on span "[PERSON_NAME]" at bounding box center [228, 317] width 78 height 12
click at [65, 216] on link "Applicants" at bounding box center [95, 215] width 118 height 28
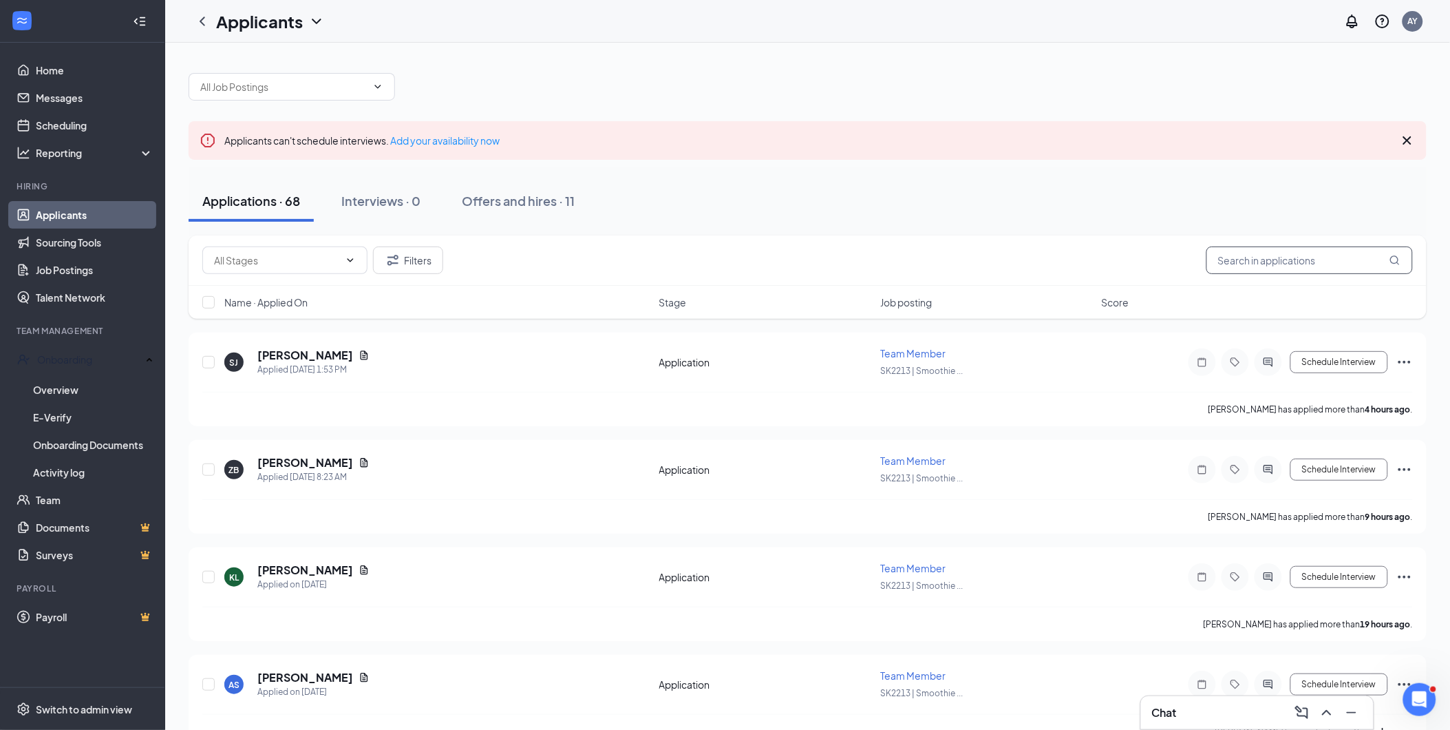
click at [1303, 266] on input "text" at bounding box center [1310, 260] width 207 height 28
type input "[PERSON_NAME]"
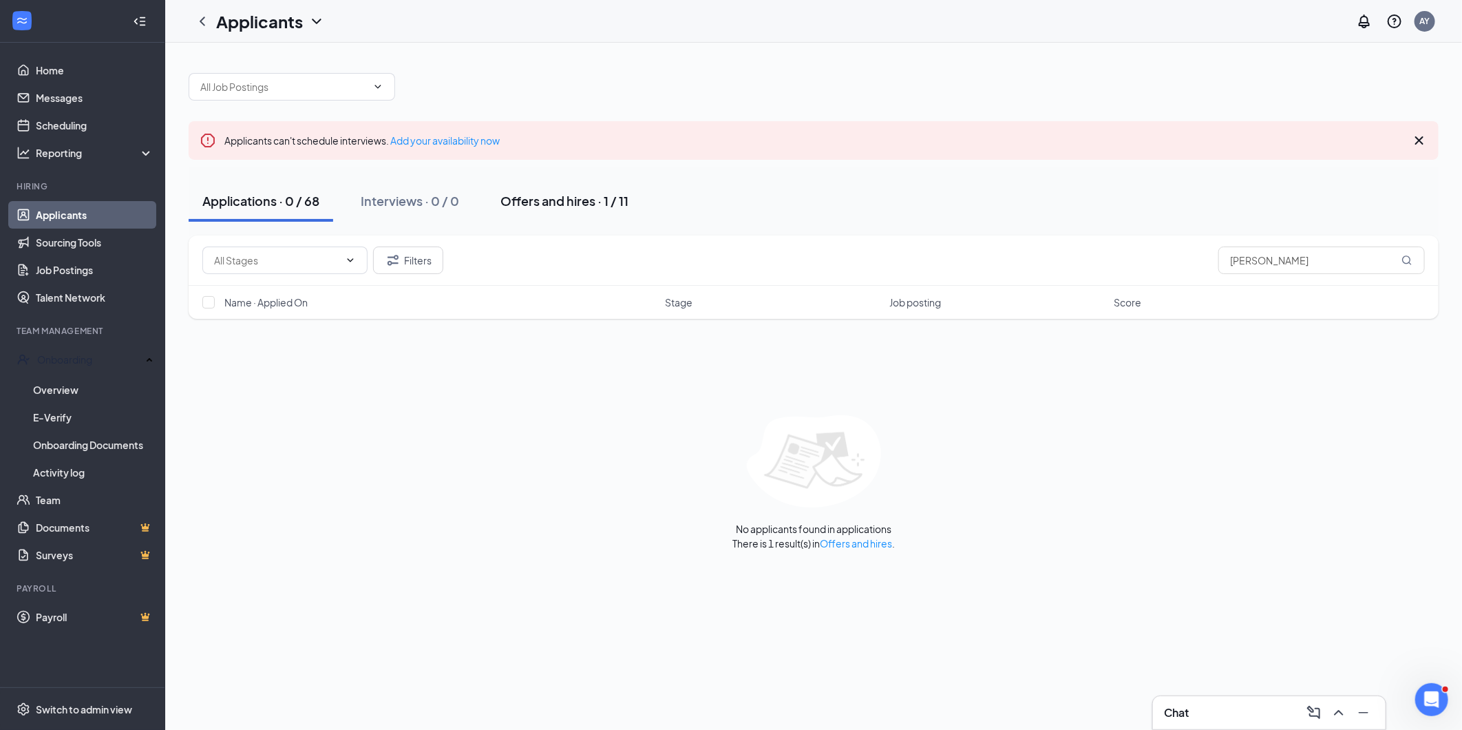
click at [565, 200] on div "Offers and hires · 1 / 11" at bounding box center [564, 200] width 128 height 17
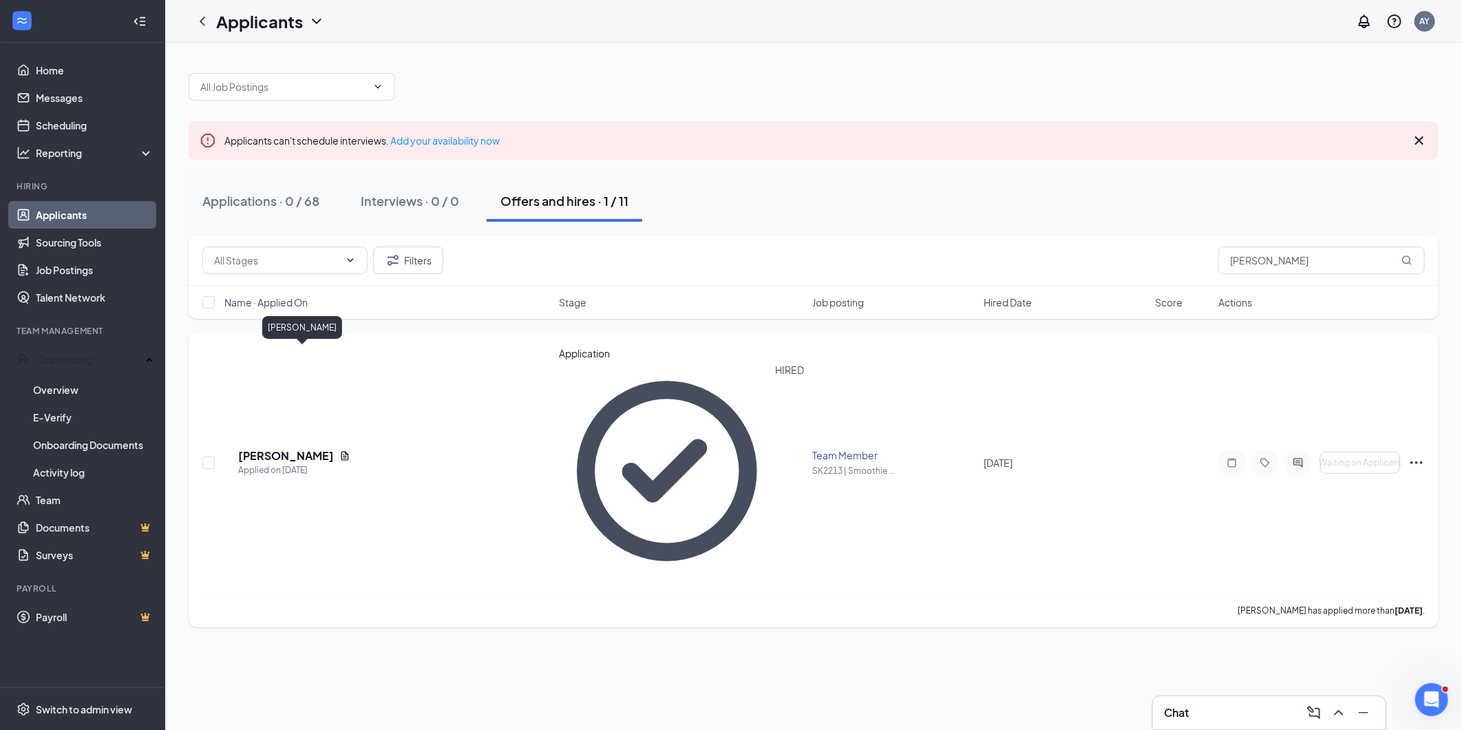
click at [294, 343] on div "[PERSON_NAME]" at bounding box center [302, 330] width 80 height 28
click at [289, 463] on div "Applied on [DATE]" at bounding box center [294, 470] width 112 height 14
click at [297, 448] on h5 "[PERSON_NAME]" at bounding box center [286, 455] width 96 height 15
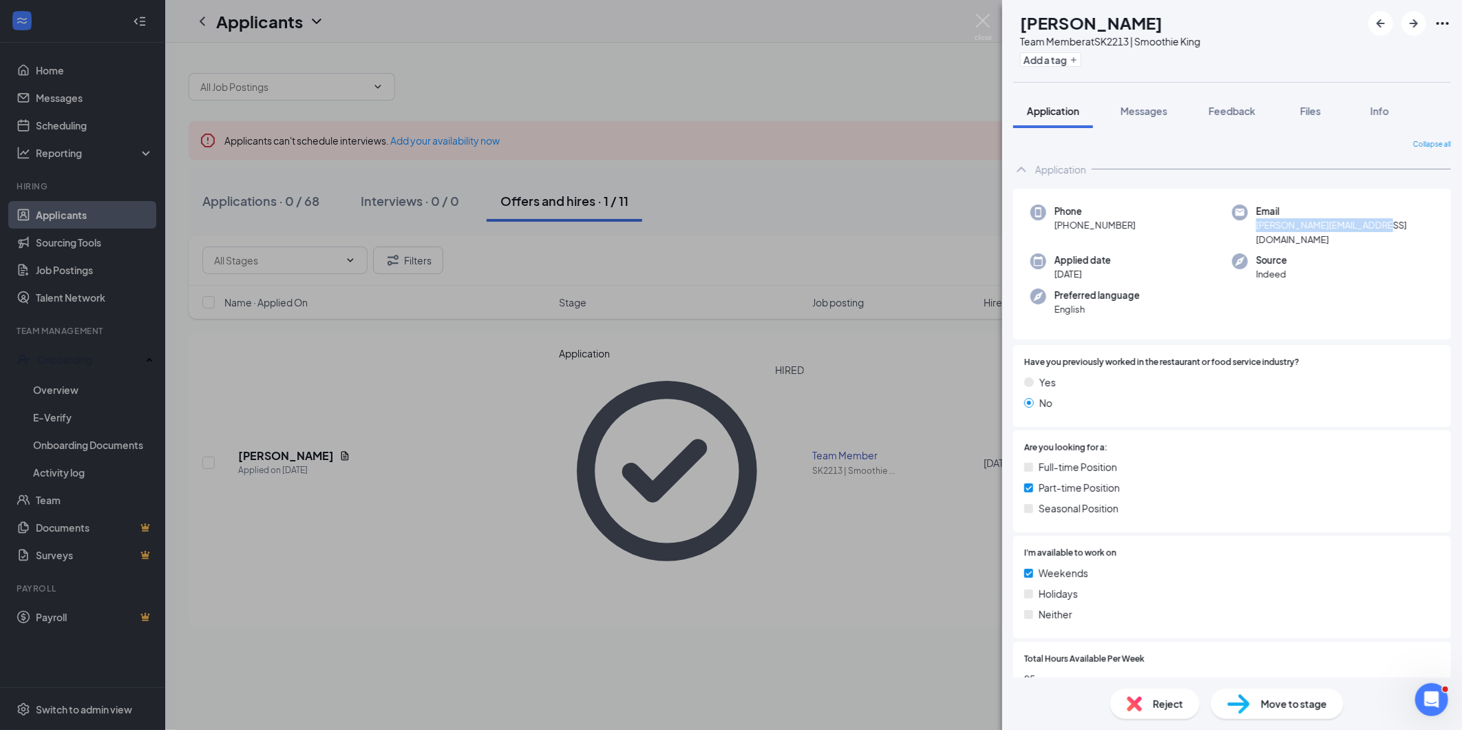
drag, startPoint x: 1251, startPoint y: 223, endPoint x: 1382, endPoint y: 226, distance: 131.5
click at [1382, 226] on div "Email [PERSON_NAME][EMAIL_ADDRESS][DOMAIN_NAME]" at bounding box center [1333, 225] width 202 height 42
copy span "[PERSON_NAME][EMAIL_ADDRESS][DOMAIN_NAME]"
